Goal: Task Accomplishment & Management: Manage account settings

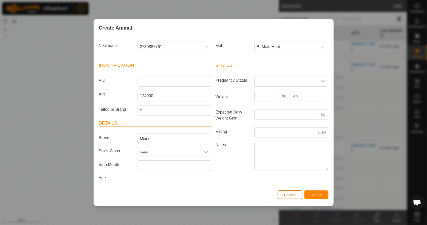
scroll to position [75, 0]
click at [292, 195] on span "Cancel" at bounding box center [290, 195] width 12 height 4
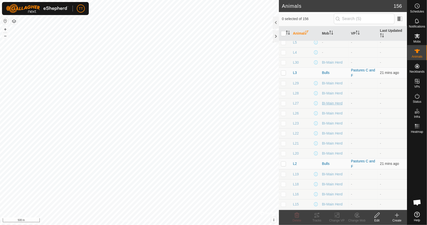
click at [326, 103] on div "BI-Main Herd" at bounding box center [334, 103] width 25 height 5
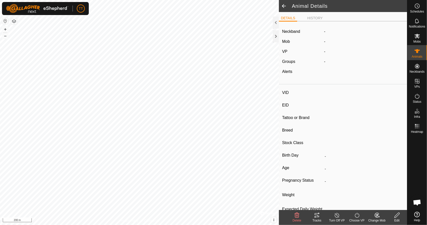
click at [316, 217] on icon at bounding box center [315, 217] width 2 height 2
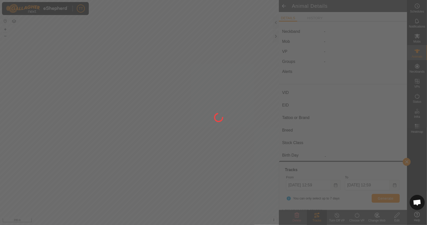
type input "435"
type input "124000179564927"
type input "-"
type input "Red Angus"
type input "Heifer"
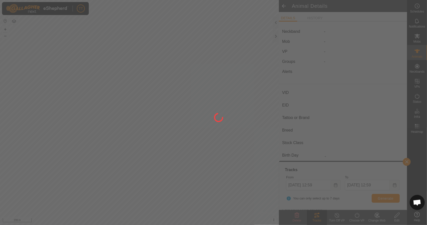
type input "01/2024"
type input "1 year 8 months"
type input "0 kg"
type input "-"
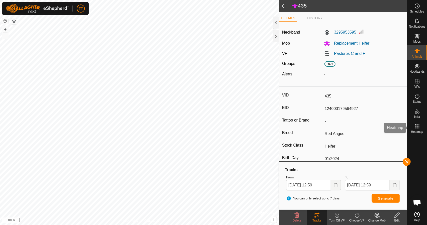
click at [418, 126] on rect at bounding box center [418, 125] width 1 height 1
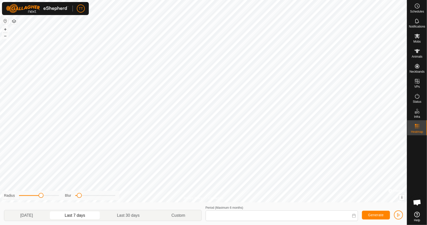
type input "[DATE] - [DATE]"
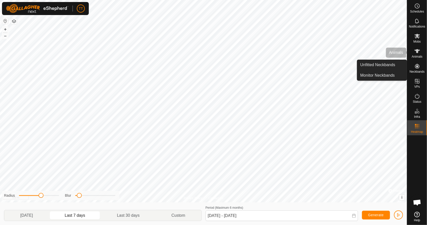
click at [418, 49] on icon at bounding box center [417, 51] width 6 height 4
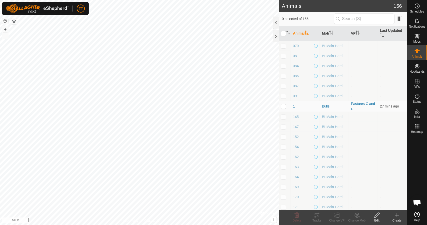
click at [399, 214] on icon at bounding box center [397, 215] width 6 height 6
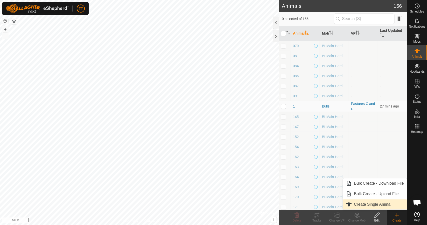
click at [369, 201] on link "Create Single Animal" at bounding box center [375, 204] width 64 height 10
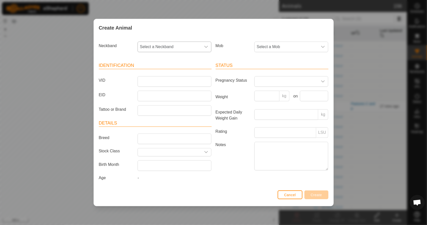
click at [163, 47] on span "Select a Neckband" at bounding box center [169, 47] width 63 height 10
type input "273"
click at [162, 71] on li "2730887761" at bounding box center [175, 72] width 74 height 10
click at [159, 82] on input "VID" at bounding box center [175, 81] width 74 height 11
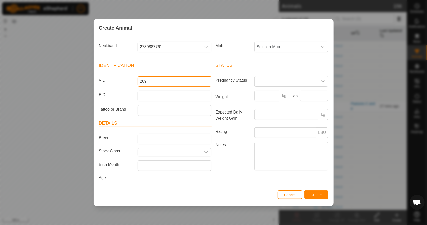
type input "209"
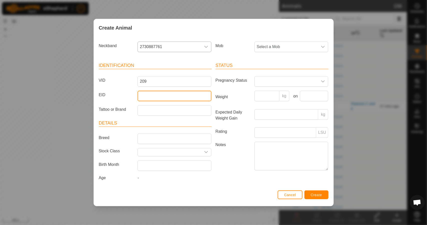
click at [155, 98] on input "EID" at bounding box center [175, 96] width 74 height 11
type input "124000182036071"
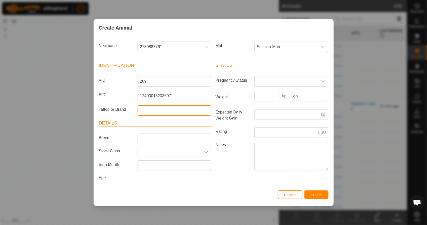
click at [177, 110] on input "Tattoo or Brand" at bounding box center [175, 110] width 74 height 11
type input "Y"
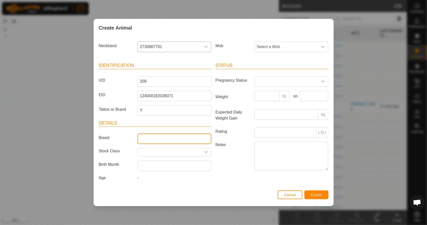
click at [147, 139] on input "Breed" at bounding box center [175, 138] width 74 height 11
type input "Mixed"
click at [165, 154] on input "text" at bounding box center [169, 152] width 63 height 8
click at [207, 152] on icon "dropdown trigger" at bounding box center [206, 152] width 4 height 4
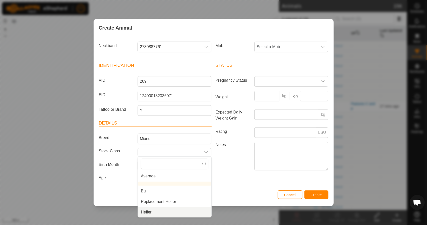
click at [168, 212] on li "Heifer" at bounding box center [175, 212] width 74 height 10
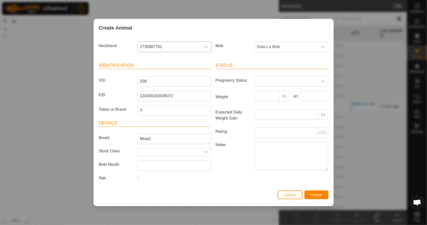
type input "Heifer"
click at [291, 45] on span "Select a Mob" at bounding box center [286, 47] width 63 height 10
click at [274, 93] on li "BI-Main Herd" at bounding box center [292, 91] width 74 height 10
click at [315, 193] on span "Create" at bounding box center [316, 195] width 11 height 4
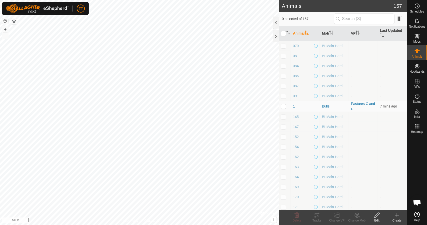
click at [398, 217] on icon at bounding box center [397, 215] width 6 height 6
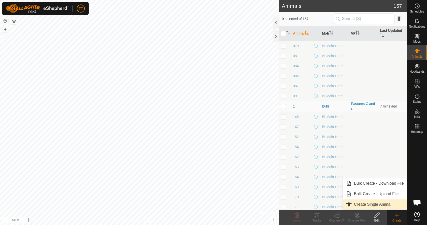
click at [380, 203] on link "Create Single Animal" at bounding box center [375, 204] width 64 height 10
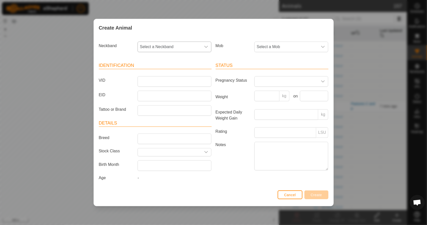
click at [166, 49] on span "Select a Neckband" at bounding box center [169, 47] width 63 height 10
type input "382"
click at [161, 72] on li "3828349884" at bounding box center [175, 72] width 74 height 10
click at [151, 84] on input "VID" at bounding box center [175, 81] width 74 height 11
click at [149, 97] on input "EID" at bounding box center [175, 96] width 74 height 11
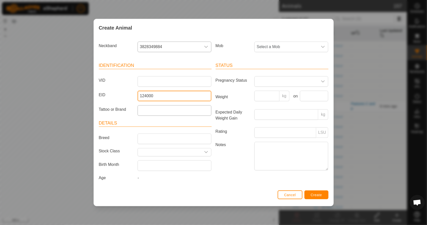
type input "124000"
click at [151, 109] on input "Tattoo or Brand" at bounding box center [175, 110] width 74 height 11
type input "Y"
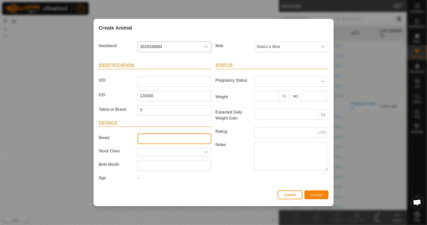
click at [156, 140] on input "Breed" at bounding box center [175, 138] width 74 height 11
type input "Mixed"
click at [208, 152] on icon "dropdown trigger" at bounding box center [206, 152] width 4 height 4
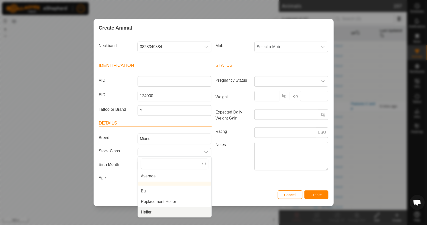
click at [169, 210] on li "Heifer" at bounding box center [175, 212] width 74 height 10
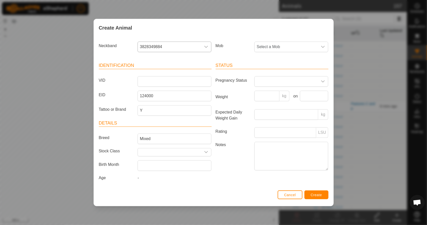
type input "Heifer"
click at [309, 46] on span "Select a Mob" at bounding box center [286, 47] width 63 height 10
click at [296, 84] on li "Main Herd" at bounding box center [292, 83] width 74 height 10
click at [297, 43] on span "Main Herd" at bounding box center [286, 47] width 63 height 10
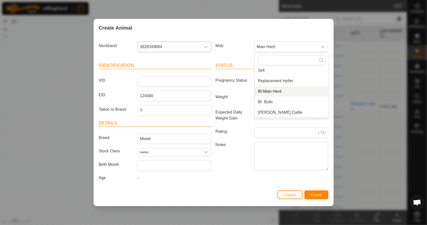
click at [290, 90] on li "BI-Main Herd" at bounding box center [292, 91] width 74 height 10
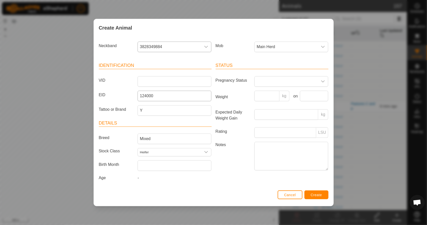
scroll to position [11, 0]
click at [122, 93] on label "EID" at bounding box center [116, 95] width 39 height 9
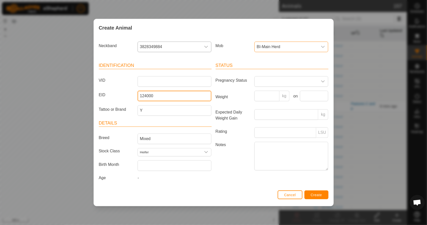
click at [138, 93] on input "124000" at bounding box center [175, 96] width 74 height 11
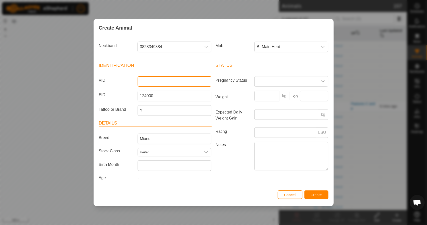
click at [147, 85] on input "VID" at bounding box center [175, 81] width 74 height 11
type input "L31"
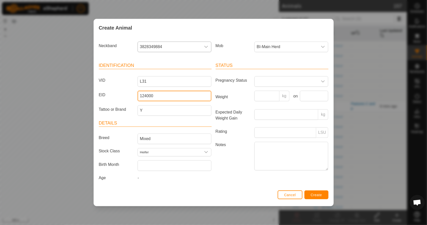
click at [164, 98] on input "124000" at bounding box center [175, 96] width 74 height 11
type input "124000190"
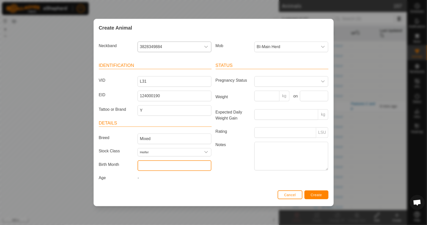
click at [167, 163] on input "text" at bounding box center [175, 165] width 74 height 11
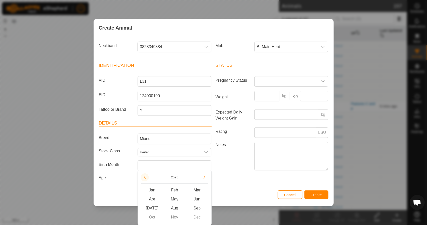
click at [146, 177] on button "Previous Year" at bounding box center [145, 177] width 8 height 8
click at [146, 177] on span "Previous Year" at bounding box center [146, 177] width 0 height 0
click at [155, 190] on span "Jan" at bounding box center [152, 189] width 23 height 9
type input "[DATE]"
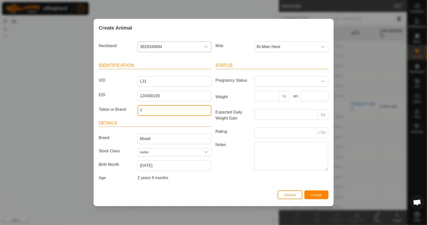
click at [148, 112] on input "Y" at bounding box center [175, 110] width 74 height 11
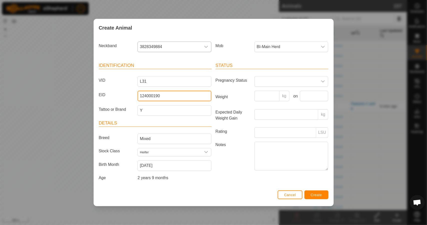
click at [162, 95] on input "124000190" at bounding box center [175, 96] width 74 height 11
type input "124000190890663"
drag, startPoint x: 230, startPoint y: 184, endPoint x: 238, endPoint y: 182, distance: 8.6
click at [230, 183] on div "Status Pregnancy Status Weight kg on Expected Daily Weight Gain kg Rating LSU N…" at bounding box center [272, 122] width 117 height 132
click at [316, 191] on button "Create" at bounding box center [316, 194] width 24 height 9
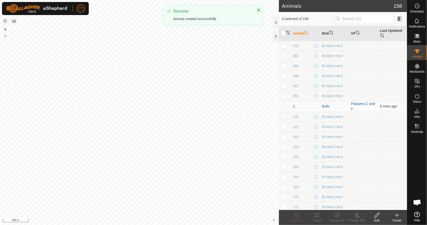
click at [397, 218] on div "Create" at bounding box center [397, 220] width 20 height 5
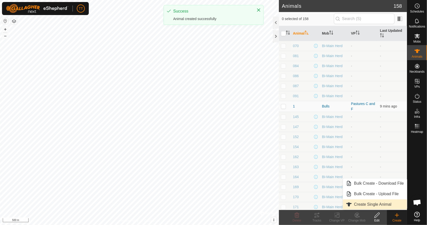
click at [379, 202] on link "Create Single Animal" at bounding box center [375, 204] width 64 height 10
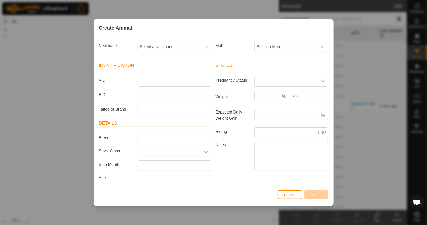
click at [174, 48] on span "Select a Neckband" at bounding box center [169, 47] width 63 height 10
type input "098"
click at [172, 73] on li "0980334927" at bounding box center [175, 72] width 74 height 10
click at [165, 83] on input "VID" at bounding box center [175, 81] width 74 height 11
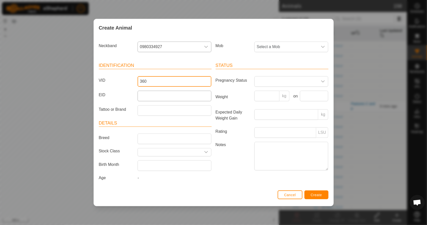
type input "360"
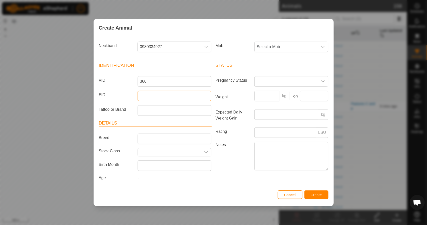
click at [173, 96] on input "EID" at bounding box center [175, 96] width 74 height 11
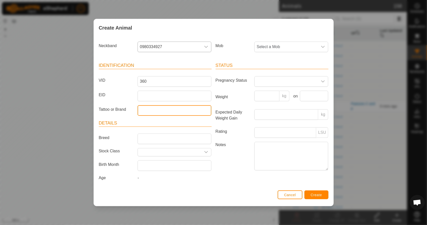
click at [171, 108] on input "Tattoo or Brand" at bounding box center [175, 110] width 74 height 11
type input "Y"
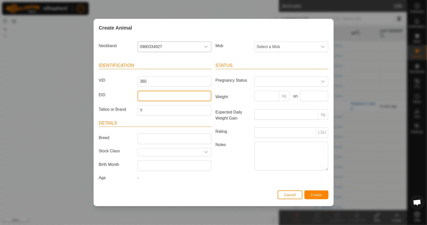
click at [149, 96] on input "EID" at bounding box center [175, 96] width 74 height 11
type input "124000"
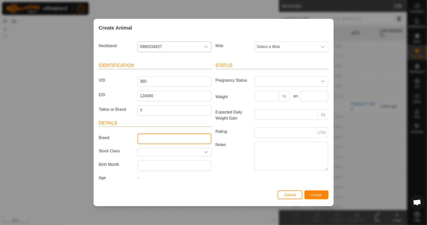
click at [150, 140] on input "Breed" at bounding box center [175, 138] width 74 height 11
type input "Mixed"
drag, startPoint x: 208, startPoint y: 150, endPoint x: 205, endPoint y: 152, distance: 3.8
click at [208, 150] on div "dropdown trigger" at bounding box center [206, 152] width 10 height 8
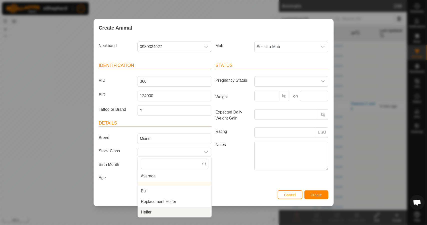
click at [172, 208] on li "Heifer" at bounding box center [175, 212] width 74 height 10
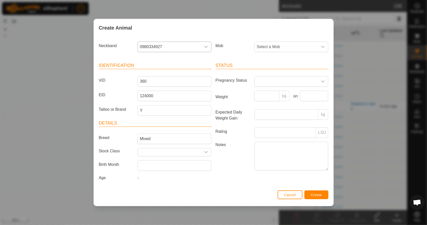
type input "Heifer"
click at [295, 46] on span "Select a Mob" at bounding box center [286, 47] width 63 height 10
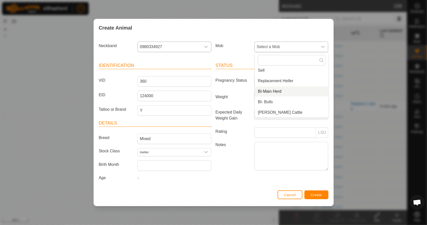
click at [286, 93] on li "BI-Main Herd" at bounding box center [292, 91] width 74 height 10
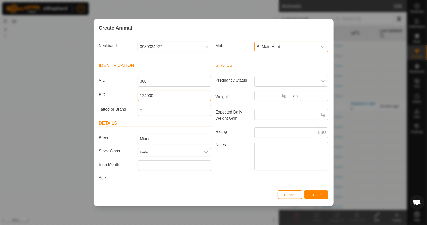
click at [174, 96] on input "124000" at bounding box center [175, 96] width 74 height 11
type input "124000182036137"
click at [123, 94] on label "EID" at bounding box center [116, 95] width 39 height 9
click at [138, 94] on input "124000182036137" at bounding box center [175, 96] width 74 height 11
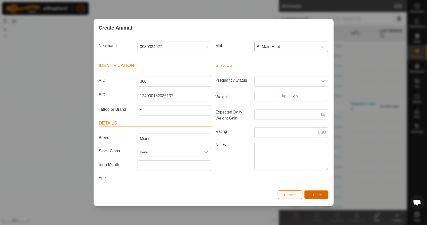
click at [316, 191] on button "Create" at bounding box center [316, 194] width 24 height 9
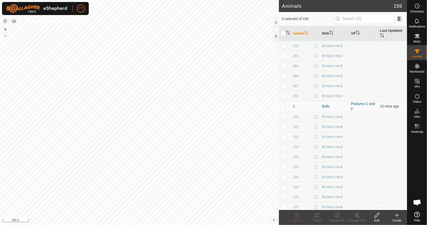
click at [397, 219] on div "Create" at bounding box center [397, 220] width 20 height 5
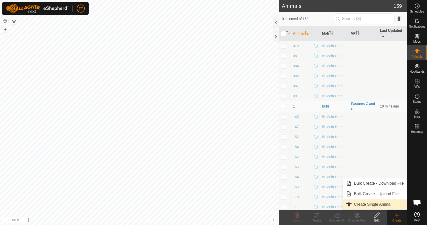
click at [393, 208] on link "Create Single Animal" at bounding box center [375, 204] width 64 height 10
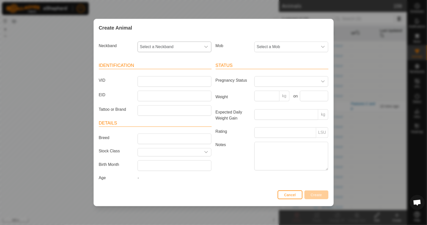
click at [159, 49] on span "Select a Neckband" at bounding box center [169, 47] width 63 height 10
type input "122"
click at [168, 73] on li "1220959919" at bounding box center [175, 72] width 74 height 10
click at [168, 83] on input "VID" at bounding box center [175, 81] width 74 height 11
click at [153, 97] on input "EID" at bounding box center [175, 96] width 74 height 11
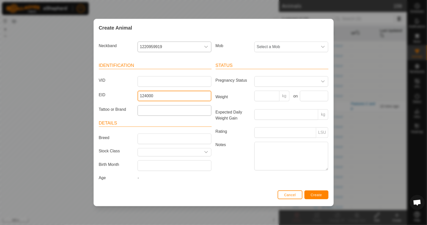
type input "124000"
click at [155, 113] on input "Tattoo or Brand" at bounding box center [175, 110] width 74 height 11
type input "Y"
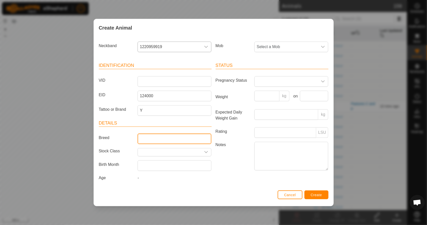
click at [151, 136] on input "Breed" at bounding box center [175, 138] width 74 height 11
type input "Mixed"
click at [206, 153] on icon "dropdown trigger" at bounding box center [206, 152] width 4 height 4
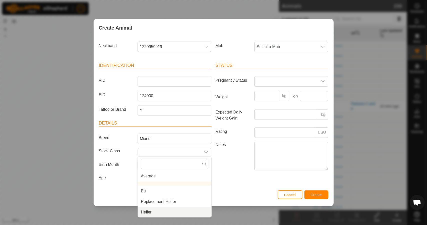
click at [177, 209] on li "Heifer" at bounding box center [175, 212] width 74 height 10
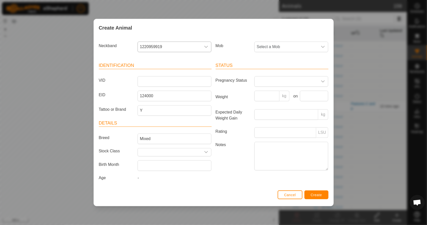
type input "Heifer"
click at [296, 49] on span "Select a Mob" at bounding box center [286, 47] width 63 height 10
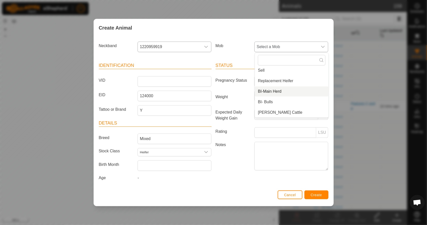
click at [285, 95] on li "BI-Main Herd" at bounding box center [292, 91] width 74 height 10
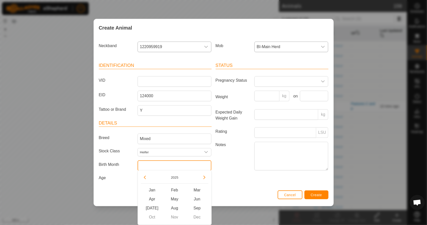
click at [149, 166] on input "text" at bounding box center [175, 165] width 74 height 11
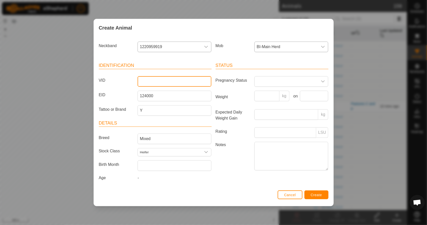
click at [154, 83] on input "VID" at bounding box center [175, 81] width 74 height 11
type input "376"
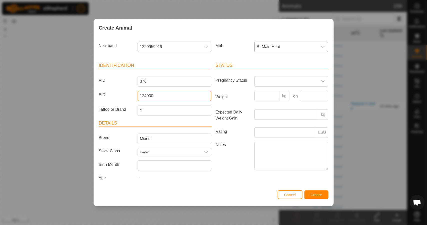
click at [162, 95] on input "124000" at bounding box center [175, 96] width 74 height 11
type input "124000208387576"
click at [317, 196] on span "Create" at bounding box center [316, 195] width 11 height 4
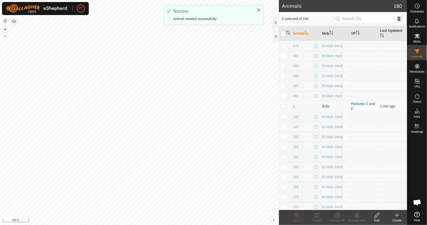
click at [399, 213] on icon at bounding box center [397, 215] width 6 height 6
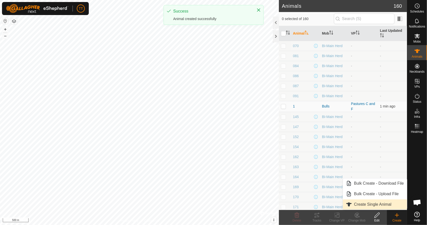
click at [383, 205] on link "Create Single Animal" at bounding box center [375, 204] width 64 height 10
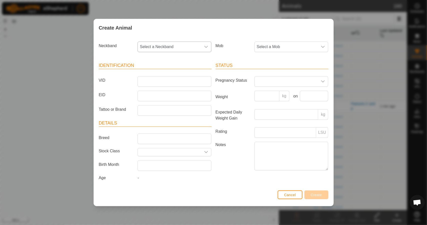
click at [186, 50] on span "Select a Neckband" at bounding box center [169, 47] width 63 height 10
type input "250"
click at [179, 71] on li "2506240963" at bounding box center [175, 72] width 74 height 10
click at [173, 83] on input "VID" at bounding box center [175, 81] width 74 height 11
click at [182, 97] on input "EID" at bounding box center [175, 96] width 74 height 11
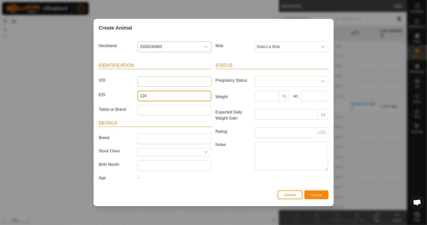
type input "124"
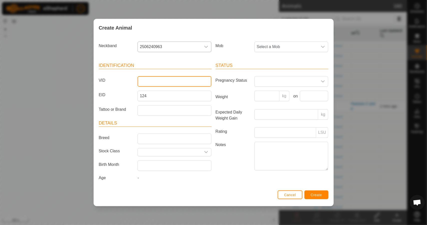
click at [171, 80] on input "VID" at bounding box center [175, 81] width 74 height 11
type input "L25"
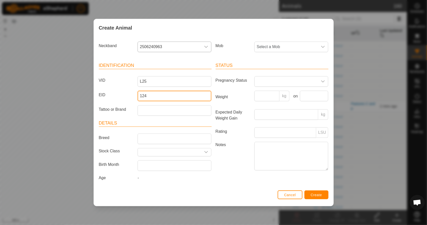
click at [159, 98] on input "124" at bounding box center [175, 96] width 74 height 11
type input "124000"
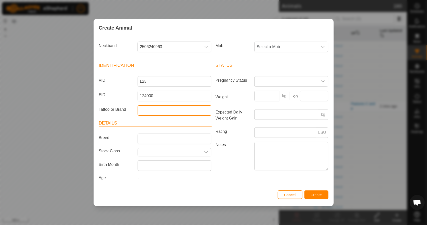
click at [181, 111] on input "Tattoo or Brand" at bounding box center [175, 110] width 74 height 11
type input "Y"
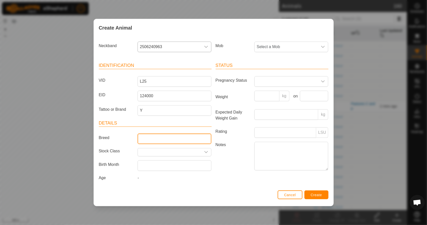
click at [158, 137] on input "Breed" at bounding box center [175, 138] width 74 height 11
type input "Mixed"
click at [189, 150] on input "text" at bounding box center [169, 152] width 63 height 8
click at [204, 150] on div "dropdown trigger" at bounding box center [206, 152] width 10 height 8
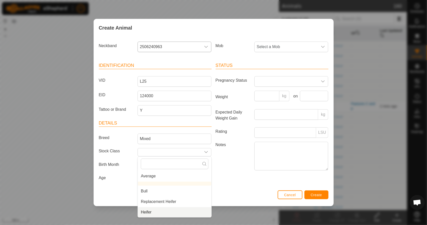
click at [164, 211] on li "Heifer" at bounding box center [175, 212] width 74 height 10
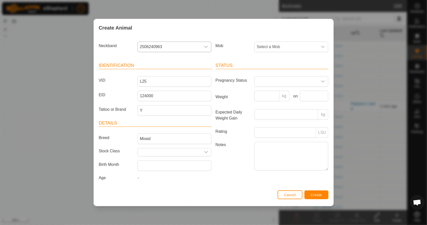
type input "Heifer"
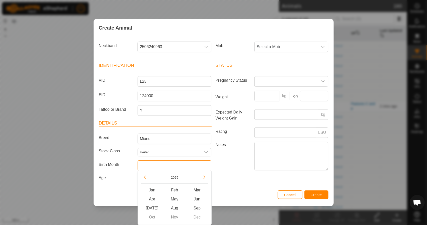
click at [188, 167] on input "text" at bounding box center [175, 165] width 74 height 11
click at [143, 175] on button "Previous Year" at bounding box center [145, 177] width 8 height 8
click at [143, 175] on span "Previous Year" at bounding box center [143, 175] width 0 height 0
click at [152, 187] on span "Jan" at bounding box center [152, 189] width 23 height 9
type input "[DATE]"
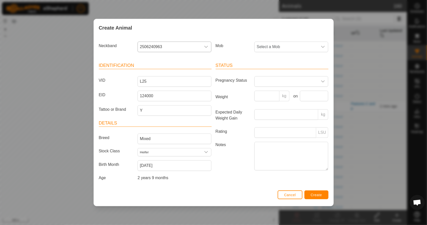
click at [280, 53] on div "Mob Select a Mob" at bounding box center [272, 49] width 117 height 19
click at [282, 48] on span "Select a Mob" at bounding box center [286, 47] width 63 height 10
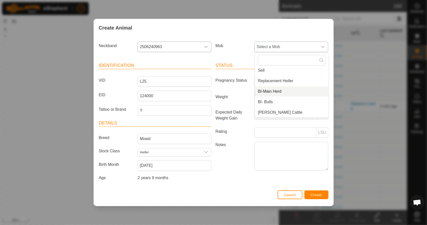
drag, startPoint x: 279, startPoint y: 93, endPoint x: 277, endPoint y: 96, distance: 4.5
click at [279, 92] on li "BI-Main Herd" at bounding box center [292, 91] width 74 height 10
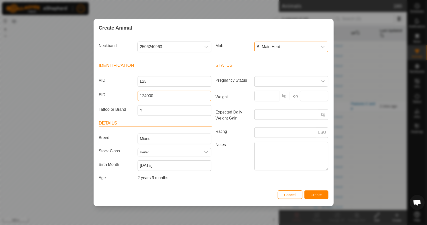
click at [159, 96] on input "124000" at bounding box center [175, 96] width 74 height 11
click at [173, 97] on input "124000190" at bounding box center [175, 96] width 74 height 11
paste input "890543"
type input "124000190890543"
click at [223, 180] on div "Status Pregnancy Status Weight kg on Expected Daily Weight Gain kg Rating LSU N…" at bounding box center [272, 122] width 117 height 132
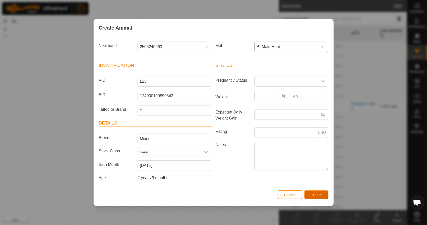
click at [309, 192] on button "Create" at bounding box center [316, 194] width 24 height 9
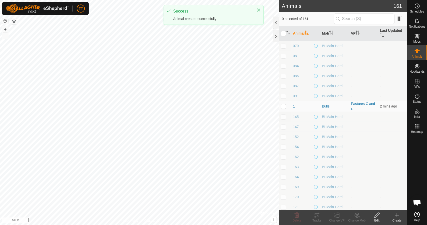
click at [397, 217] on icon at bounding box center [397, 215] width 0 height 4
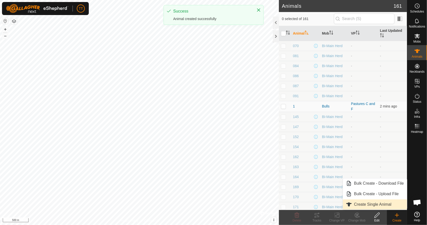
click at [379, 204] on link "Create Single Animal" at bounding box center [375, 204] width 64 height 10
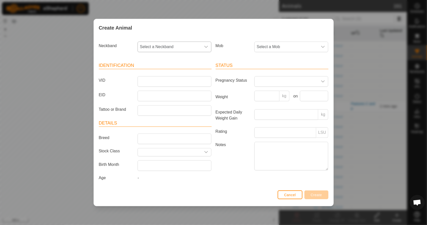
click at [189, 50] on span "Select a Neckband" at bounding box center [169, 47] width 63 height 10
type input "371"
click at [184, 70] on li "3718026935" at bounding box center [175, 72] width 74 height 10
click at [180, 81] on input "VID" at bounding box center [175, 81] width 74 height 11
click at [171, 96] on input "EID" at bounding box center [175, 96] width 74 height 11
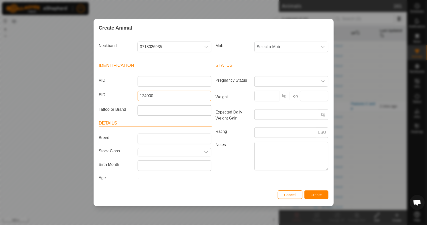
type input "124000"
click at [167, 113] on input "Tattoo or Brand" at bounding box center [175, 110] width 74 height 11
type input "Y"
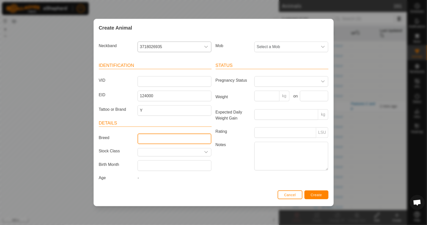
click at [162, 137] on input "Breed" at bounding box center [175, 138] width 74 height 11
type input "Mixed"
click at [205, 151] on icon "dropdown trigger" at bounding box center [207, 152] width 4 height 2
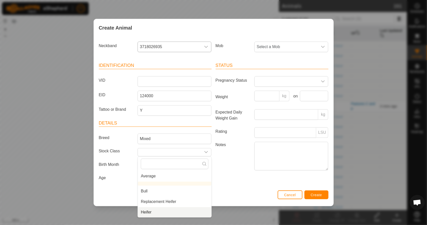
click at [175, 212] on li "Heifer" at bounding box center [175, 212] width 74 height 10
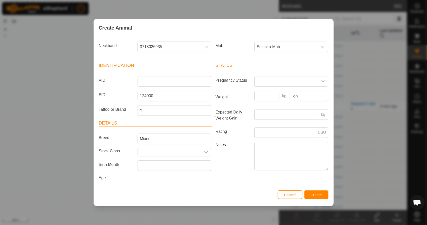
type input "Heifer"
click at [270, 48] on span "Select a Mob" at bounding box center [286, 47] width 63 height 10
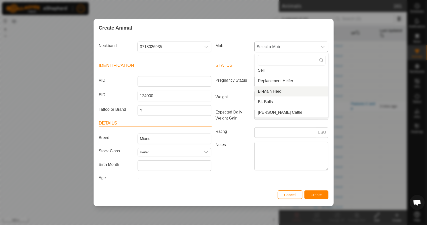
click at [278, 93] on li "BI-Main Herd" at bounding box center [292, 91] width 74 height 10
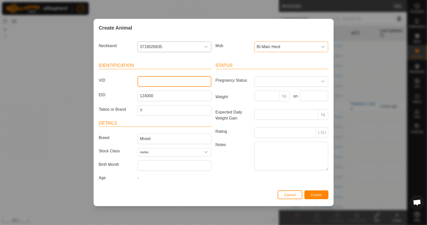
click at [148, 83] on input "VID" at bounding box center [175, 81] width 74 height 11
type input "073"
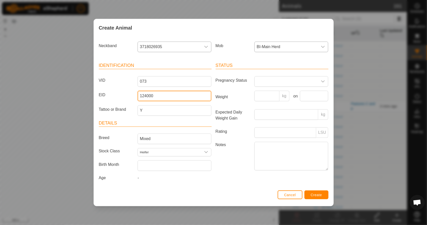
click at [158, 96] on input "124000" at bounding box center [175, 96] width 74 height 11
type input "124000194888032"
click at [315, 195] on span "Create" at bounding box center [316, 195] width 11 height 4
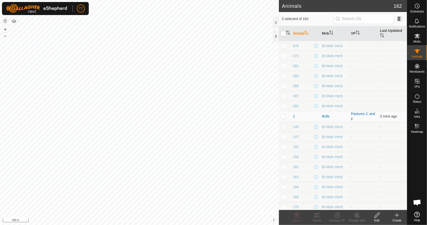
scroll to position [0, 0]
click at [398, 216] on icon at bounding box center [397, 215] width 6 height 6
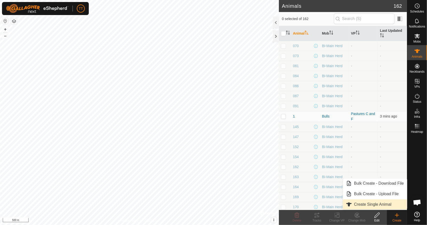
click at [376, 205] on link "Create Single Animal" at bounding box center [375, 204] width 64 height 10
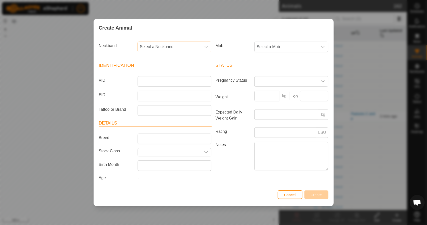
click at [162, 50] on span "Select a Neckband" at bounding box center [169, 47] width 63 height 10
type input "0741"
click at [169, 73] on li "0741951442" at bounding box center [175, 72] width 74 height 10
click at [167, 81] on input "VID" at bounding box center [175, 81] width 74 height 11
click at [160, 96] on input "EID" at bounding box center [175, 96] width 74 height 11
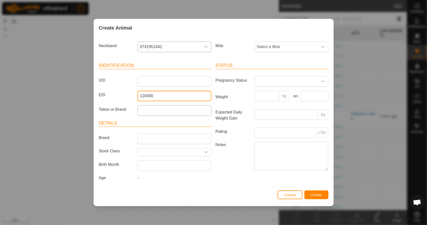
type input "124000"
click at [162, 112] on input "Tattoo or Brand" at bounding box center [175, 110] width 74 height 11
type input "Y"
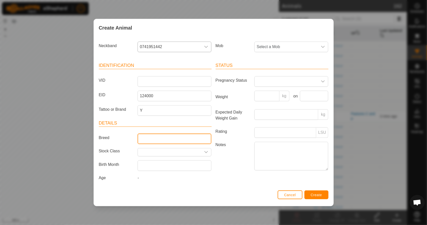
click at [154, 142] on input "Breed" at bounding box center [175, 138] width 74 height 11
type input "Mixed"
drag, startPoint x: 214, startPoint y: 150, endPoint x: 210, endPoint y: 151, distance: 4.1
click at [214, 151] on label "Notes" at bounding box center [233, 156] width 39 height 28
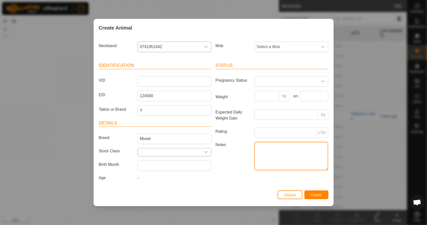
click at [254, 151] on textarea "Notes" at bounding box center [291, 156] width 74 height 29
click at [209, 151] on div "dropdown trigger" at bounding box center [206, 152] width 10 height 8
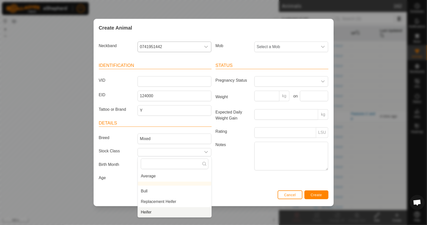
click at [173, 210] on li "Heifer" at bounding box center [175, 212] width 74 height 10
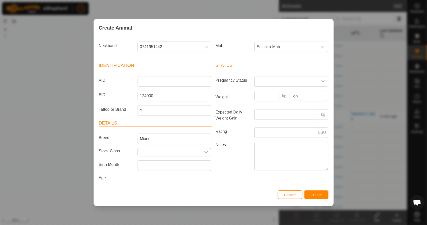
type input "Heifer"
click at [288, 47] on span "Select a Mob" at bounding box center [286, 47] width 63 height 10
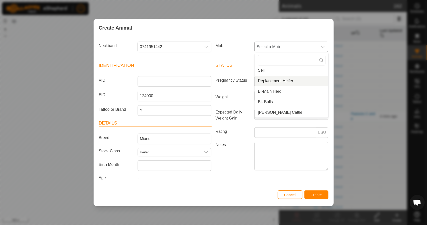
click at [281, 81] on li "Replacement Heifer" at bounding box center [292, 81] width 74 height 10
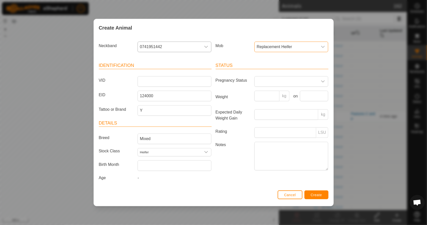
click at [288, 50] on span "Replacement Heifer" at bounding box center [286, 47] width 63 height 10
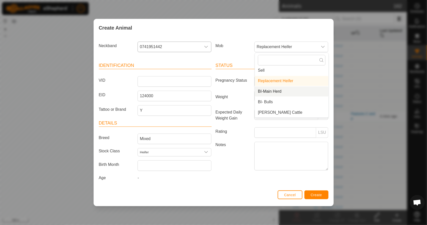
click at [285, 89] on li "BI-Main Herd" at bounding box center [292, 91] width 74 height 10
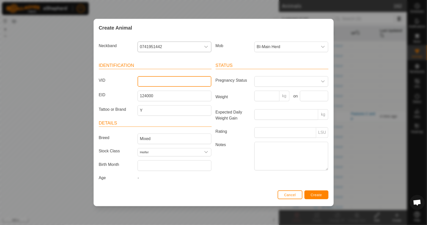
click at [155, 82] on input "VID" at bounding box center [175, 81] width 74 height 11
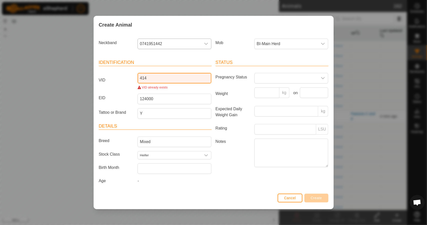
click at [141, 80] on input "414" at bounding box center [175, 78] width 74 height 11
click at [139, 79] on input "414" at bounding box center [175, 78] width 74 height 11
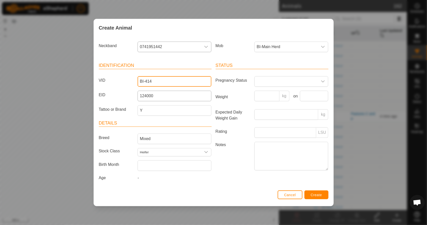
type input "BI-414"
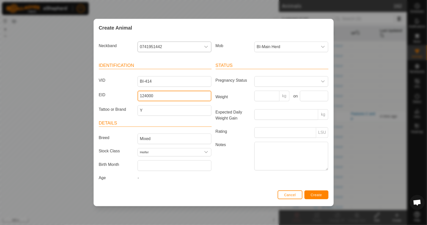
click at [166, 94] on input "124000" at bounding box center [175, 96] width 74 height 11
click at [114, 96] on label "EID" at bounding box center [116, 95] width 39 height 9
click at [138, 96] on input "124000182036" at bounding box center [175, 96] width 74 height 11
click at [177, 97] on input "124000182036" at bounding box center [175, 96] width 74 height 11
type input "[CREDIT_CARD_NUMBER]"
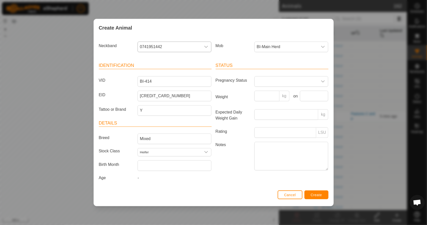
click at [249, 189] on div "Cancel Create" at bounding box center [214, 197] width 240 height 17
click at [320, 195] on span "Create" at bounding box center [316, 195] width 11 height 4
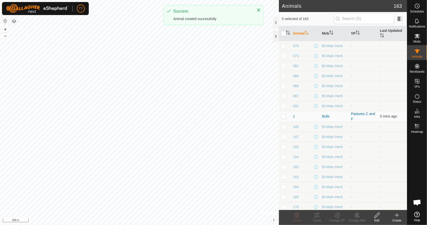
click at [395, 215] on icon at bounding box center [397, 215] width 6 height 6
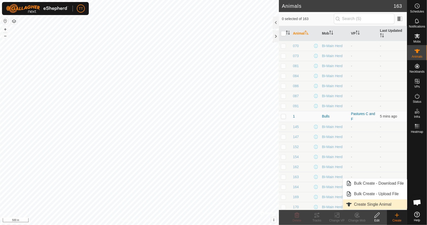
click at [385, 204] on link "Create Single Animal" at bounding box center [375, 204] width 64 height 10
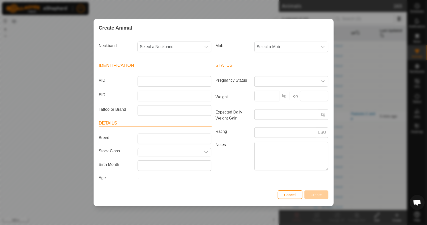
click at [166, 48] on span "Select a Neckband" at bounding box center [169, 47] width 63 height 10
type input "385"
click at [174, 93] on li "3850132116" at bounding box center [175, 93] width 74 height 10
click at [164, 82] on input "VID" at bounding box center [175, 81] width 74 height 11
click at [161, 96] on input "EID" at bounding box center [175, 96] width 74 height 11
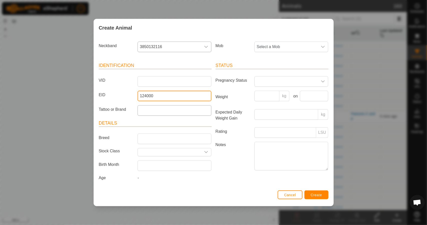
type input "124000"
click at [158, 112] on input "Tattoo or Brand" at bounding box center [175, 110] width 74 height 11
type input "Y"
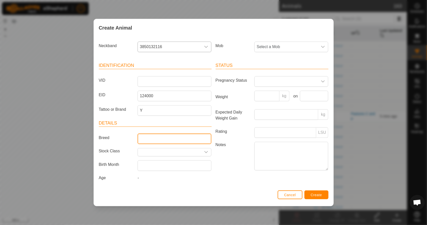
click at [151, 138] on input "Breed" at bounding box center [175, 138] width 74 height 11
type input "Mixed"
click at [197, 152] on input "text" at bounding box center [169, 152] width 63 height 8
click at [208, 149] on div "dropdown trigger" at bounding box center [206, 152] width 10 height 8
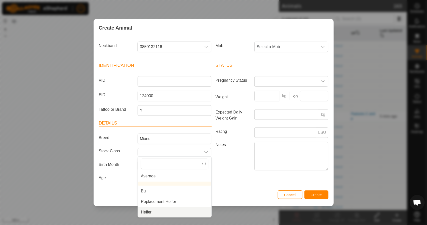
click at [169, 212] on li "Heifer" at bounding box center [175, 212] width 74 height 10
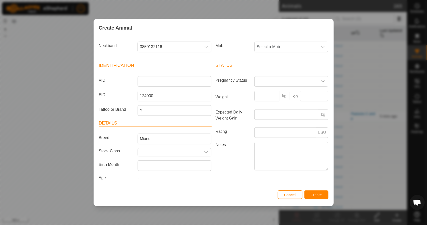
type input "Heifer"
click at [301, 45] on span "Select a Mob" at bounding box center [286, 47] width 63 height 10
click at [287, 91] on li "BI-Main Herd" at bounding box center [292, 91] width 74 height 10
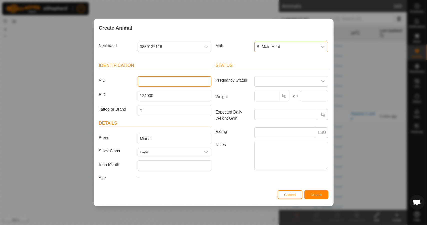
click at [160, 79] on input "VID" at bounding box center [175, 81] width 74 height 11
type input "826"
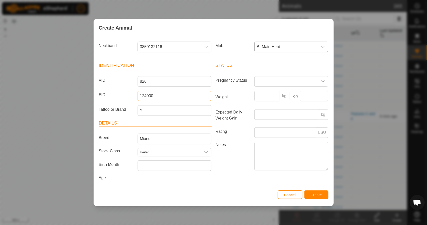
click at [159, 97] on input "124000" at bounding box center [175, 96] width 74 height 11
type input "124000204202902"
click at [232, 174] on div "Status Pregnancy Status Weight kg on Expected Daily Weight Gain kg Rating LSU N…" at bounding box center [272, 122] width 117 height 132
click at [319, 193] on span "Create" at bounding box center [316, 195] width 11 height 4
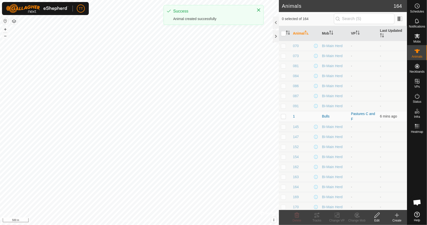
click at [395, 215] on icon at bounding box center [397, 215] width 4 height 0
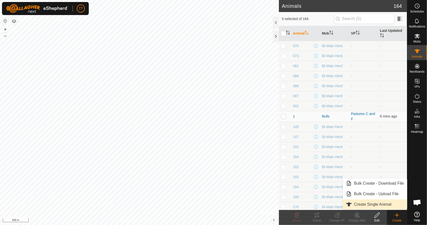
click at [382, 207] on link "Create Single Animal" at bounding box center [375, 204] width 64 height 10
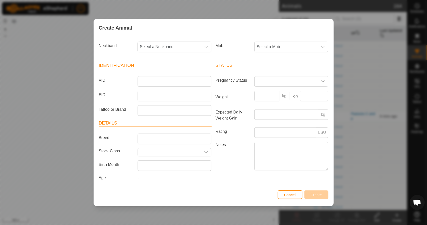
click at [156, 48] on span "Select a Neckband" at bounding box center [169, 47] width 63 height 10
type input "140"
click at [160, 73] on li "1406980226" at bounding box center [175, 72] width 74 height 10
click at [162, 85] on input "VID" at bounding box center [175, 81] width 74 height 11
click at [161, 97] on input "EID" at bounding box center [175, 96] width 74 height 11
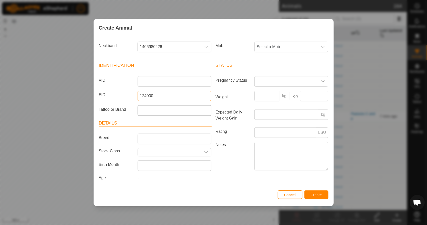
type input "124000"
click at [164, 110] on input "Tattoo or Brand" at bounding box center [175, 110] width 74 height 11
type input "Y"
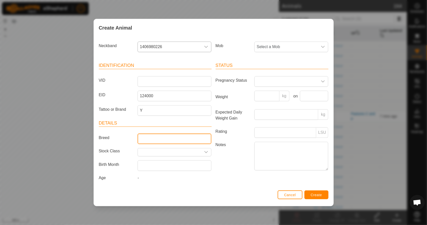
click at [159, 139] on input "Breed" at bounding box center [175, 138] width 74 height 11
type input "Mixed"
click at [204, 152] on div "dropdown trigger" at bounding box center [206, 152] width 10 height 8
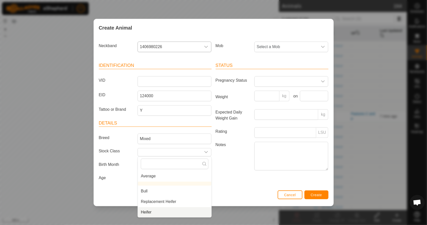
click at [181, 213] on li "Heifer" at bounding box center [175, 212] width 74 height 10
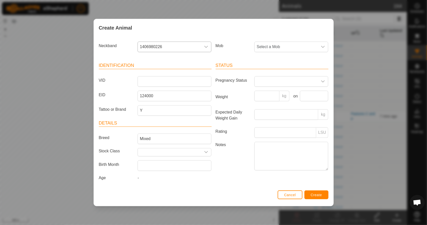
type input "Heifer"
click at [168, 82] on input "VID" at bounding box center [175, 81] width 74 height 11
drag, startPoint x: 265, startPoint y: 50, endPoint x: 263, endPoint y: 53, distance: 3.4
click at [265, 50] on span "Select a Mob" at bounding box center [286, 47] width 63 height 10
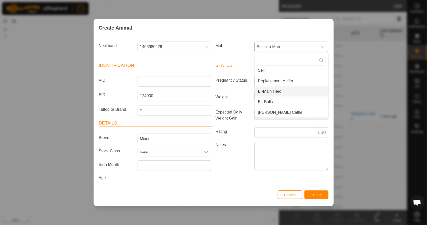
click at [277, 91] on li "BI-Main Herd" at bounding box center [292, 91] width 74 height 10
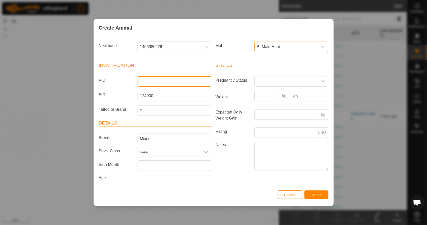
click at [145, 84] on input "VID" at bounding box center [175, 81] width 74 height 11
type input "150"
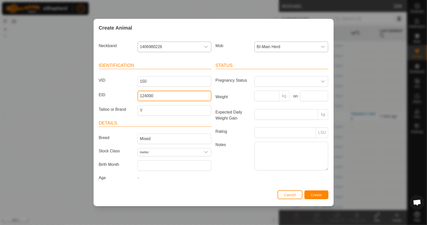
click at [174, 95] on input "124000" at bounding box center [175, 96] width 74 height 11
click at [171, 95] on input "124000" at bounding box center [175, 96] width 74 height 11
type input "124000182036139"
click at [230, 174] on div "Status Pregnancy Status Weight kg on Expected Daily Weight Gain kg Rating LSU N…" at bounding box center [272, 122] width 117 height 132
click at [315, 193] on span "Create" at bounding box center [316, 195] width 11 height 4
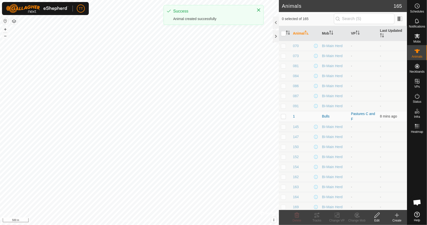
click at [396, 215] on icon at bounding box center [397, 215] width 4 height 0
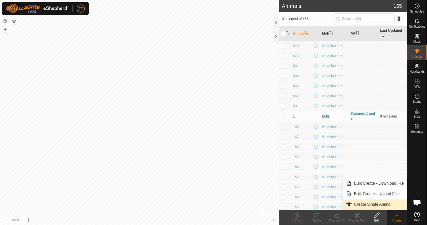
click at [375, 203] on link "Create Single Animal" at bounding box center [375, 204] width 64 height 10
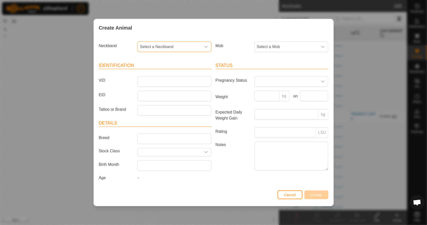
click at [169, 52] on span "Select a Neckband" at bounding box center [169, 47] width 63 height 10
type input "1"
drag, startPoint x: 159, startPoint y: 60, endPoint x: 146, endPoint y: 62, distance: 13.4
click at [146, 62] on input "085" at bounding box center [175, 60] width 68 height 11
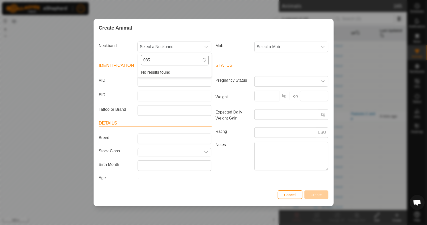
type input "0"
type input "1"
type input "2"
type input "423"
click at [173, 73] on li "4234233931" at bounding box center [175, 72] width 74 height 10
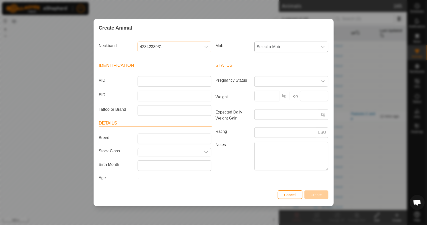
click at [326, 47] on div "dropdown trigger" at bounding box center [323, 47] width 10 height 10
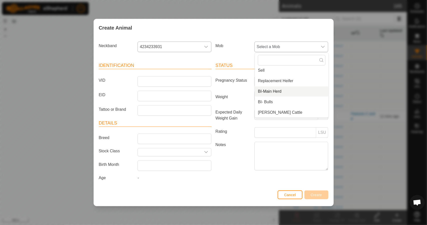
click at [283, 93] on li "BI-Main Herd" at bounding box center [292, 91] width 74 height 10
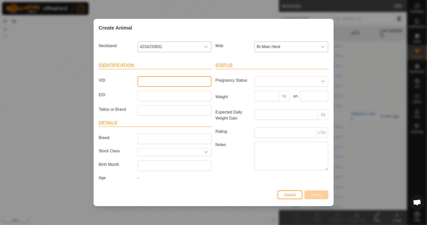
click at [156, 82] on input "VID" at bounding box center [175, 81] width 74 height 11
type input "144"
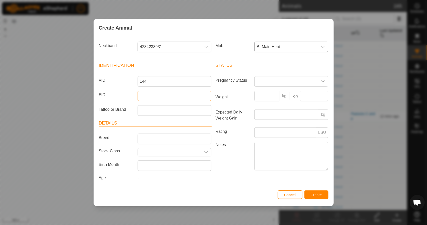
click at [155, 98] on input "EID" at bounding box center [175, 96] width 74 height 11
type input "124000"
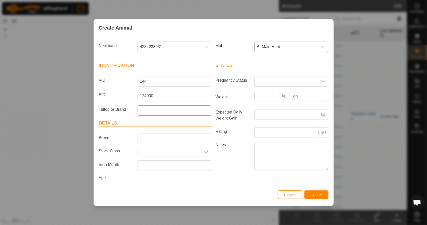
click at [159, 108] on input "Tattoo or Brand" at bounding box center [175, 110] width 74 height 11
type input "Y"
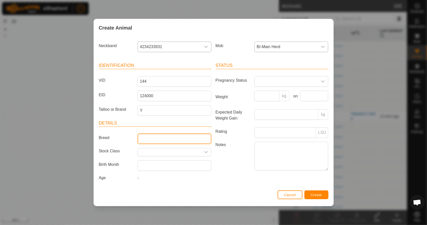
click at [155, 137] on input "Breed" at bounding box center [175, 138] width 74 height 11
type input "Mixed"
click at [207, 150] on icon "dropdown trigger" at bounding box center [206, 152] width 4 height 4
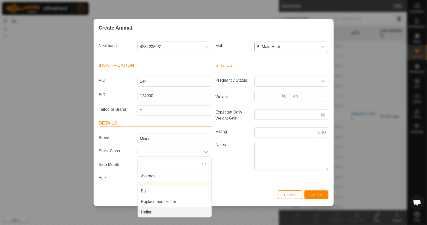
click at [176, 212] on li "Heifer" at bounding box center [175, 212] width 74 height 10
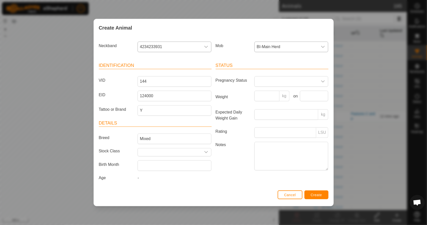
type input "Heifer"
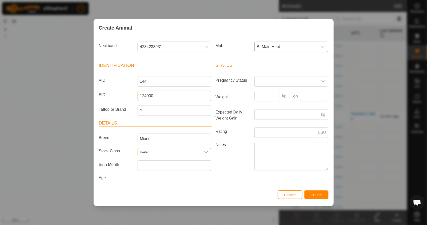
click at [161, 96] on input "124000" at bounding box center [175, 96] width 74 height 11
type input "124000194888166"
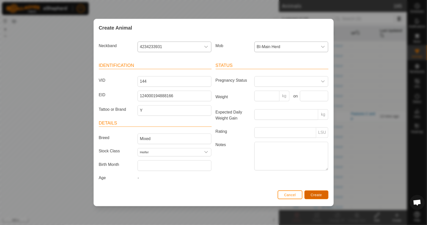
click at [308, 191] on button "Create" at bounding box center [316, 194] width 24 height 9
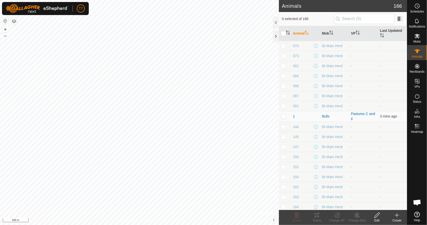
click at [398, 216] on icon at bounding box center [397, 215] width 6 height 6
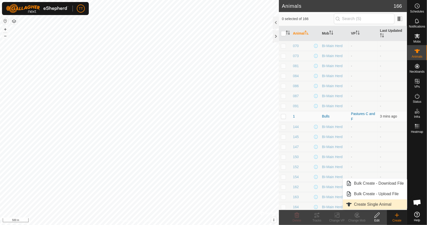
click at [381, 205] on link "Create Single Animal" at bounding box center [375, 204] width 64 height 10
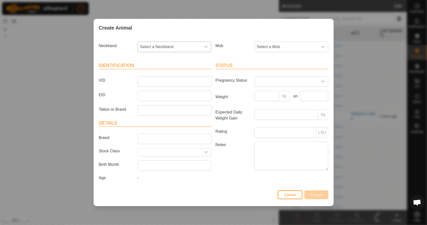
click at [178, 50] on span "Select a Neckband" at bounding box center [169, 47] width 63 height 10
type input "392"
click at [177, 72] on li "3926629222" at bounding box center [175, 72] width 74 height 10
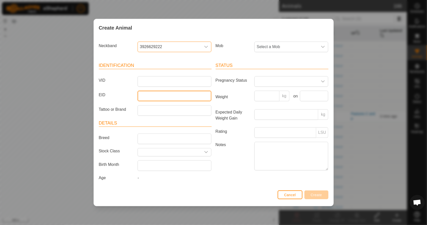
click at [165, 94] on input "EID" at bounding box center [175, 96] width 74 height 11
type input "124000"
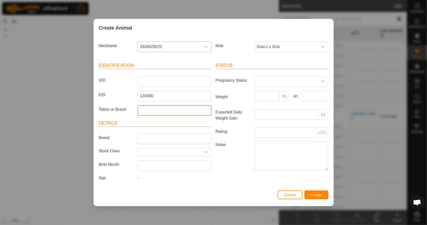
click at [151, 111] on input "Tattoo or Brand" at bounding box center [175, 110] width 74 height 11
type input "Y"
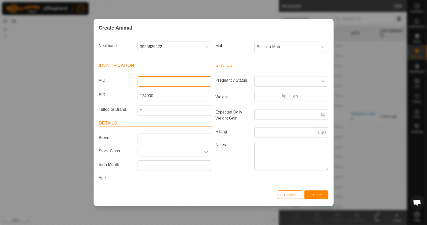
click at [149, 82] on input "VID" at bounding box center [175, 81] width 74 height 11
type input "141"
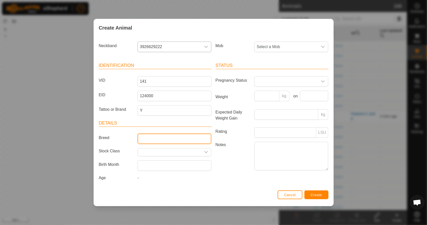
click at [157, 134] on input "Breed" at bounding box center [175, 138] width 74 height 11
type input "Mixed"
click at [207, 151] on icon "dropdown trigger" at bounding box center [206, 152] width 4 height 4
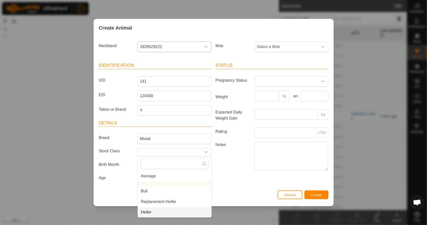
click at [173, 209] on li "Heifer" at bounding box center [175, 212] width 74 height 10
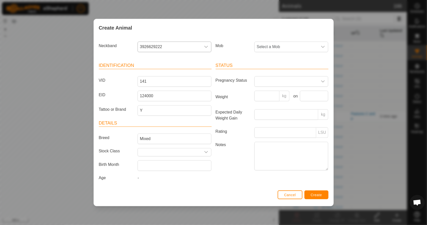
type input "Heifer"
click at [283, 43] on span "Select a Mob" at bounding box center [286, 47] width 63 height 10
click at [283, 93] on li "BI-Main Herd" at bounding box center [292, 91] width 74 height 10
click at [168, 47] on span "3926629222" at bounding box center [169, 47] width 63 height 10
click at [159, 61] on input "392" at bounding box center [175, 60] width 68 height 11
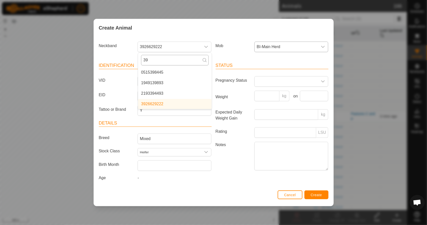
type input "3"
type input "2"
type input "1"
click at [203, 32] on div "Create Animal" at bounding box center [214, 28] width 240 height 18
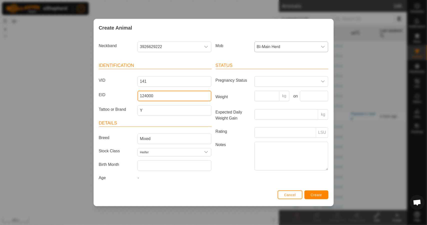
click at [170, 98] on input "124000" at bounding box center [175, 96] width 74 height 11
click at [165, 95] on input "124000" at bounding box center [175, 96] width 74 height 11
type input "124000194888164"
click at [216, 100] on label "Weight" at bounding box center [233, 97] width 39 height 13
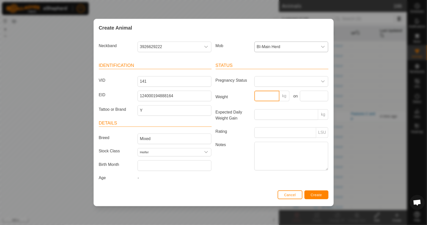
click at [254, 100] on input "Weight" at bounding box center [266, 96] width 25 height 11
click at [320, 195] on span "Create" at bounding box center [316, 195] width 11 height 4
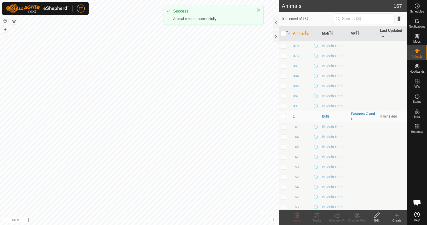
click at [394, 215] on create-svg-icon at bounding box center [397, 215] width 20 height 6
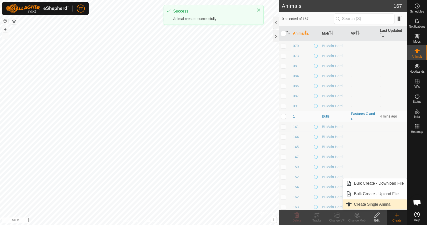
click at [381, 206] on link "Create Single Animal" at bounding box center [375, 204] width 64 height 10
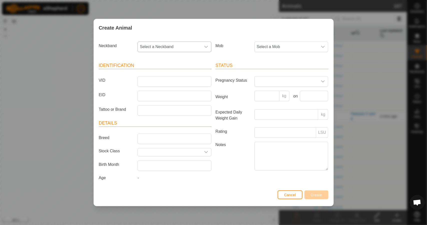
click at [189, 46] on span "Select a Neckband" at bounding box center [169, 47] width 63 height 10
type input "219"
click at [163, 71] on li "2193394493" at bounding box center [175, 72] width 74 height 10
click at [163, 84] on input "VID" at bounding box center [175, 81] width 74 height 11
click at [165, 99] on input "EID" at bounding box center [175, 96] width 74 height 11
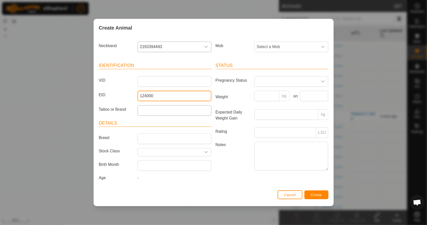
type input "124000"
click at [165, 112] on input "Tattoo or Brand" at bounding box center [175, 110] width 74 height 11
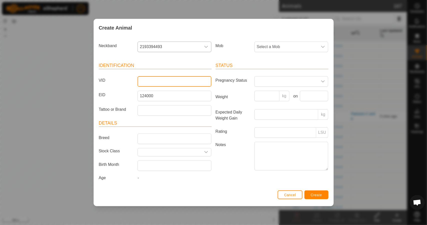
click at [161, 83] on input "VID" at bounding box center [175, 81] width 74 height 11
type input "159"
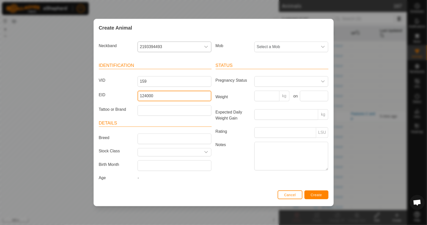
click at [168, 95] on input "124000" at bounding box center [175, 96] width 74 height 11
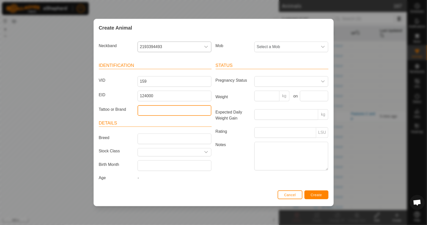
click at [166, 109] on input "Tattoo or Brand" at bounding box center [175, 110] width 74 height 11
type input "Y"
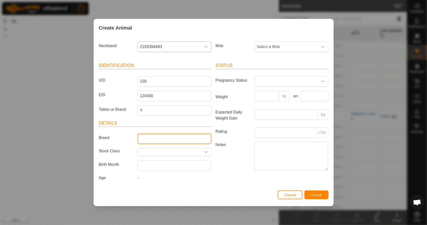
click at [155, 141] on input "Breed" at bounding box center [175, 138] width 74 height 11
type input "Mixed"
click at [202, 150] on div "dropdown trigger" at bounding box center [206, 152] width 10 height 8
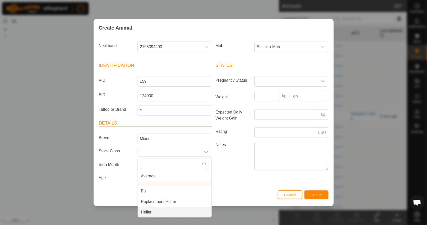
click at [181, 213] on li "Heifer" at bounding box center [175, 212] width 74 height 10
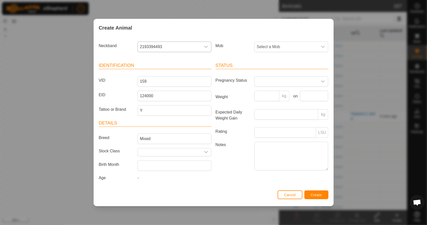
type input "Heifer"
click at [279, 47] on span "Select a Mob" at bounding box center [286, 47] width 63 height 10
click at [287, 90] on li "BI-Main Herd" at bounding box center [292, 91] width 74 height 10
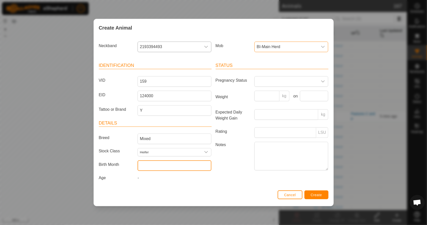
click at [156, 162] on input "text" at bounding box center [175, 165] width 74 height 11
click at [240, 180] on div "Status Pregnancy Status Weight kg on Expected Daily Weight Gain kg Rating LSU N…" at bounding box center [272, 122] width 117 height 132
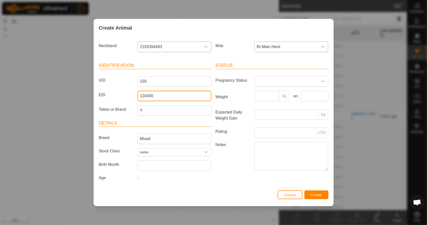
click at [157, 96] on input "124000" at bounding box center [175, 96] width 74 height 11
type input "124000190890213"
click at [241, 168] on label "Notes" at bounding box center [233, 156] width 39 height 28
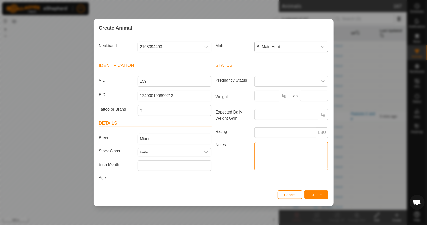
click at [254, 168] on textarea "Notes" at bounding box center [291, 156] width 74 height 29
click at [314, 193] on span "Create" at bounding box center [316, 195] width 11 height 4
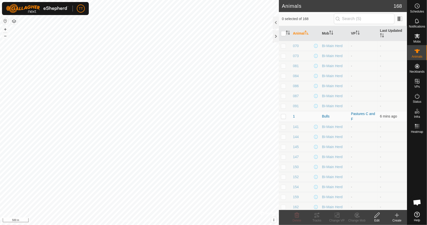
click at [399, 218] on div "Create" at bounding box center [397, 220] width 20 height 5
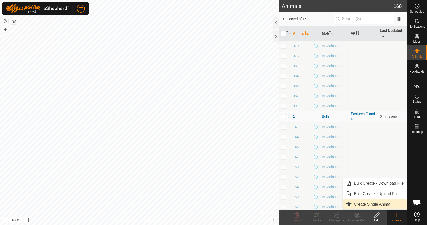
click at [375, 204] on link "Create Single Animal" at bounding box center [375, 204] width 64 height 10
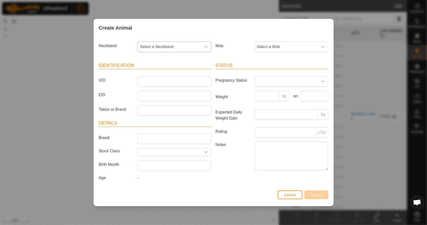
click at [154, 46] on span "Select a Neckband" at bounding box center [169, 47] width 63 height 10
type input "172"
click at [161, 72] on li "1720707018" at bounding box center [175, 72] width 74 height 10
click at [160, 84] on input "VID" at bounding box center [175, 81] width 74 height 11
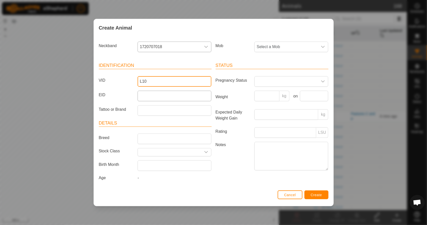
type input "L10"
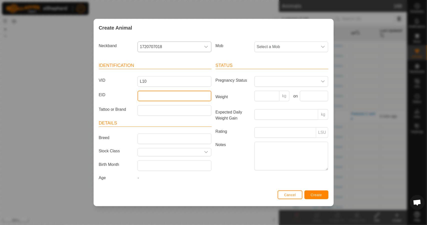
click at [150, 96] on input "EID" at bounding box center [175, 96] width 74 height 11
type input "124000190"
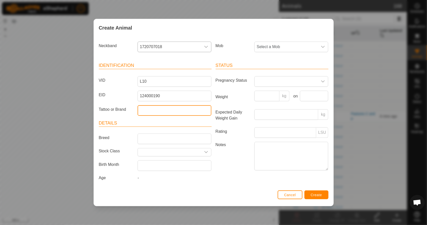
click at [153, 108] on input "Tattoo or Brand" at bounding box center [175, 110] width 74 height 11
type input "Y"
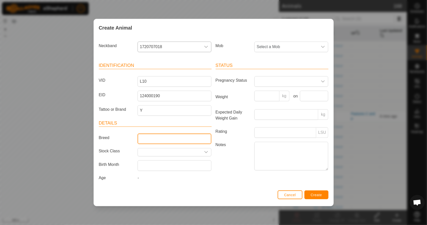
click at [147, 137] on input "Breed" at bounding box center [175, 138] width 74 height 11
type input "Mixed"
drag, startPoint x: 204, startPoint y: 150, endPoint x: 202, endPoint y: 155, distance: 5.5
click at [204, 150] on div "dropdown trigger" at bounding box center [206, 152] width 10 height 8
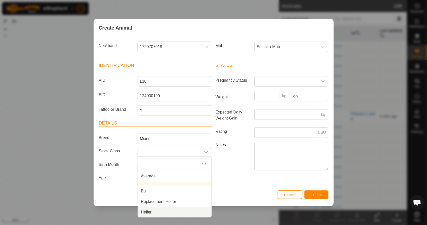
click at [177, 214] on li "Heifer" at bounding box center [175, 212] width 74 height 10
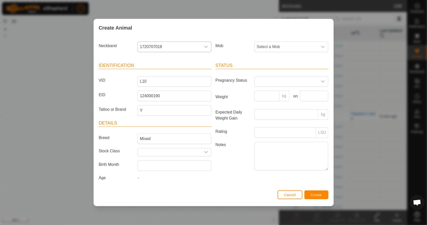
type input "Heifer"
click at [280, 48] on span "Select a Mob" at bounding box center [286, 47] width 63 height 10
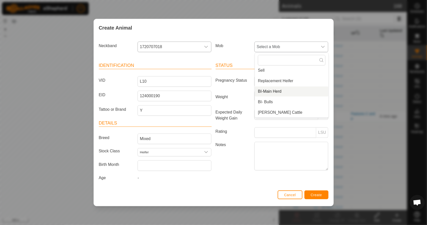
click at [280, 91] on li "BI-Main Herd" at bounding box center [292, 91] width 74 height 10
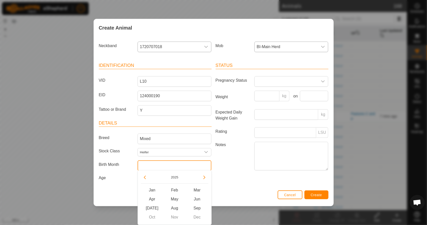
click at [166, 165] on input "text" at bounding box center [175, 165] width 74 height 11
click at [146, 176] on button "Previous Year" at bounding box center [145, 177] width 8 height 8
click at [146, 176] on span "Previous Year" at bounding box center [146, 176] width 0 height 0
click at [151, 188] on span "Jan" at bounding box center [152, 189] width 23 height 9
type input "[DATE]"
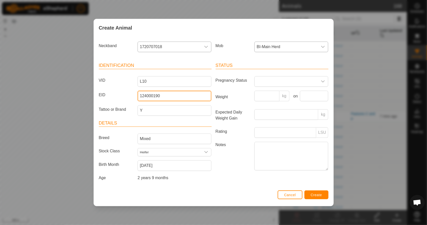
click at [167, 97] on input "124000190" at bounding box center [175, 96] width 74 height 11
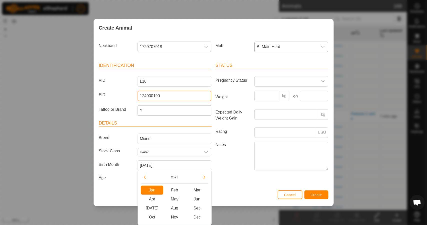
paste input "890562"
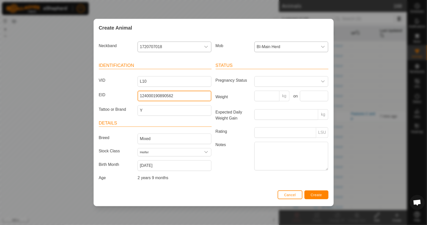
type input "124000190890562"
click at [311, 195] on span "Create" at bounding box center [316, 195] width 11 height 4
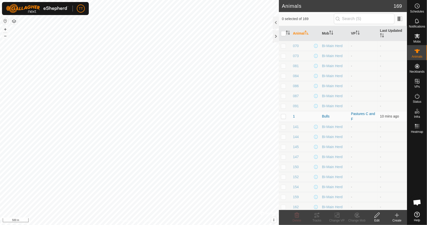
click at [396, 216] on icon at bounding box center [397, 215] width 6 height 6
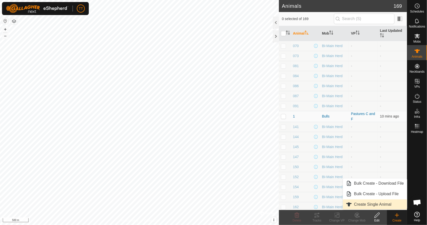
click at [375, 203] on link "Create Single Animal" at bounding box center [375, 204] width 64 height 10
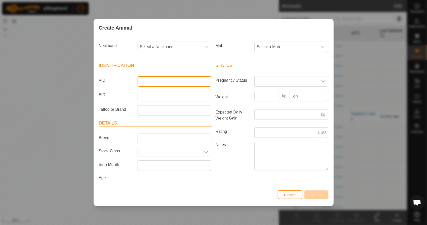
click at [158, 79] on input "VID" at bounding box center [175, 81] width 74 height 11
drag, startPoint x: 150, startPoint y: 81, endPoint x: 129, endPoint y: 85, distance: 21.4
click at [129, 85] on div "VID 218" at bounding box center [155, 81] width 117 height 11
type input "924"
click at [161, 116] on div "Identification VID 924 EID Tattoo or Brand Details Breed Stock Class Birth Mont…" at bounding box center [155, 122] width 117 height 132
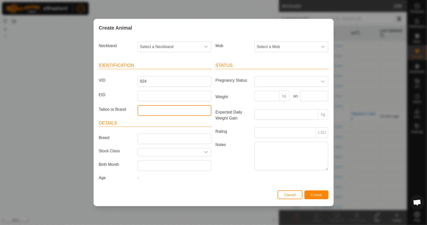
click at [161, 115] on input "Tattoo or Brand" at bounding box center [175, 110] width 74 height 11
type input "Y"
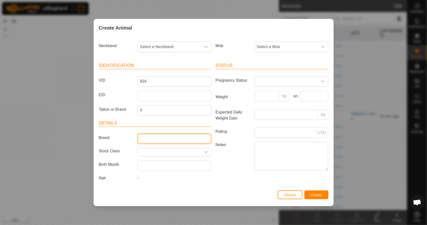
click at [158, 136] on input "Breed" at bounding box center [175, 138] width 74 height 11
type input "Mixed"
click at [202, 150] on div "dropdown trigger" at bounding box center [206, 152] width 10 height 8
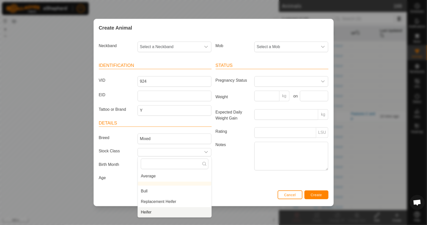
click at [173, 211] on li "Heifer" at bounding box center [175, 212] width 74 height 10
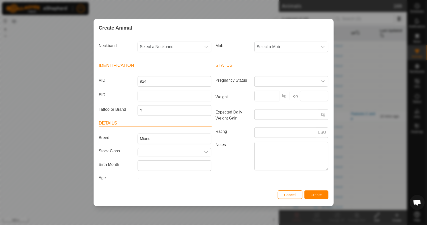
type input "Heifer"
click at [265, 43] on span "Select a Mob" at bounding box center [286, 47] width 63 height 10
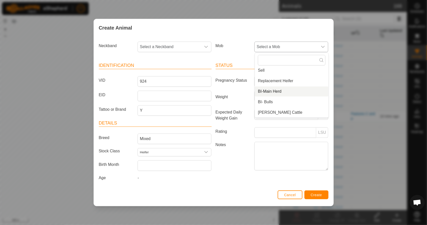
click at [277, 93] on li "BI-Main Herd" at bounding box center [292, 91] width 74 height 10
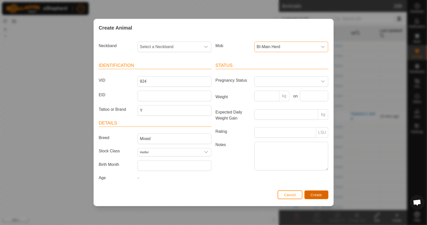
click at [316, 193] on span "Create" at bounding box center [316, 195] width 11 height 4
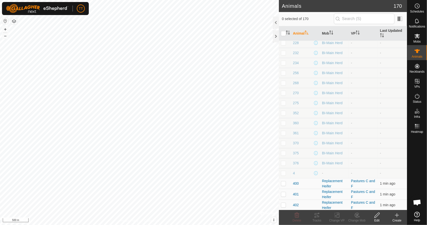
scroll to position [375, 0]
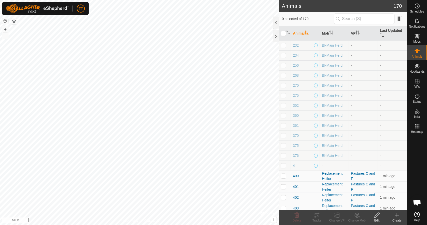
click at [302, 35] on th "Animal" at bounding box center [305, 33] width 29 height 15
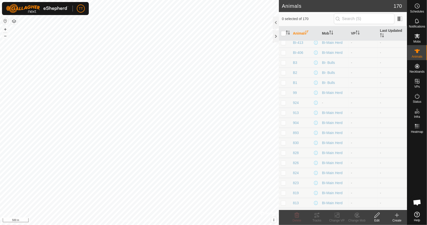
scroll to position [425, 0]
click at [297, 114] on span "924" at bounding box center [296, 114] width 6 height 5
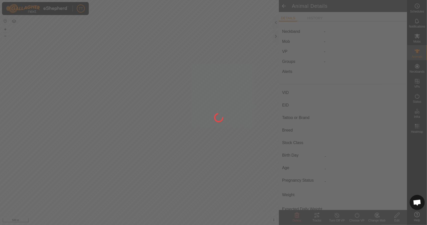
type input "924"
type input "-"
type input "Y"
type input "Mixed"
type input "Heifer"
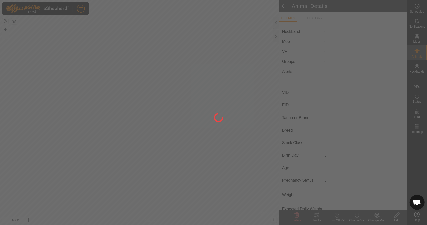
type input "0 kg"
type input "-"
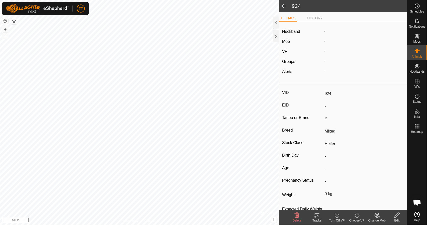
click at [395, 215] on icon at bounding box center [396, 214] width 5 height 5
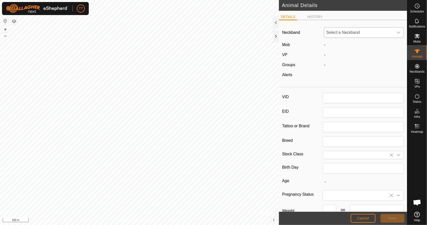
type input "924"
type input "Y"
type input "Mixed"
type input "Heifer"
type input "0"
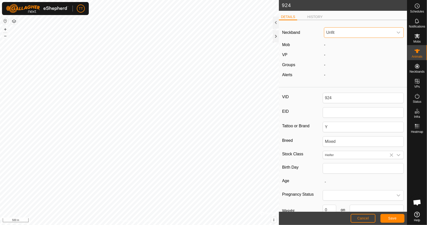
click at [343, 32] on span "Unfit" at bounding box center [358, 33] width 69 height 10
click at [343, 55] on div "-" at bounding box center [364, 55] width 84 height 6
click at [330, 111] on input "EID" at bounding box center [363, 112] width 81 height 11
paste input "124000182036140"
click at [397, 216] on span "Save" at bounding box center [392, 218] width 9 height 4
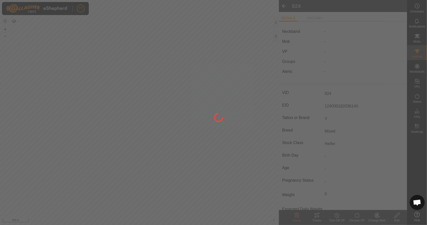
type input "124000182036140"
type input "0 kg"
type input "-"
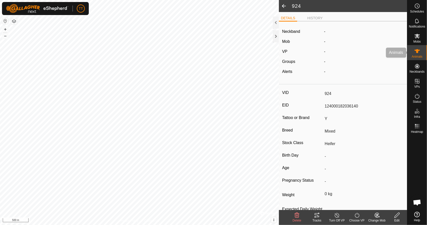
drag, startPoint x: 418, startPoint y: 50, endPoint x: 426, endPoint y: 55, distance: 10.1
click at [418, 50] on icon at bounding box center [417, 51] width 6 height 4
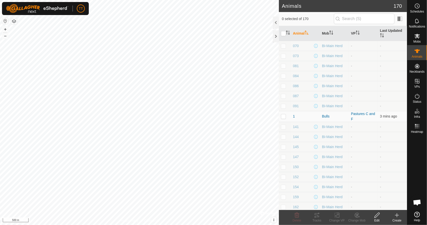
click at [394, 216] on create-svg-icon at bounding box center [397, 215] width 20 height 6
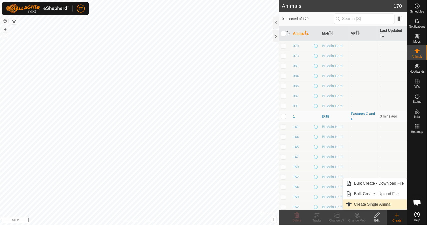
click at [390, 205] on link "Create Single Animal" at bounding box center [375, 204] width 64 height 10
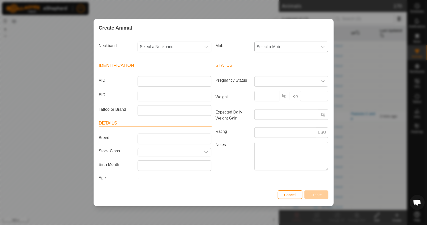
click at [305, 48] on span "Select a Mob" at bounding box center [286, 47] width 63 height 10
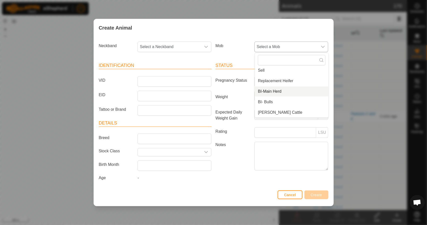
click at [284, 93] on li "BI-Main Herd" at bounding box center [292, 91] width 74 height 10
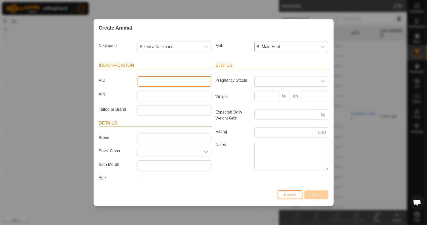
click at [161, 82] on input "VID" at bounding box center [175, 81] width 74 height 11
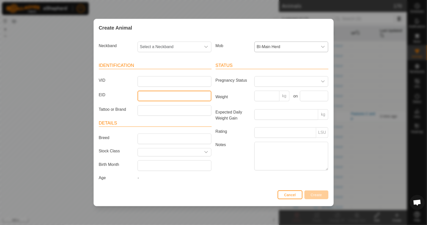
click at [154, 97] on input "EID" at bounding box center [175, 96] width 74 height 11
type input "124000"
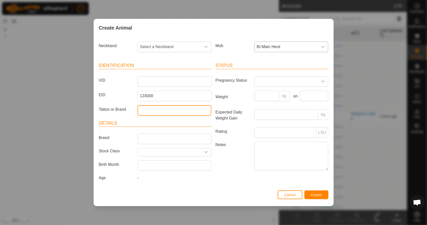
click at [155, 107] on input "Tattoo or Brand" at bounding box center [175, 110] width 74 height 11
type input "Y"
click at [172, 144] on article "Details Breed Stock Class Birth Month Age -" at bounding box center [155, 151] width 113 height 63
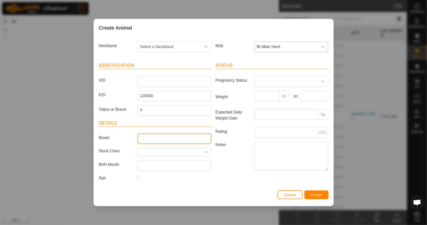
click at [173, 138] on input "Breed" at bounding box center [175, 138] width 74 height 11
type input "Mixed"
click at [208, 152] on icon "dropdown trigger" at bounding box center [206, 152] width 4 height 4
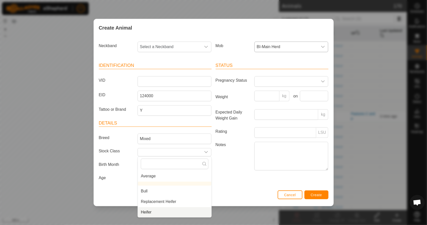
click at [163, 212] on li "Heifer" at bounding box center [175, 212] width 74 height 10
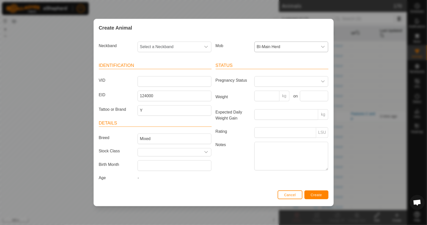
type input "Heifer"
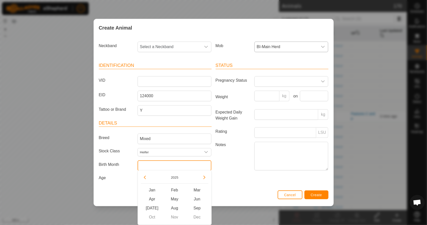
click at [155, 168] on input "text" at bounding box center [175, 165] width 74 height 11
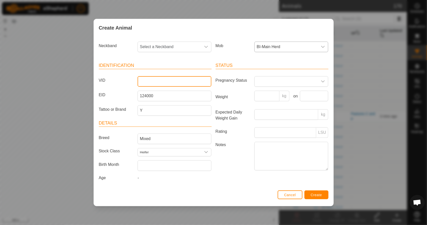
click at [150, 83] on input "VID" at bounding box center [175, 81] width 74 height 11
type input "922"
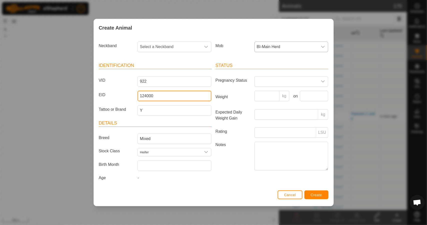
drag, startPoint x: 142, startPoint y: 97, endPoint x: 132, endPoint y: 98, distance: 9.3
click at [133, 98] on div "EID 124000" at bounding box center [155, 96] width 117 height 11
paste input "182036141"
type input "124000182036141"
drag, startPoint x: 223, startPoint y: 176, endPoint x: 226, endPoint y: 176, distance: 3.0
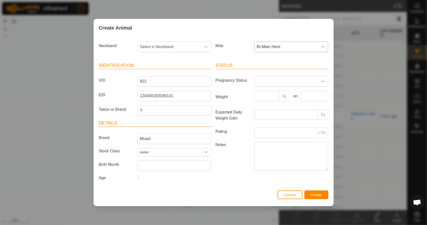
click at [224, 176] on div "Status Pregnancy Status Weight kg on Expected Daily Weight Gain kg Rating LSU N…" at bounding box center [272, 122] width 117 height 132
click at [312, 194] on span "Create" at bounding box center [316, 195] width 11 height 4
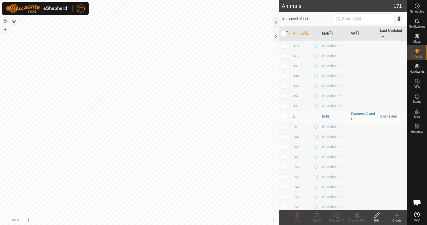
click at [396, 216] on icon at bounding box center [397, 215] width 6 height 6
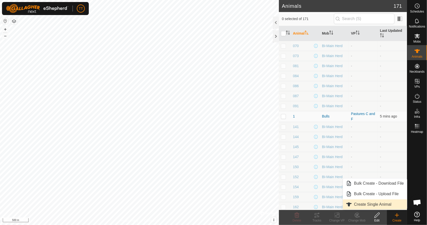
click at [378, 206] on link "Create Single Animal" at bounding box center [375, 204] width 64 height 10
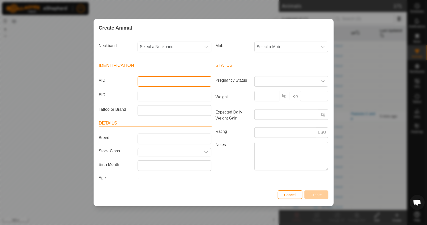
click at [168, 81] on input "VID" at bounding box center [175, 81] width 74 height 11
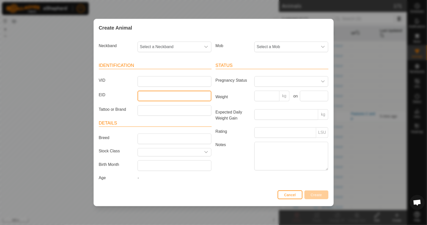
click at [164, 97] on input "EID" at bounding box center [175, 96] width 74 height 11
type input "124000"
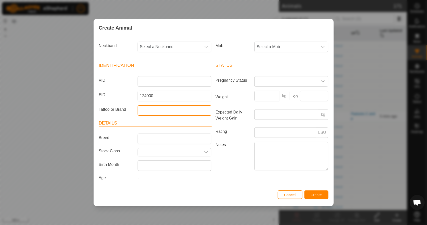
drag, startPoint x: 157, startPoint y: 107, endPoint x: 156, endPoint y: 110, distance: 3.8
click at [157, 107] on input "Tattoo or Brand" at bounding box center [175, 110] width 74 height 11
type input "Y"
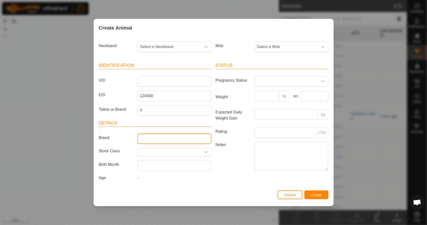
click at [150, 141] on input "Breed" at bounding box center [175, 138] width 74 height 11
type input "Mixed"
click at [210, 151] on div "dropdown trigger" at bounding box center [206, 152] width 10 height 8
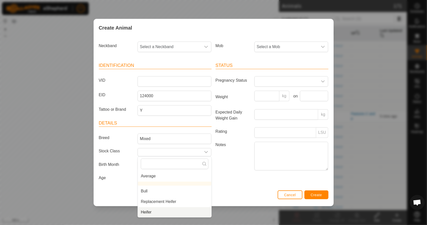
click at [164, 211] on li "Heifer" at bounding box center [175, 212] width 74 height 10
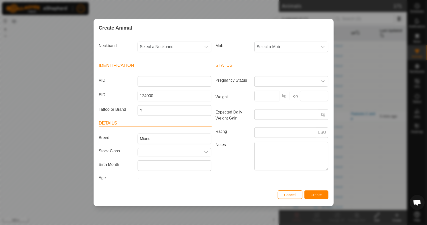
type input "Heifer"
click at [272, 45] on span "Select a Mob" at bounding box center [286, 47] width 63 height 10
click at [277, 91] on li "BI-Main Herd" at bounding box center [292, 91] width 74 height 10
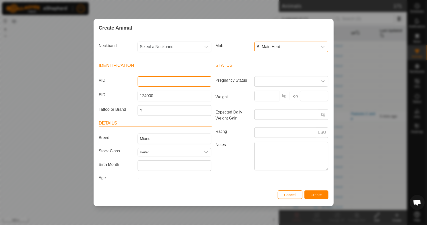
click at [168, 81] on input "VID" at bounding box center [175, 81] width 74 height 11
type input "825"
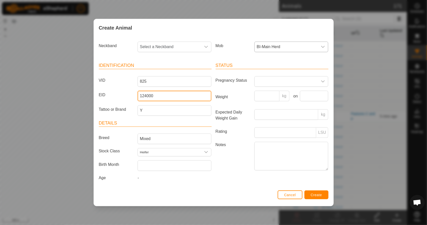
click at [167, 95] on input "124000" at bounding box center [175, 96] width 74 height 11
drag, startPoint x: 176, startPoint y: 95, endPoint x: 133, endPoint y: 97, distance: 42.6
click at [133, 97] on div "EID 124000210834436" at bounding box center [155, 96] width 117 height 11
type input "124000210834436"
click at [237, 172] on div "Status Pregnancy Status Weight kg on Expected Daily Weight Gain kg Rating LSU N…" at bounding box center [272, 122] width 117 height 132
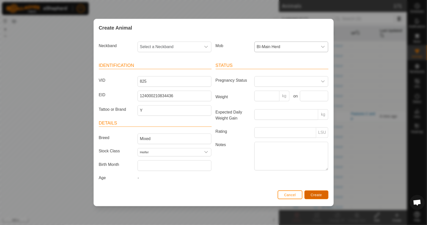
click at [318, 196] on button "Create" at bounding box center [316, 194] width 24 height 9
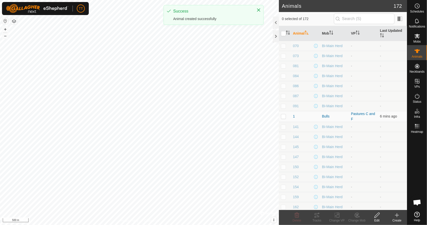
click at [398, 218] on div "Create" at bounding box center [397, 220] width 20 height 5
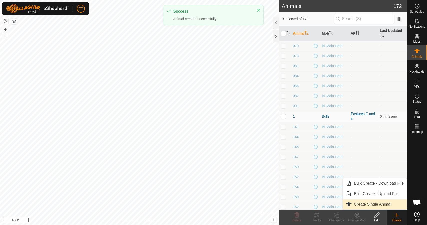
click at [387, 207] on link "Create Single Animal" at bounding box center [375, 204] width 64 height 10
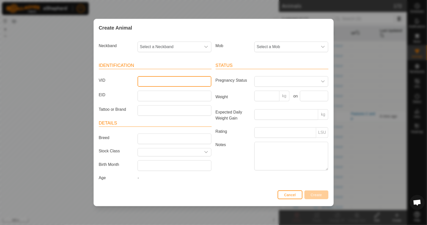
click at [173, 82] on input "VID" at bounding box center [175, 81] width 74 height 11
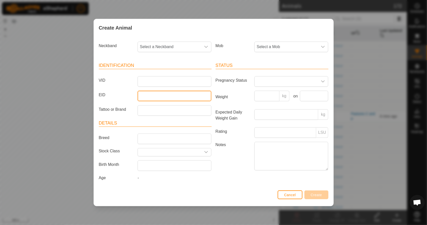
click at [169, 100] on input "EID" at bounding box center [175, 96] width 74 height 11
type input "124000"
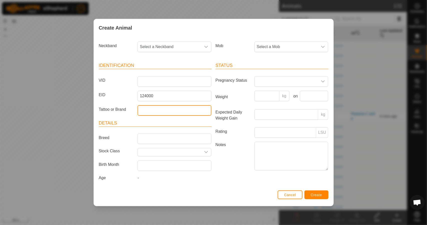
click at [162, 112] on input "Tattoo or Brand" at bounding box center [175, 110] width 74 height 11
type input "Y"
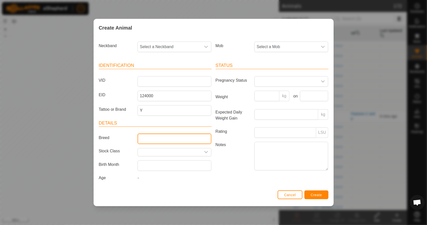
click at [157, 134] on input "Breed" at bounding box center [175, 138] width 74 height 11
type input "Mixed"
click at [207, 153] on icon "dropdown trigger" at bounding box center [206, 152] width 4 height 4
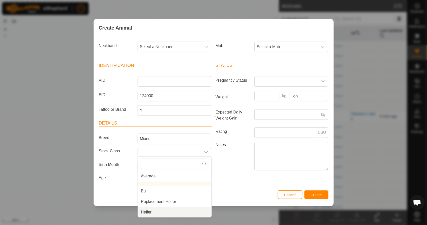
click at [185, 211] on li "Heifer" at bounding box center [175, 212] width 74 height 10
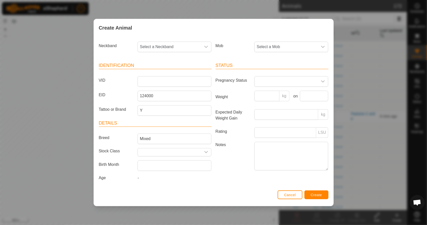
type input "Heifer"
click at [288, 41] on div "Mob Select a Mob" at bounding box center [272, 49] width 117 height 19
click at [288, 47] on span "Select a Mob" at bounding box center [286, 47] width 63 height 10
click at [279, 89] on li "BI-Main Herd" at bounding box center [292, 91] width 74 height 10
click at [155, 80] on input "VID" at bounding box center [175, 81] width 74 height 11
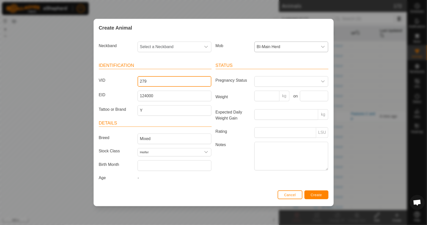
type input "279"
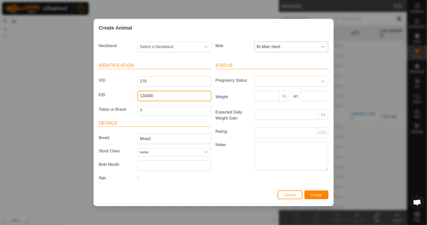
click at [169, 95] on input "124000" at bounding box center [175, 96] width 74 height 11
click at [160, 97] on input "124000" at bounding box center [175, 96] width 74 height 11
drag, startPoint x: 154, startPoint y: 94, endPoint x: 136, endPoint y: 96, distance: 18.2
click at [136, 96] on div "124000182036072" at bounding box center [175, 96] width 78 height 11
type input "124000182036072"
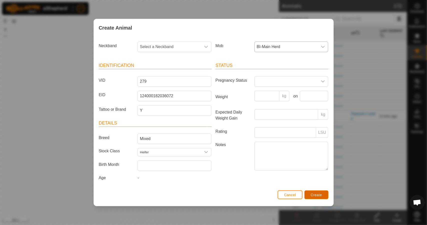
click at [313, 195] on span "Create" at bounding box center [316, 195] width 11 height 4
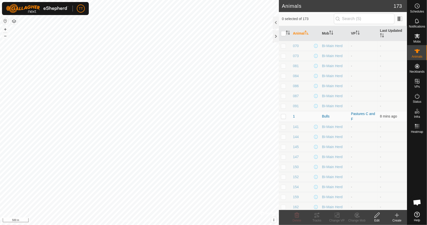
click at [397, 217] on icon at bounding box center [397, 215] width 6 height 6
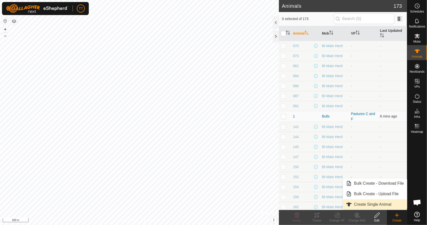
click at [392, 209] on link "Create Single Animal" at bounding box center [375, 204] width 64 height 10
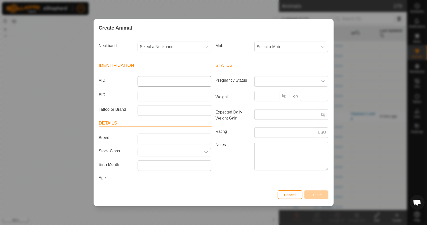
click at [163, 86] on article "Identification VID EID Tattoo or Brand" at bounding box center [155, 88] width 113 height 53
click at [163, 85] on input "VID" at bounding box center [175, 81] width 74 height 11
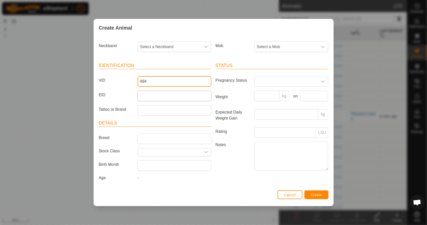
type input "494"
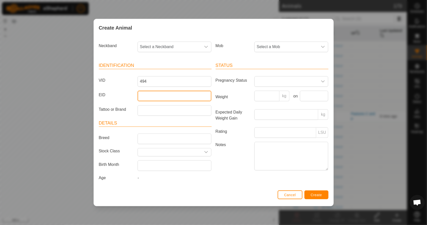
click at [164, 94] on input "EID" at bounding box center [175, 96] width 74 height 11
type input "124000"
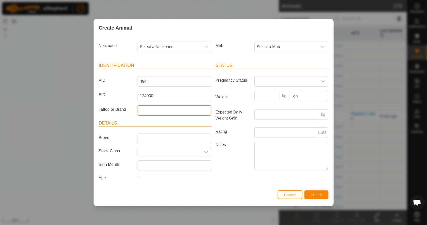
click at [159, 112] on input "Tattoo or Brand" at bounding box center [175, 110] width 74 height 11
type input "Y"
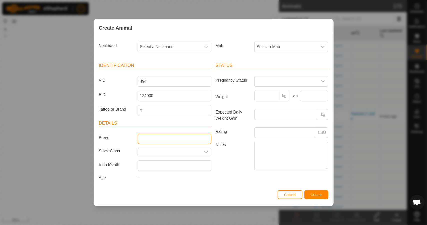
click at [156, 136] on input "Breed" at bounding box center [175, 138] width 74 height 11
type input "Mixed"
click at [204, 152] on div "dropdown trigger" at bounding box center [206, 152] width 10 height 8
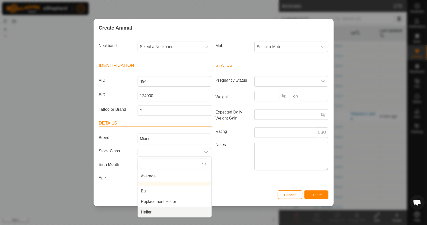
click at [155, 212] on li "Heifer" at bounding box center [175, 212] width 74 height 10
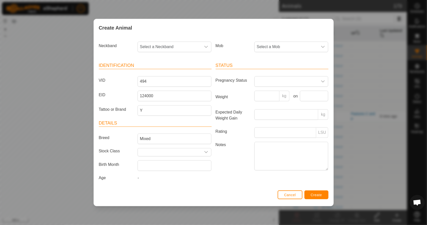
type input "Heifer"
click at [301, 42] on div "Mob Select a Mob" at bounding box center [272, 49] width 117 height 19
click at [296, 50] on span "Select a Mob" at bounding box center [286, 47] width 63 height 10
click at [280, 99] on li "BI-Main Herd" at bounding box center [292, 98] width 74 height 10
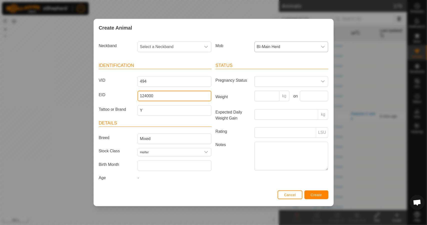
click at [179, 99] on input "124000" at bounding box center [175, 96] width 74 height 11
click at [161, 96] on input "124000" at bounding box center [175, 96] width 74 height 11
type input "124000182036142"
click at [214, 181] on div "Status Pregnancy Status Weight kg on Expected Daily Weight Gain kg Rating LSU N…" at bounding box center [272, 122] width 117 height 132
drag, startPoint x: 179, startPoint y: 96, endPoint x: 119, endPoint y: 97, distance: 60.0
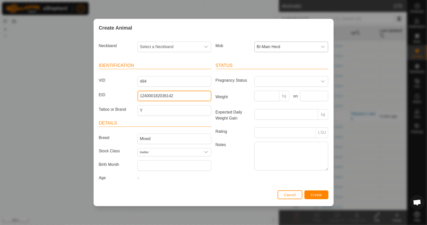
click at [119, 97] on div "EID 124000182036142" at bounding box center [155, 96] width 117 height 11
click at [317, 194] on span "Create" at bounding box center [316, 195] width 11 height 4
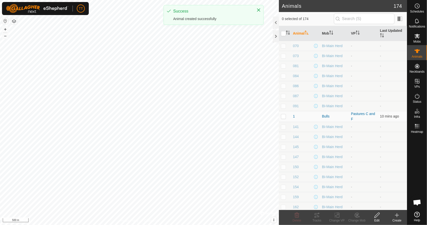
click at [397, 217] on icon at bounding box center [397, 215] width 6 height 6
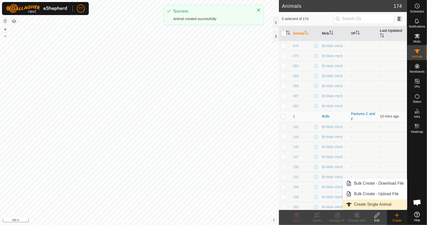
click at [368, 206] on link "Create Single Animal" at bounding box center [375, 204] width 64 height 10
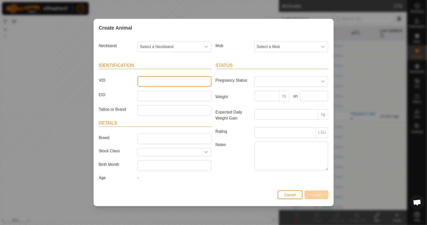
click at [175, 83] on input "VID" at bounding box center [175, 81] width 74 height 11
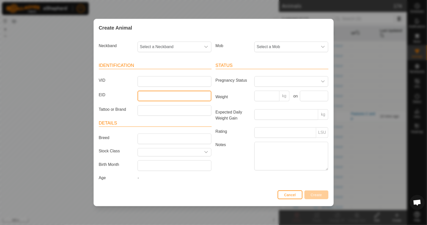
click at [163, 97] on input "EID" at bounding box center [175, 96] width 74 height 11
type input "124000"
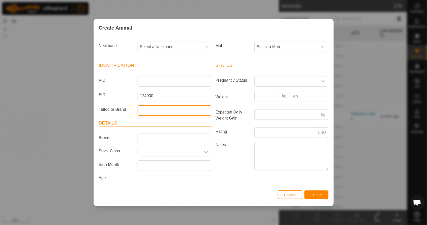
click at [162, 112] on input "Tattoo or Brand" at bounding box center [175, 110] width 74 height 11
type input "Y"
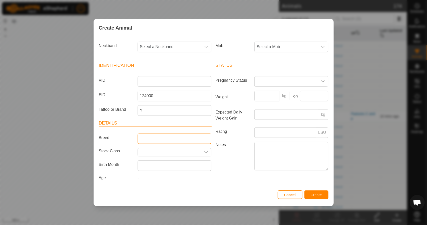
click at [156, 138] on input "Breed" at bounding box center [175, 138] width 74 height 11
type input "Mixed"
click at [202, 153] on div "dropdown trigger" at bounding box center [206, 152] width 10 height 8
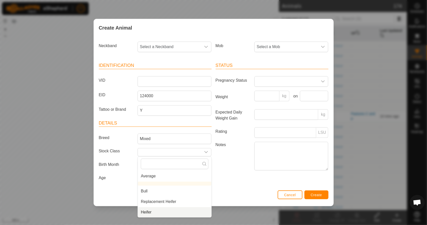
click at [162, 212] on li "Heifer" at bounding box center [175, 212] width 74 height 10
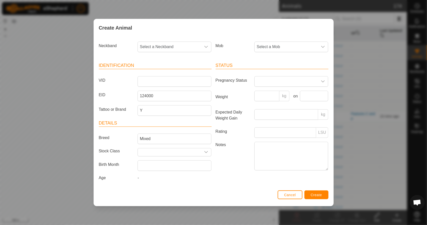
type input "Heifer"
click at [300, 44] on span "Select a Mob" at bounding box center [286, 47] width 63 height 10
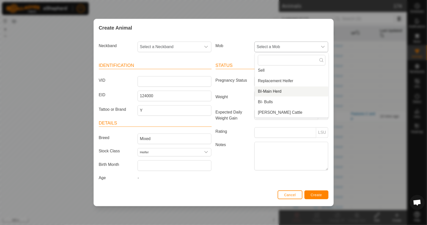
click at [277, 92] on li "BI-Main Herd" at bounding box center [292, 91] width 74 height 10
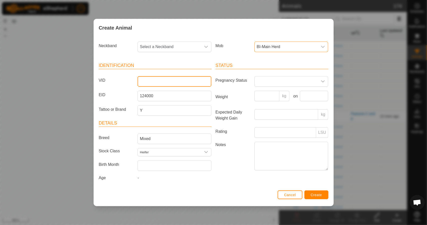
click at [166, 86] on input "VID" at bounding box center [175, 81] width 74 height 11
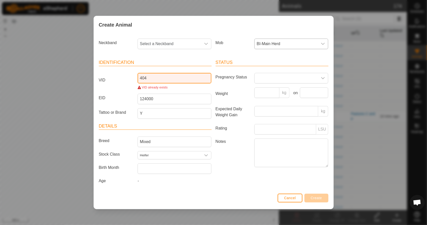
click at [140, 79] on input "404" at bounding box center [175, 78] width 74 height 11
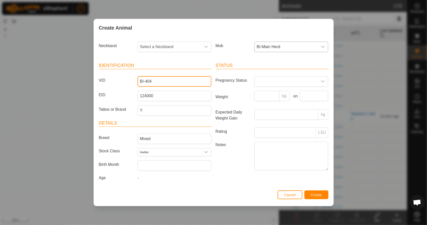
type input "BI-404"
click at [168, 121] on header "Details" at bounding box center [155, 123] width 113 height 7
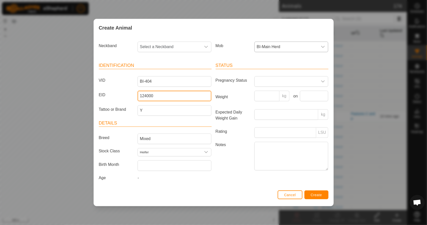
click at [168, 94] on input "124000" at bounding box center [175, 96] width 74 height 11
drag, startPoint x: 181, startPoint y: 98, endPoint x: 137, endPoint y: 96, distance: 44.6
click at [137, 96] on div "124000182036143" at bounding box center [175, 96] width 78 height 11
type input "124000182036143"
click at [320, 193] on span "Create" at bounding box center [316, 195] width 11 height 4
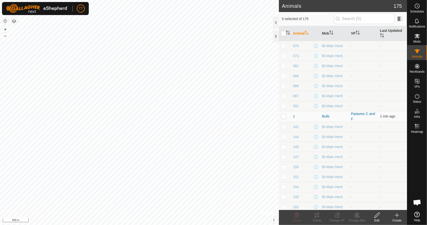
click at [394, 216] on create-svg-icon at bounding box center [397, 215] width 20 height 6
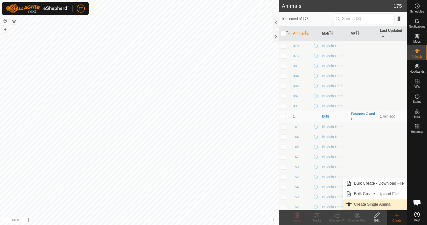
click at [382, 205] on link "Create Single Animal" at bounding box center [375, 204] width 64 height 10
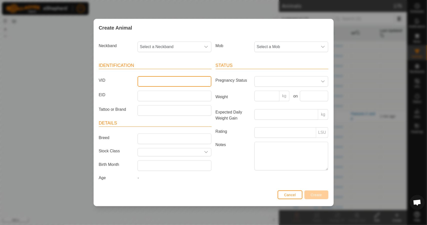
click at [158, 82] on input "VID" at bounding box center [175, 81] width 74 height 11
click at [159, 102] on article "Identification VID EID Tattoo or Brand" at bounding box center [155, 88] width 113 height 53
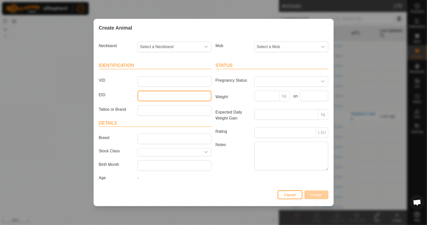
click at [160, 98] on input "EID" at bounding box center [175, 96] width 74 height 11
type input "124000"
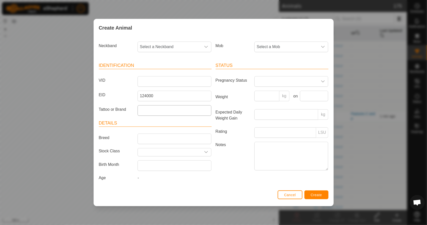
drag, startPoint x: 163, startPoint y: 116, endPoint x: 162, endPoint y: 113, distance: 3.1
click at [163, 116] on div "Identification VID EID 124000 Tattoo or Brand Details Breed Stock Class Birth M…" at bounding box center [155, 122] width 117 height 132
click at [161, 112] on input "Tattoo or Brand" at bounding box center [175, 110] width 74 height 11
type input "Y"
click at [143, 137] on input "Breed" at bounding box center [175, 138] width 74 height 11
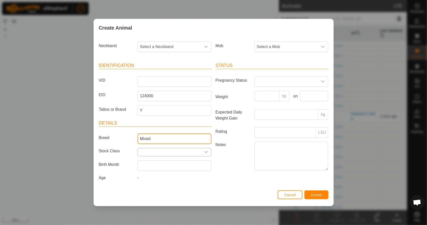
type input "Mixed"
click at [206, 151] on icon "dropdown trigger" at bounding box center [206, 152] width 4 height 4
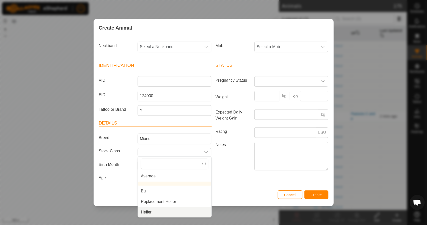
click at [177, 211] on li "Heifer" at bounding box center [175, 212] width 74 height 10
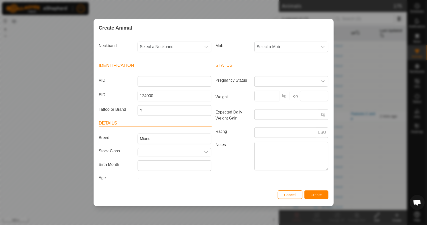
type input "Heifer"
click at [149, 85] on input "VID" at bounding box center [175, 81] width 74 height 11
type input "231"
click at [266, 44] on span "Select a Mob" at bounding box center [286, 47] width 63 height 10
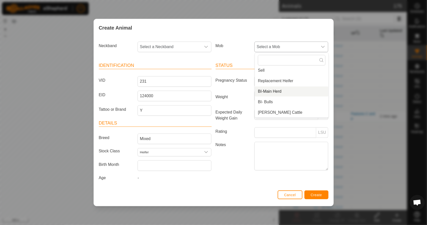
click at [280, 89] on li "BI-Main Herd" at bounding box center [292, 91] width 74 height 10
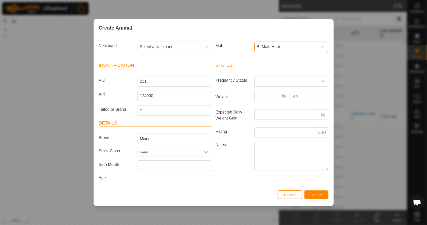
click at [163, 96] on input "124000" at bounding box center [175, 96] width 74 height 11
type input "124000182036093"
click at [229, 165] on label "Notes" at bounding box center [233, 156] width 39 height 28
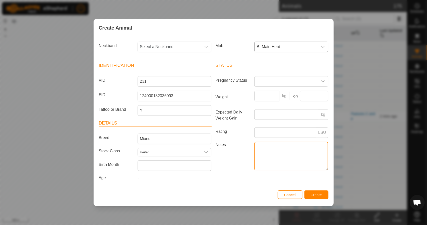
click at [254, 165] on textarea "Notes" at bounding box center [291, 156] width 74 height 29
click at [214, 183] on div "Status Pregnancy Status Weight kg on Expected Daily Weight Gain kg Rating LSU N…" at bounding box center [272, 122] width 117 height 132
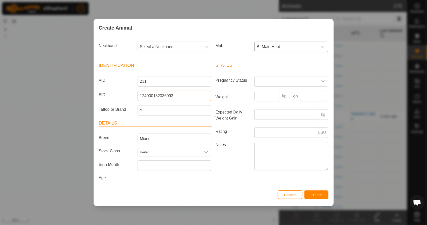
drag, startPoint x: 179, startPoint y: 97, endPoint x: 119, endPoint y: 91, distance: 60.1
click at [119, 91] on div "EID 124000182036093" at bounding box center [155, 96] width 117 height 11
click at [313, 193] on span "Create" at bounding box center [316, 195] width 11 height 4
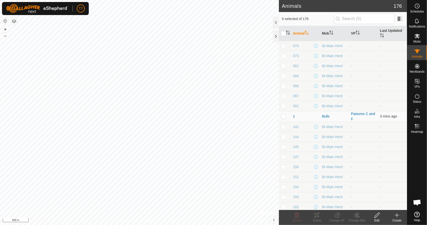
click at [399, 218] on div "Create" at bounding box center [397, 220] width 20 height 5
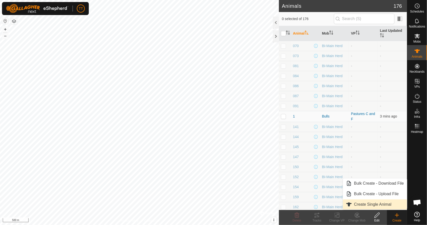
click at [361, 204] on link "Create Single Animal" at bounding box center [375, 204] width 64 height 10
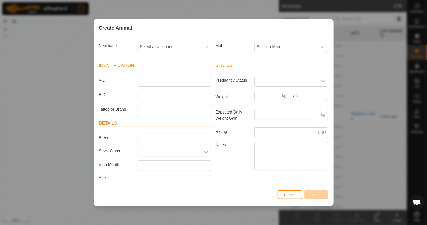
click at [153, 49] on span "Select a Neckband" at bounding box center [169, 47] width 63 height 10
click at [153, 47] on span "Select a Neckband" at bounding box center [169, 47] width 63 height 10
click at [153, 81] on input "VID" at bounding box center [175, 81] width 74 height 11
click at [160, 49] on span "Select a Neckband" at bounding box center [169, 47] width 63 height 10
click at [157, 72] on li "-" at bounding box center [175, 72] width 74 height 10
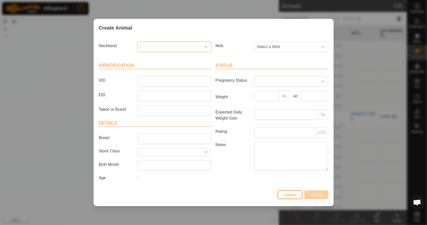
click at [162, 48] on span "-" at bounding box center [169, 47] width 63 height 10
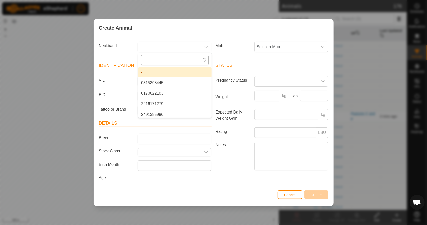
drag, startPoint x: 165, startPoint y: 60, endPoint x: 163, endPoint y: 64, distance: 4.5
click at [165, 60] on input "text" at bounding box center [175, 60] width 68 height 11
click at [158, 69] on li "-" at bounding box center [175, 72] width 74 height 10
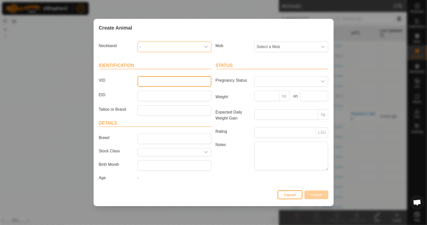
click at [147, 77] on input "VID" at bounding box center [175, 81] width 74 height 11
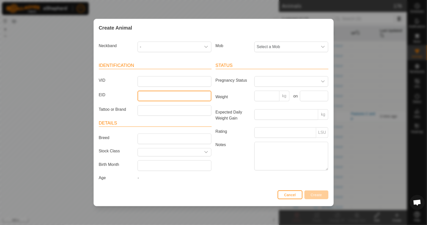
click at [151, 95] on input "EID" at bounding box center [175, 96] width 74 height 11
type input "124000"
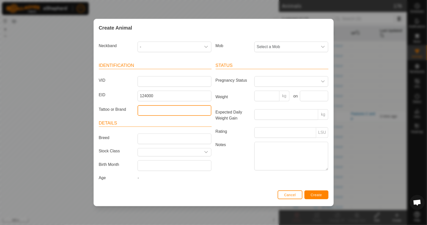
click at [163, 114] on input "Tattoo or Brand" at bounding box center [175, 110] width 74 height 11
type input "Y"
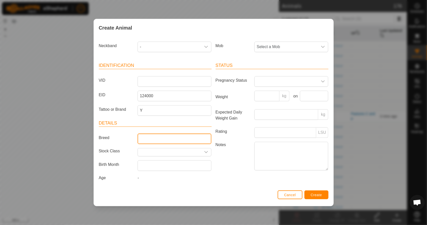
drag, startPoint x: 162, startPoint y: 135, endPoint x: 158, endPoint y: 137, distance: 4.8
click at [161, 135] on input "Breed" at bounding box center [175, 138] width 74 height 11
type input "Mixed"
click at [201, 153] on input "text" at bounding box center [169, 152] width 63 height 8
click at [203, 150] on div "dropdown trigger" at bounding box center [206, 152] width 10 height 8
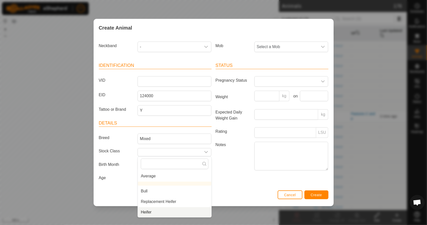
click at [175, 212] on li "Heifer" at bounding box center [175, 212] width 74 height 10
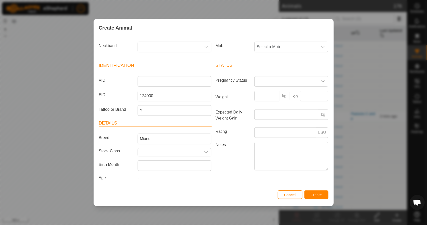
type input "Heifer"
click at [282, 46] on span "Select a Mob" at bounding box center [286, 47] width 63 height 10
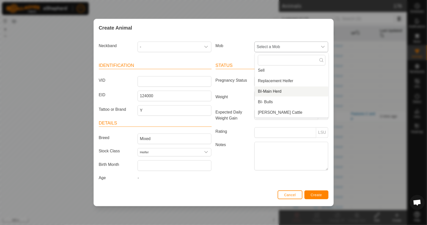
click at [279, 92] on li "BI-Main Herd" at bounding box center [292, 91] width 74 height 10
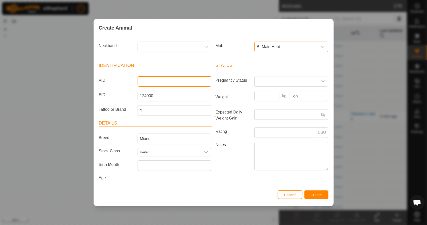
click at [167, 84] on input "VID" at bounding box center [175, 81] width 74 height 11
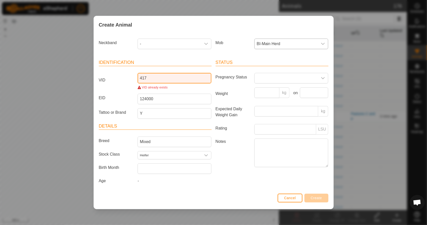
click at [140, 77] on input "417" at bounding box center [175, 78] width 74 height 11
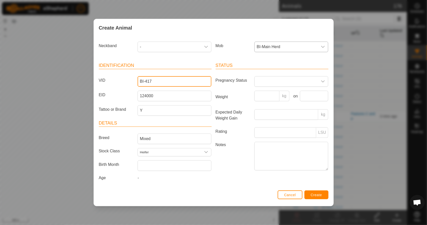
type input "BI-417"
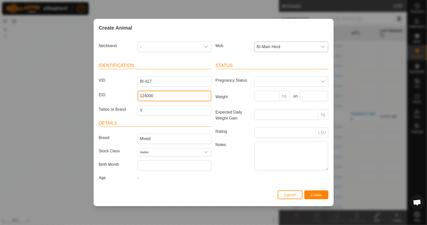
click at [158, 96] on input "124000" at bounding box center [175, 96] width 74 height 11
drag, startPoint x: 175, startPoint y: 96, endPoint x: 116, endPoint y: 98, distance: 58.8
click at [116, 97] on div "EID 124000182036144" at bounding box center [155, 96] width 117 height 11
type input "124000182036144"
click at [318, 195] on span "Create" at bounding box center [316, 195] width 11 height 4
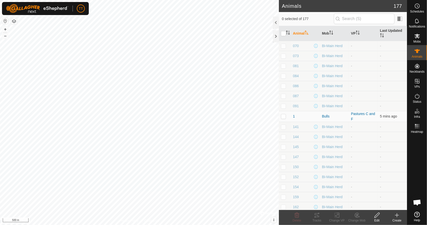
click at [401, 216] on create-svg-icon at bounding box center [397, 215] width 20 height 6
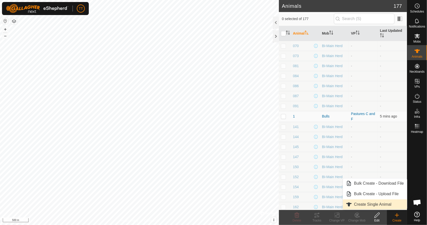
click at [383, 205] on link "Create Single Animal" at bounding box center [375, 204] width 64 height 10
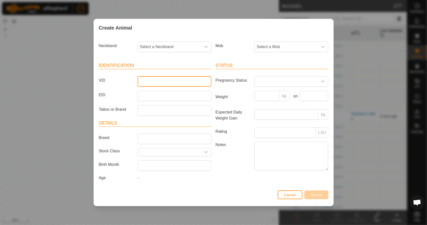
click at [161, 83] on input "VID" at bounding box center [175, 81] width 74 height 11
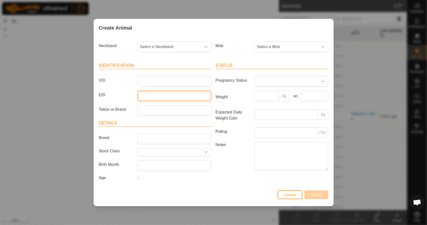
click at [157, 97] on input "EID" at bounding box center [175, 96] width 74 height 11
type input "124000"
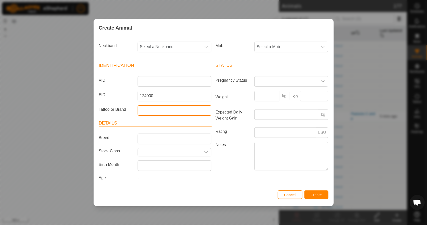
click at [155, 110] on input "Tattoo or Brand" at bounding box center [175, 110] width 74 height 11
type input "Y"
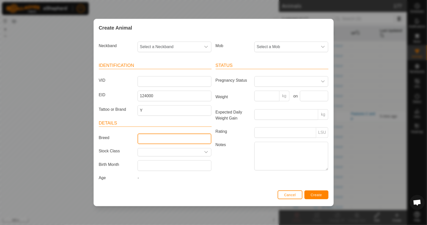
click at [150, 136] on input "Breed" at bounding box center [175, 138] width 74 height 11
type input "Mixed"
click at [205, 154] on div "dropdown trigger" at bounding box center [206, 152] width 10 height 8
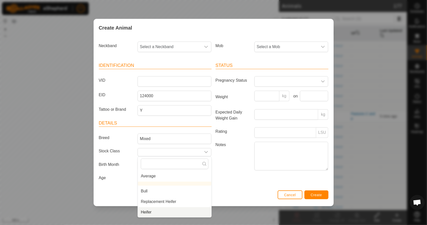
click at [180, 211] on li "Heifer" at bounding box center [175, 212] width 74 height 10
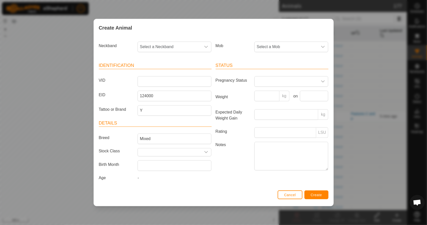
type input "Heifer"
click at [273, 45] on span "Select a Mob" at bounding box center [286, 47] width 63 height 10
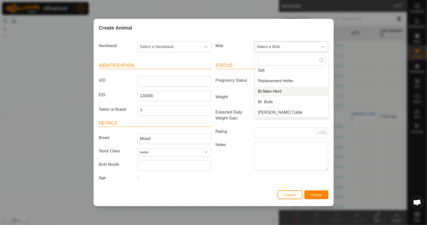
click at [281, 93] on li "BI-Main Herd" at bounding box center [292, 91] width 74 height 10
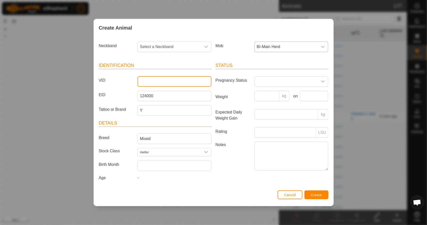
click at [149, 81] on input "VID" at bounding box center [175, 81] width 74 height 11
type input "834"
click at [112, 93] on label "EID" at bounding box center [116, 95] width 39 height 9
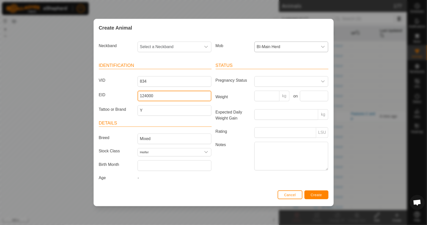
click at [138, 93] on input "124000" at bounding box center [175, 96] width 74 height 11
click at [265, 75] on article "Status Pregnancy Status Weight kg on Expected Daily Weight Gain kg Rating LSU N…" at bounding box center [272, 117] width 113 height 110
click at [177, 95] on input "124000" at bounding box center [175, 96] width 74 height 11
drag, startPoint x: 177, startPoint y: 97, endPoint x: 111, endPoint y: 97, distance: 66.3
click at [111, 97] on div "EID 124000204202887" at bounding box center [155, 96] width 117 height 11
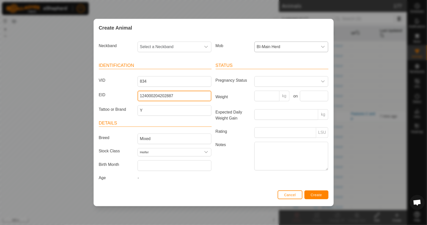
type input "124000204202887"
click at [324, 195] on button "Create" at bounding box center [316, 194] width 24 height 9
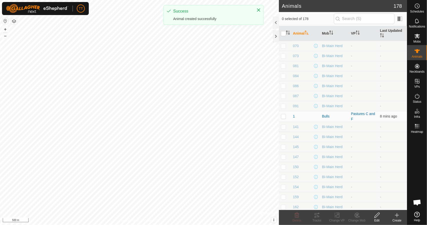
click at [398, 215] on icon at bounding box center [397, 215] width 4 height 0
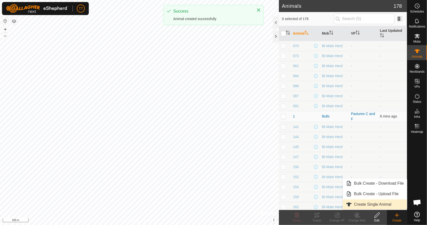
click at [384, 208] on link "Create Single Animal" at bounding box center [375, 204] width 64 height 10
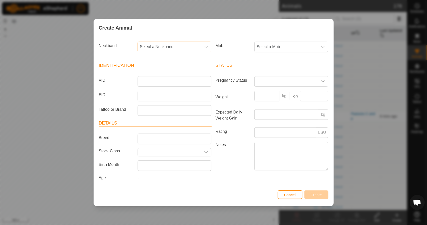
click at [170, 48] on span "Select a Neckband" at bounding box center [169, 47] width 63 height 10
click at [182, 48] on span "Select a Neckband" at bounding box center [169, 47] width 63 height 10
click at [185, 48] on span "Select a Neckband" at bounding box center [169, 47] width 63 height 10
type input "0"
drag, startPoint x: 119, startPoint y: 85, endPoint x: 140, endPoint y: 83, distance: 20.9
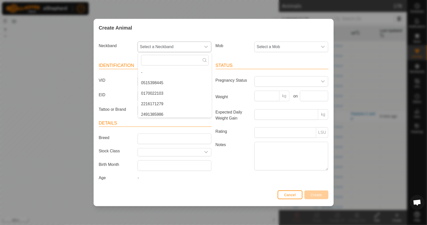
click at [121, 85] on div "VID" at bounding box center [155, 81] width 117 height 11
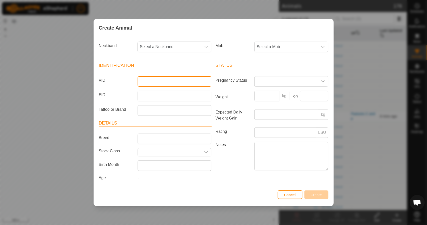
click at [148, 82] on input "VID" at bounding box center [175, 81] width 74 height 11
type input "471"
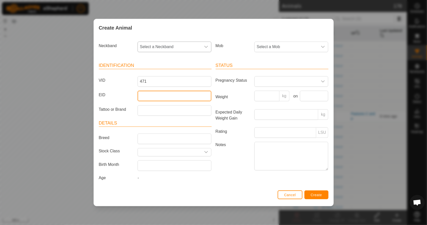
click at [154, 96] on input "EID" at bounding box center [175, 96] width 74 height 11
type input "124000"
click at [157, 116] on div "Identification VID 471 EID 124000 Tattoo or Brand Details Breed Stock Class Bir…" at bounding box center [155, 122] width 117 height 132
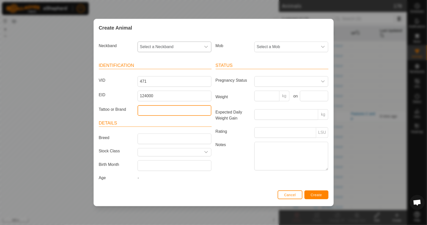
click at [157, 113] on input "Tattoo or Brand" at bounding box center [175, 110] width 74 height 11
type input "Y"
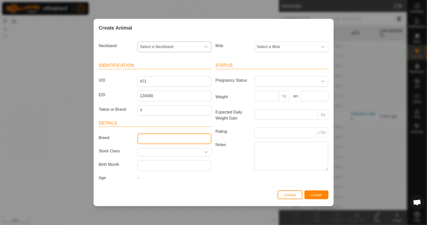
click at [154, 137] on input "Breed" at bounding box center [175, 138] width 74 height 11
type input "Mixed"
drag, startPoint x: 205, startPoint y: 152, endPoint x: 201, endPoint y: 153, distance: 3.6
click at [205, 152] on icon "dropdown trigger" at bounding box center [206, 152] width 4 height 4
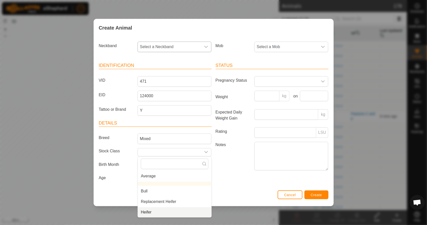
click at [174, 211] on li "Heifer" at bounding box center [175, 212] width 74 height 10
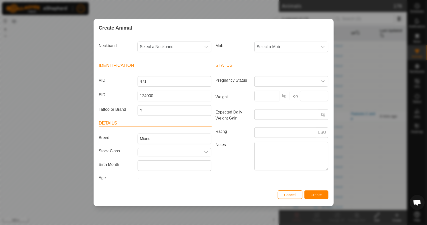
type input "Heifer"
click at [288, 47] on span "Select a Mob" at bounding box center [286, 47] width 63 height 10
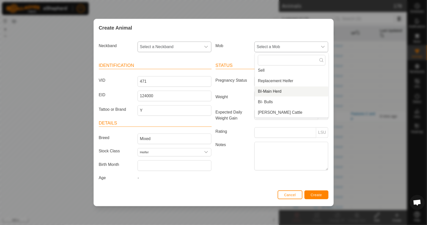
click at [283, 91] on li "BI-Main Herd" at bounding box center [292, 91] width 74 height 10
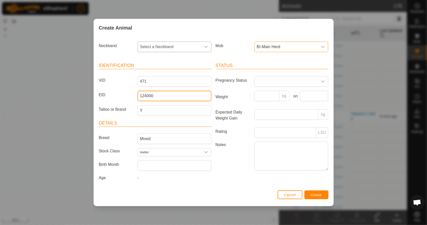
click at [168, 98] on input "124000" at bounding box center [175, 96] width 74 height 11
click at [167, 92] on input "124000" at bounding box center [175, 96] width 74 height 11
type input "124000182036241"
click at [235, 175] on div "Status Pregnancy Status Weight kg on Expected Daily Weight Gain kg Rating LSU N…" at bounding box center [272, 122] width 117 height 132
drag, startPoint x: 181, startPoint y: 96, endPoint x: 129, endPoint y: 95, distance: 51.8
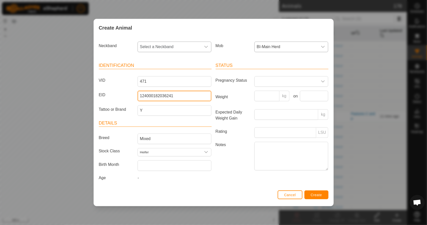
click at [129, 95] on div "EID 124000182036241" at bounding box center [155, 96] width 117 height 11
click at [231, 169] on div "Notes" at bounding box center [272, 157] width 117 height 30
click at [322, 194] on button "Create" at bounding box center [316, 194] width 24 height 9
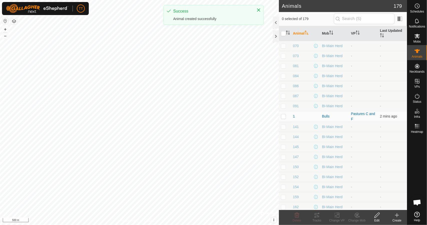
click at [395, 215] on icon at bounding box center [397, 215] width 4 height 0
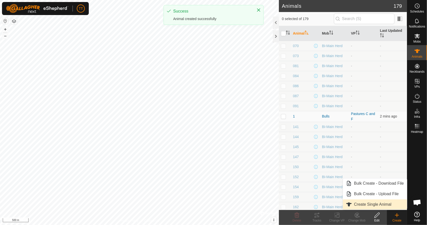
click at [376, 206] on link "Create Single Animal" at bounding box center [375, 204] width 64 height 10
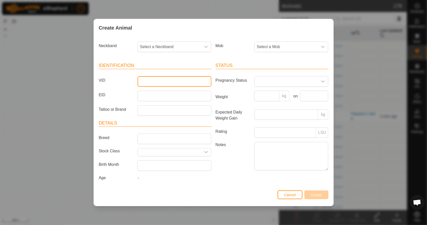
click at [153, 81] on input "VID" at bounding box center [175, 81] width 74 height 11
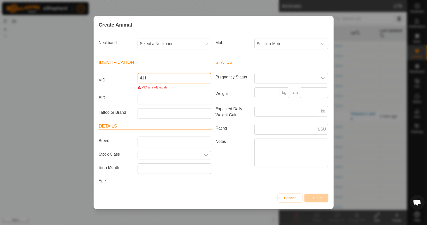
click at [139, 79] on input "411" at bounding box center [175, 78] width 74 height 11
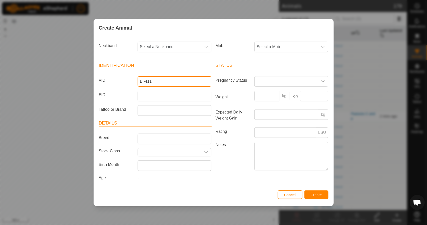
drag, startPoint x: 166, startPoint y: 84, endPoint x: 133, endPoint y: 80, distance: 33.0
click at [133, 80] on div "VID BI-411" at bounding box center [155, 81] width 117 height 11
type input "BI-411"
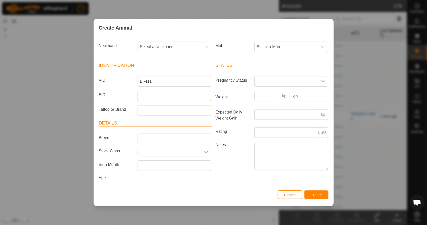
click at [147, 96] on input "EID" at bounding box center [175, 96] width 74 height 11
type input "124000"
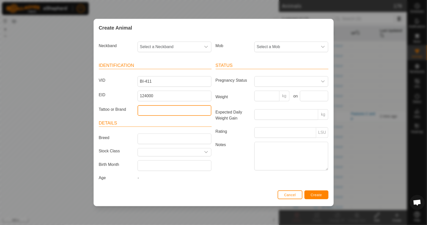
click at [155, 108] on input "Tattoo or Brand" at bounding box center [175, 110] width 74 height 11
type input "Y"
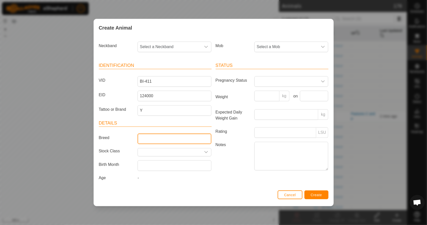
click at [186, 140] on input "Breed" at bounding box center [175, 138] width 74 height 11
type input "Mixed"
click at [207, 152] on icon "dropdown trigger" at bounding box center [207, 152] width 4 height 2
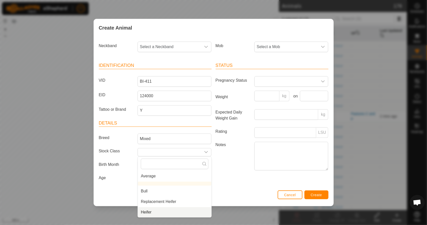
click at [174, 210] on li "Heifer" at bounding box center [175, 212] width 74 height 10
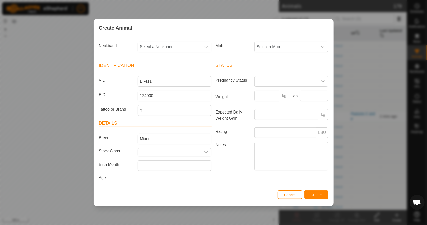
type input "Heifer"
click at [279, 50] on span "Select a Mob" at bounding box center [286, 47] width 63 height 10
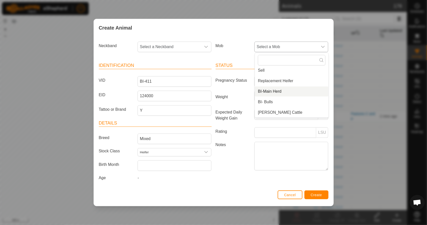
click at [275, 94] on li "BI-Main Herd" at bounding box center [292, 91] width 74 height 10
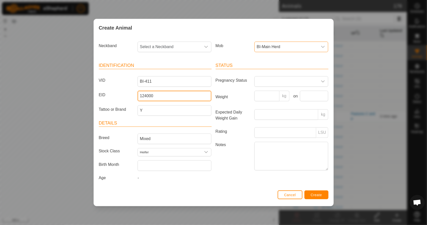
click at [158, 98] on input "124000" at bounding box center [175, 96] width 74 height 11
drag, startPoint x: 179, startPoint y: 96, endPoint x: 133, endPoint y: 93, distance: 46.4
click at [133, 93] on div "EID 124000182036242" at bounding box center [155, 96] width 117 height 11
type input "124000182036242"
drag, startPoint x: 229, startPoint y: 182, endPoint x: 232, endPoint y: 173, distance: 9.5
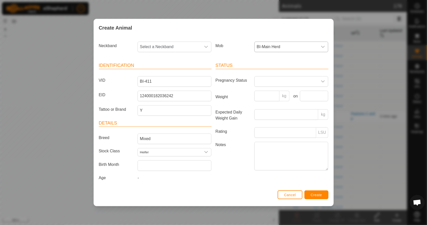
click at [229, 181] on div "Status Pregnancy Status Weight kg on Expected Daily Weight Gain kg Rating LSU N…" at bounding box center [272, 122] width 117 height 132
click at [317, 193] on span "Create" at bounding box center [316, 195] width 11 height 4
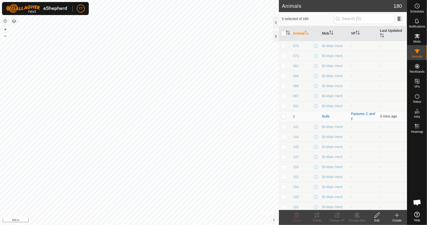
click at [397, 215] on icon at bounding box center [397, 215] width 0 height 4
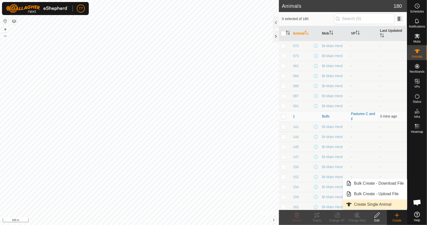
click at [373, 202] on link "Create Single Animal" at bounding box center [375, 204] width 64 height 10
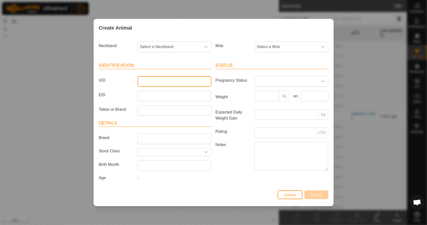
click at [182, 84] on input "VID" at bounding box center [175, 81] width 74 height 11
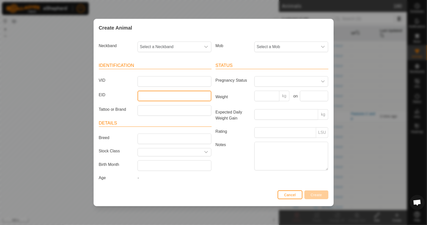
click at [162, 98] on input "EID" at bounding box center [175, 96] width 74 height 11
type input "124000"
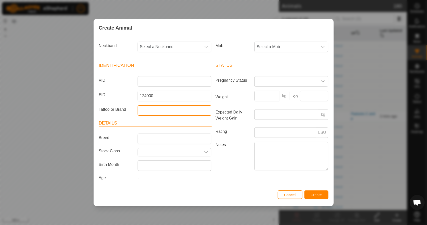
click at [155, 109] on input "Tattoo or Brand" at bounding box center [175, 110] width 74 height 11
type input "Y"
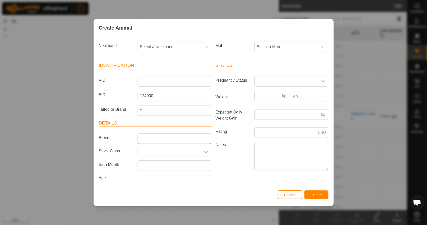
click at [155, 137] on input "Breed" at bounding box center [175, 138] width 74 height 11
type input "Mixed"
click at [160, 152] on input "text" at bounding box center [169, 152] width 63 height 8
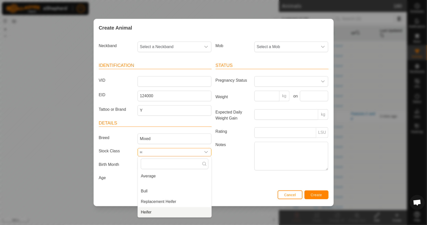
click at [170, 212] on li "Heifer" at bounding box center [175, 212] width 74 height 10
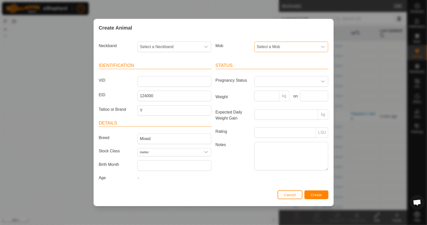
click at [289, 47] on span "Select a Mob" at bounding box center [286, 47] width 63 height 10
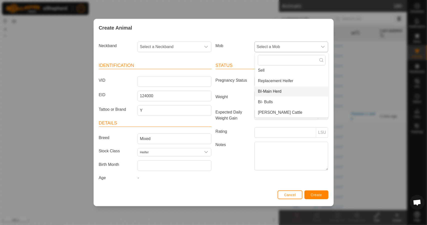
click at [278, 92] on li "BI-Main Herd" at bounding box center [292, 91] width 74 height 10
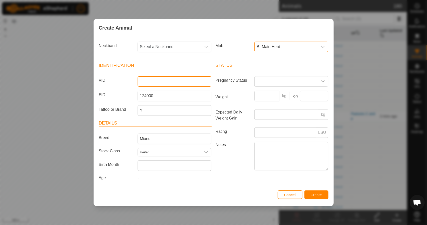
click at [159, 84] on input "VID" at bounding box center [175, 81] width 74 height 11
drag, startPoint x: 154, startPoint y: 83, endPoint x: 130, endPoint y: 83, distance: 24.3
click at [130, 83] on div "VID L24" at bounding box center [155, 81] width 117 height 11
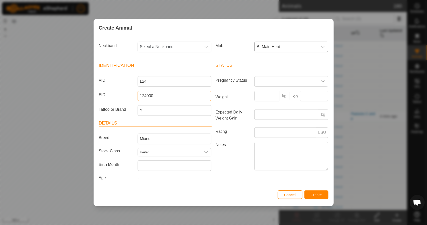
click at [163, 97] on input "124000" at bounding box center [175, 96] width 74 height 11
drag, startPoint x: 169, startPoint y: 94, endPoint x: 116, endPoint y: 99, distance: 53.2
click at [116, 99] on div "EID 124000" at bounding box center [155, 96] width 117 height 11
paste input "190890620"
click at [231, 175] on div "Status Pregnancy Status Weight kg on Expected Daily Weight Gain kg Rating LSU N…" at bounding box center [272, 122] width 117 height 132
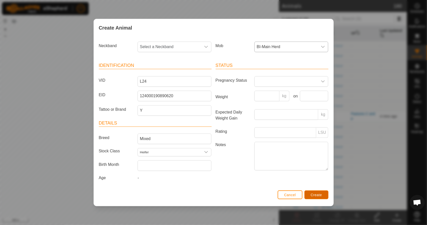
click at [321, 193] on span "Create" at bounding box center [316, 195] width 11 height 4
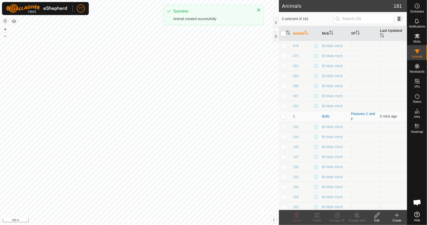
click at [399, 217] on icon at bounding box center [397, 215] width 6 height 6
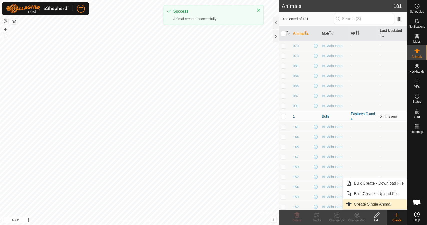
click at [385, 207] on link "Create Single Animal" at bounding box center [375, 204] width 64 height 10
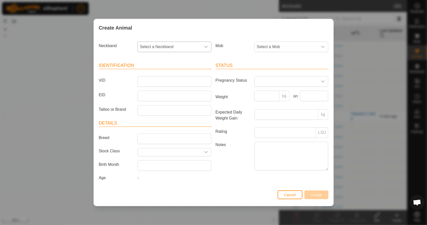
click at [176, 45] on span "Select a Neckband" at bounding box center [169, 47] width 63 height 10
drag, startPoint x: 124, startPoint y: 53, endPoint x: 124, endPoint y: 58, distance: 5.0
click at [124, 53] on div "Neckband Select a Neckband - 0515398445 0170022103 2216171279 2491385986 285661…" at bounding box center [155, 49] width 117 height 19
click at [150, 81] on input "VID" at bounding box center [175, 81] width 74 height 11
click at [150, 99] on input "EID" at bounding box center [175, 96] width 74 height 11
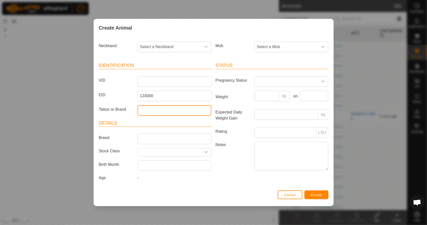
click at [152, 105] on input "Tattoo or Brand" at bounding box center [175, 110] width 74 height 11
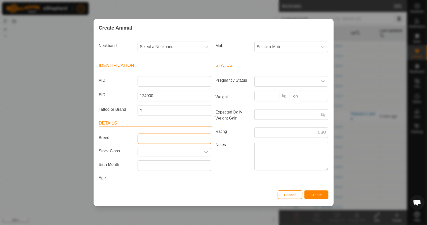
click at [151, 139] on input "Breed" at bounding box center [175, 138] width 74 height 11
click at [206, 152] on icon "dropdown trigger" at bounding box center [207, 152] width 4 height 2
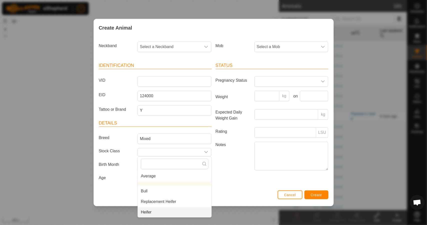
click at [168, 212] on li "Heifer" at bounding box center [175, 212] width 74 height 10
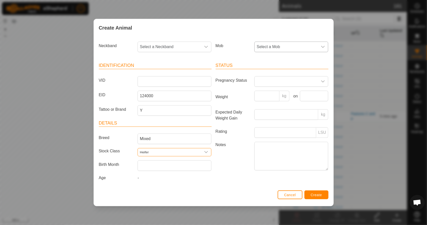
click at [289, 47] on span "Select a Mob" at bounding box center [286, 47] width 63 height 10
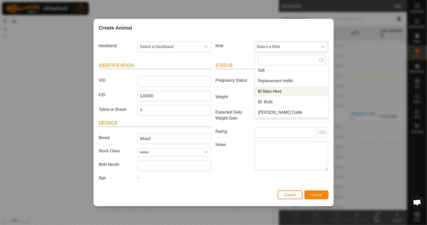
click at [281, 91] on li "BI-Main Herd" at bounding box center [292, 91] width 74 height 10
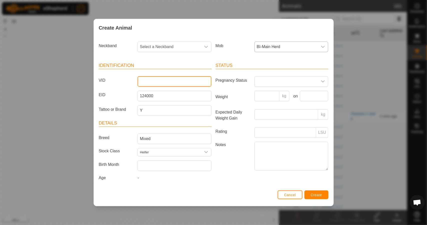
click at [161, 81] on input "VID" at bounding box center [175, 81] width 74 height 11
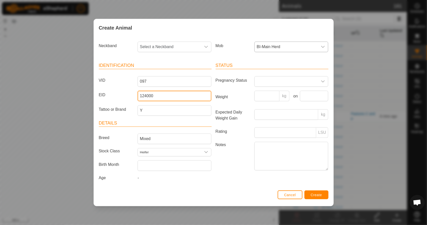
click at [161, 93] on input "124000" at bounding box center [175, 96] width 74 height 11
drag, startPoint x: 182, startPoint y: 97, endPoint x: 139, endPoint y: 99, distance: 43.1
click at [139, 99] on input "124000182036243" at bounding box center [175, 96] width 74 height 11
click at [319, 193] on span "Create" at bounding box center [316, 195] width 11 height 4
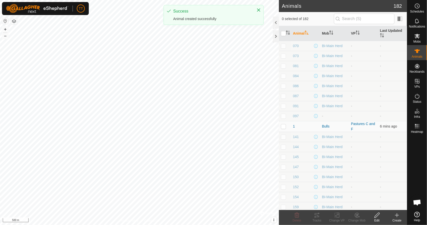
click at [302, 34] on th "Animal" at bounding box center [305, 33] width 29 height 15
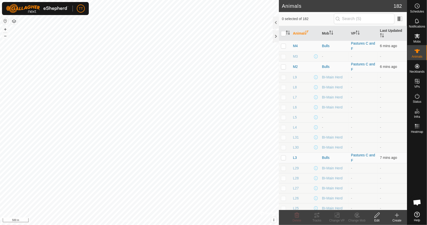
scroll to position [0, 0]
click at [298, 32] on th "Animal" at bounding box center [305, 33] width 29 height 15
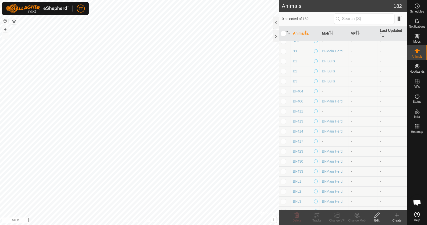
scroll to position [1326, 0]
click at [398, 217] on icon at bounding box center [397, 215] width 6 height 6
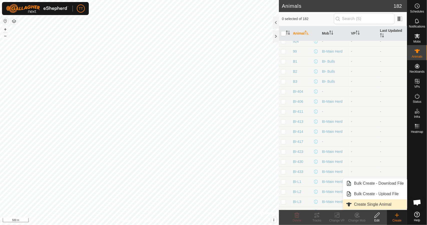
click at [360, 202] on link "Create Single Animal" at bounding box center [375, 204] width 64 height 10
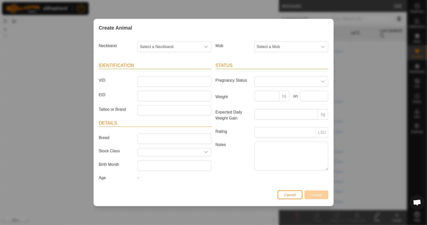
click at [160, 87] on article "Identification VID EID Tattoo or Brand" at bounding box center [155, 88] width 113 height 53
click at [160, 78] on input "VID" at bounding box center [175, 81] width 74 height 11
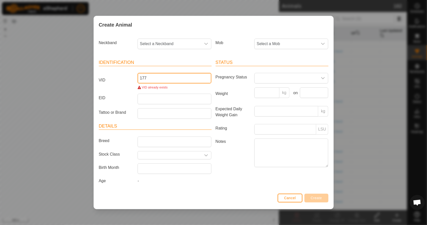
click at [140, 77] on input "177" at bounding box center [175, 78] width 74 height 11
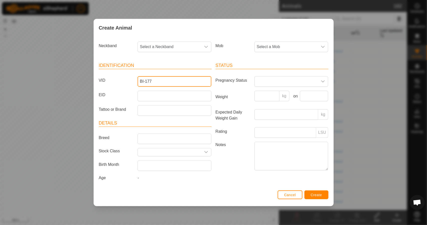
drag, startPoint x: 165, startPoint y: 81, endPoint x: 131, endPoint y: 80, distance: 33.8
click at [131, 80] on div "VID BI-177" at bounding box center [155, 81] width 117 height 11
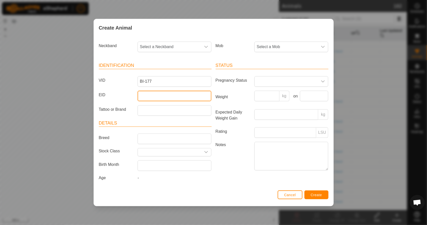
click at [148, 97] on input "EID" at bounding box center [175, 96] width 74 height 11
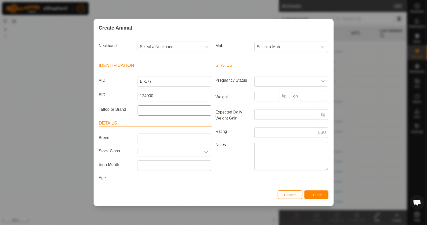
click at [191, 110] on input "Tattoo or Brand" at bounding box center [175, 110] width 74 height 11
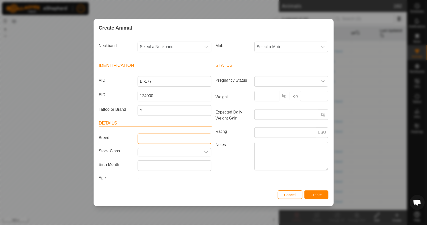
click at [173, 136] on input "Breed" at bounding box center [175, 138] width 74 height 11
click at [205, 153] on icon "dropdown trigger" at bounding box center [206, 152] width 4 height 4
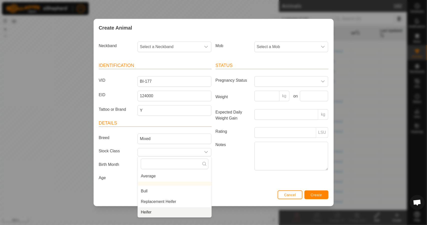
click at [161, 214] on li "Heifer" at bounding box center [175, 212] width 74 height 10
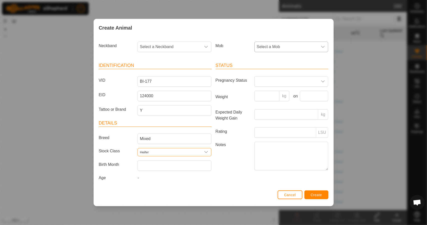
click at [279, 49] on span "Select a Mob" at bounding box center [286, 47] width 63 height 10
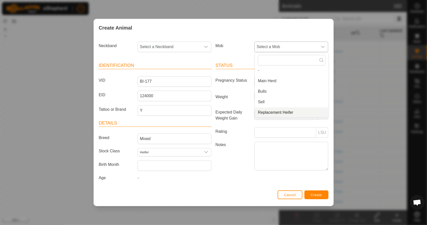
scroll to position [34, 0]
click at [279, 94] on li "BI-Main Herd" at bounding box center [292, 91] width 74 height 10
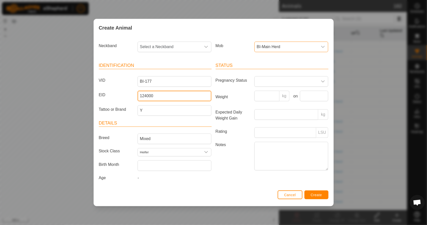
click at [164, 96] on input "124000" at bounding box center [175, 96] width 74 height 11
drag, startPoint x: 185, startPoint y: 98, endPoint x: 132, endPoint y: 100, distance: 53.3
click at [132, 100] on div "EID 124000182036244" at bounding box center [155, 96] width 117 height 11
click at [212, 103] on div "Identification VID BI-177 EID 124000182036244 Tattoo or Brand Y Details Breed M…" at bounding box center [155, 122] width 117 height 132
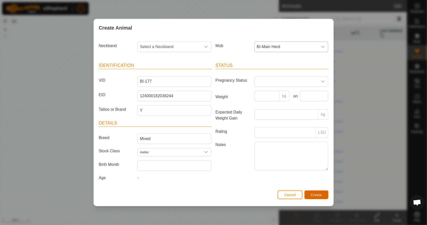
click at [320, 196] on span "Create" at bounding box center [316, 195] width 11 height 4
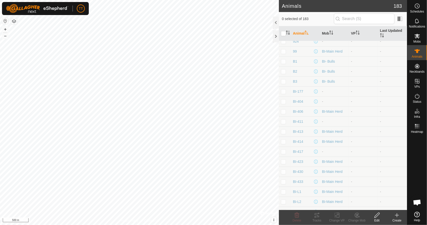
click at [396, 215] on icon at bounding box center [397, 215] width 4 height 0
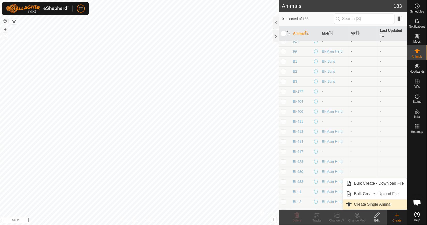
click at [380, 206] on link "Create Single Animal" at bounding box center [375, 204] width 64 height 10
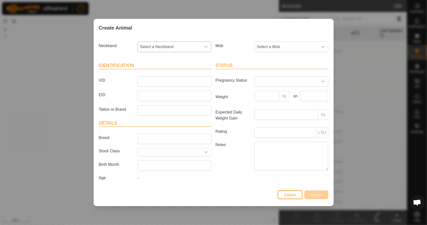
click at [166, 46] on span "Select a Neckband" at bounding box center [169, 47] width 63 height 10
click at [209, 30] on div "Create Animal" at bounding box center [214, 28] width 240 height 18
click at [144, 83] on input "VID" at bounding box center [175, 81] width 74 height 11
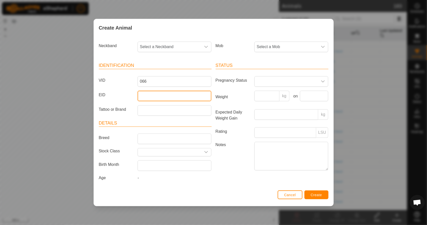
click at [151, 95] on input "EID" at bounding box center [175, 96] width 74 height 11
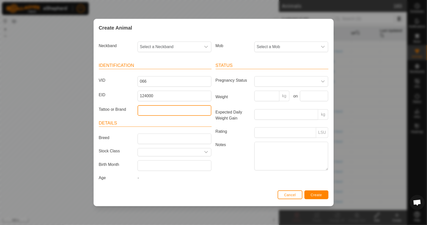
click at [150, 112] on input "Tattoo or Brand" at bounding box center [175, 110] width 74 height 11
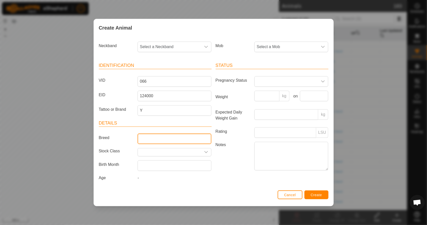
click at [153, 135] on input "Breed" at bounding box center [175, 138] width 74 height 11
click at [209, 150] on div "dropdown trigger" at bounding box center [206, 152] width 10 height 8
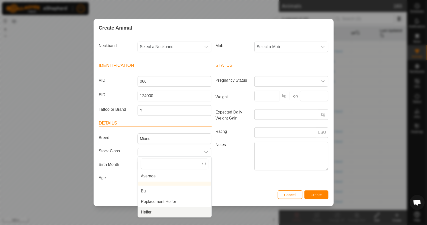
drag, startPoint x: 173, startPoint y: 212, endPoint x: 209, endPoint y: 140, distance: 79.8
click at [173, 212] on li "Heifer" at bounding box center [175, 212] width 74 height 10
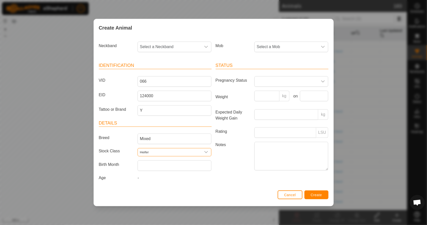
click at [289, 53] on div "Mob Select a Mob" at bounding box center [272, 49] width 117 height 19
click at [291, 47] on span "Select a Mob" at bounding box center [286, 47] width 63 height 10
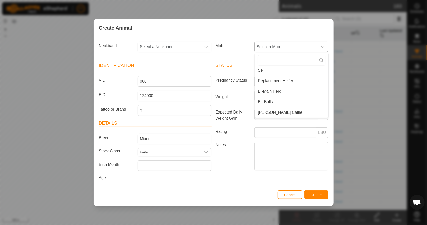
click at [277, 92] on li "BI-Main Herd" at bounding box center [292, 91] width 74 height 10
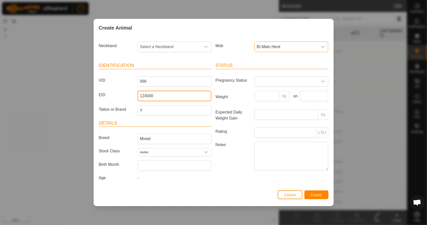
click at [167, 95] on input "124000" at bounding box center [175, 96] width 74 height 11
drag, startPoint x: 183, startPoint y: 95, endPoint x: 132, endPoint y: 99, distance: 50.5
click at [132, 99] on div "EID 124000208387597" at bounding box center [155, 96] width 117 height 11
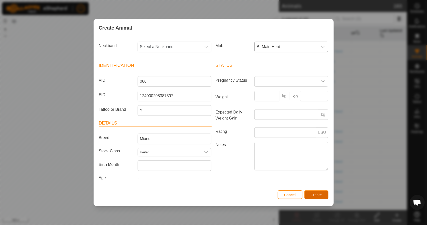
click at [320, 194] on span "Create" at bounding box center [316, 195] width 11 height 4
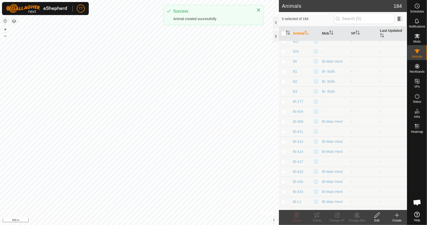
click at [397, 218] on icon at bounding box center [397, 215] width 6 height 6
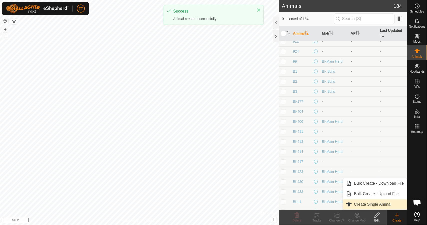
click at [385, 204] on link "Create Single Animal" at bounding box center [375, 204] width 64 height 10
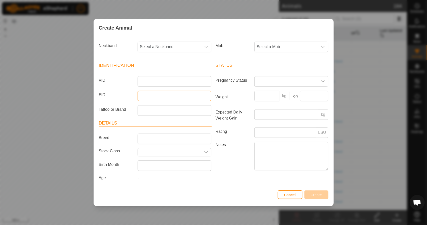
click at [159, 98] on input "EID" at bounding box center [175, 96] width 74 height 11
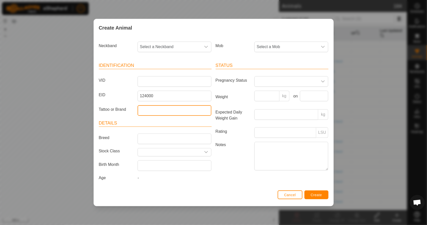
click at [167, 112] on input "Tattoo or Brand" at bounding box center [175, 110] width 74 height 11
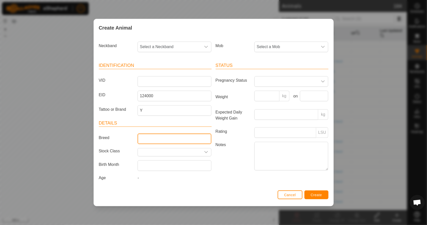
click at [155, 137] on input "Breed" at bounding box center [175, 138] width 74 height 11
click at [205, 150] on icon "dropdown trigger" at bounding box center [206, 152] width 4 height 4
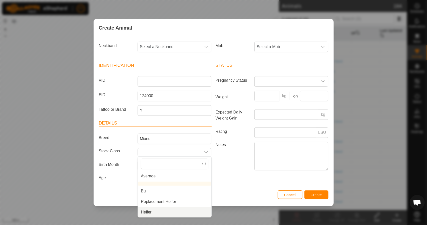
click at [168, 209] on li "Heifer" at bounding box center [175, 212] width 74 height 10
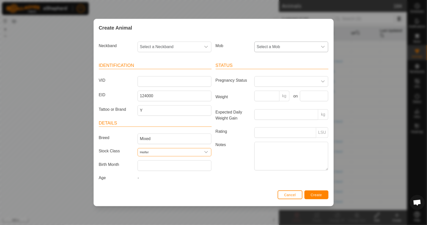
click at [320, 46] on div "dropdown trigger" at bounding box center [323, 47] width 10 height 10
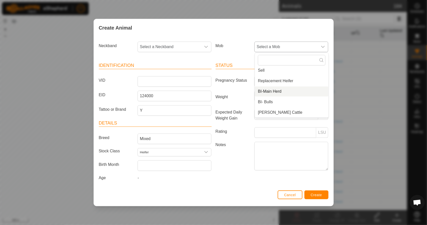
click at [285, 93] on li "BI-Main Herd" at bounding box center [292, 91] width 74 height 10
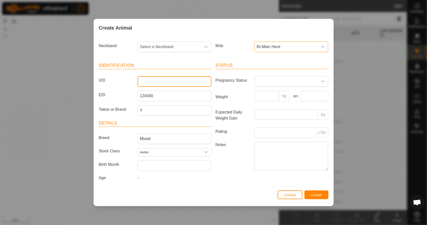
click at [154, 81] on input "VID" at bounding box center [175, 81] width 74 height 11
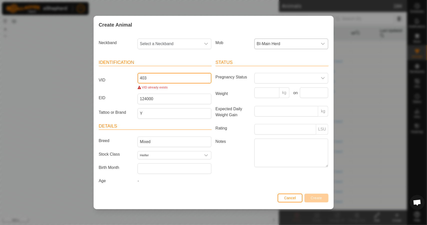
click at [140, 78] on input "403" at bounding box center [175, 78] width 74 height 11
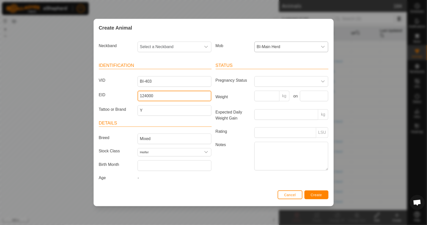
click at [166, 99] on input "124000" at bounding box center [175, 96] width 74 height 11
drag, startPoint x: 183, startPoint y: 96, endPoint x: 133, endPoint y: 96, distance: 50.0
click at [133, 96] on div "EID [CREDIT_CARD_NUMBER]" at bounding box center [155, 96] width 117 height 11
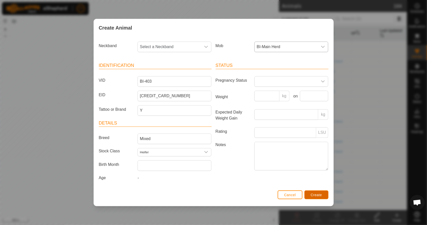
click at [321, 195] on span "Create" at bounding box center [316, 195] width 11 height 4
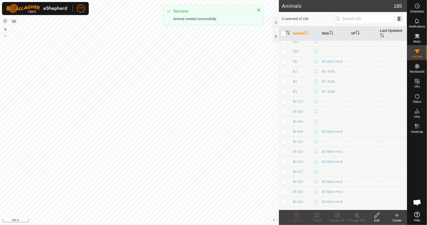
click at [398, 215] on icon at bounding box center [397, 215] width 6 height 6
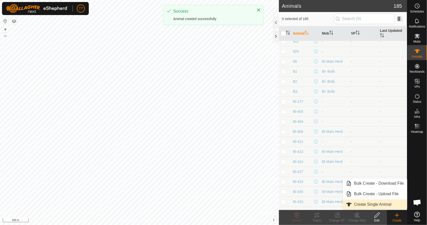
click at [374, 205] on link "Create Single Animal" at bounding box center [375, 204] width 64 height 10
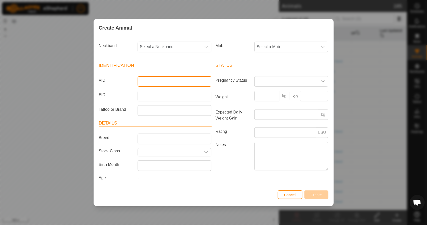
click at [181, 86] on input "VID" at bounding box center [175, 81] width 74 height 11
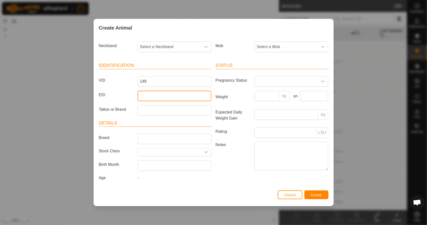
click at [169, 93] on input "EID" at bounding box center [175, 96] width 74 height 11
click at [171, 104] on article "Identification VID 148 EID 124000 Tattoo or Brand" at bounding box center [155, 88] width 113 height 53
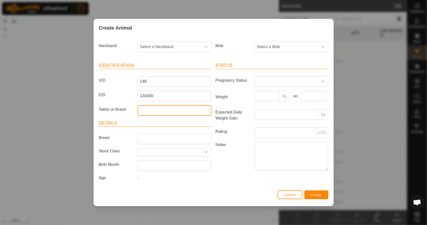
click at [171, 107] on input "Tattoo or Brand" at bounding box center [175, 110] width 74 height 11
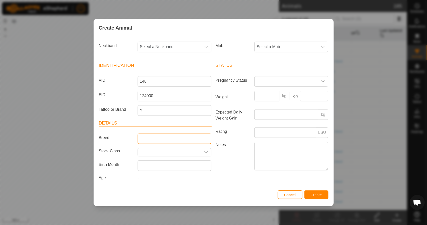
click at [162, 138] on input "Breed" at bounding box center [175, 138] width 74 height 11
drag, startPoint x: 209, startPoint y: 152, endPoint x: 206, endPoint y: 155, distance: 4.1
click at [209, 152] on div "dropdown trigger" at bounding box center [206, 152] width 10 height 8
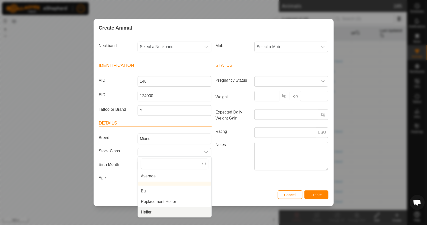
drag, startPoint x: 160, startPoint y: 213, endPoint x: 239, endPoint y: 109, distance: 130.2
click at [160, 213] on li "Heifer" at bounding box center [175, 212] width 74 height 10
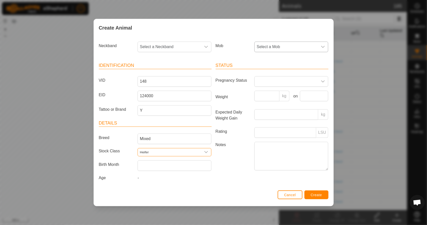
click at [323, 47] on icon "dropdown trigger" at bounding box center [323, 47] width 4 height 4
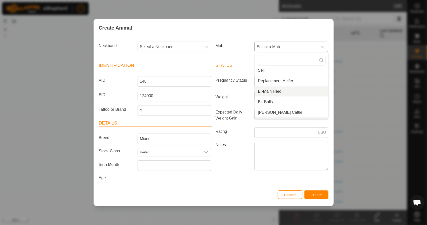
click at [284, 93] on li "BI-Main Herd" at bounding box center [292, 91] width 74 height 10
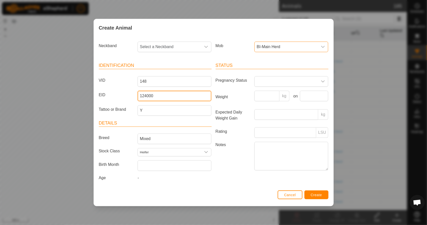
click at [161, 97] on input "124000" at bounding box center [175, 96] width 74 height 11
drag, startPoint x: 169, startPoint y: 94, endPoint x: 110, endPoint y: 89, distance: 59.3
click at [110, 89] on article "Identification VID 148 EID 124000182036246 Tattoo or Brand Y" at bounding box center [155, 88] width 113 height 53
click at [127, 100] on div "EID 124000182036246" at bounding box center [155, 96] width 117 height 11
drag, startPoint x: 182, startPoint y: 96, endPoint x: 133, endPoint y: 97, distance: 48.8
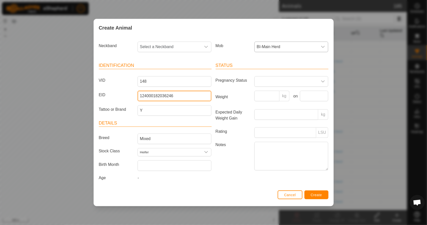
click at [133, 97] on div "EID 124000182036246" at bounding box center [155, 96] width 117 height 11
click at [315, 193] on span "Create" at bounding box center [316, 195] width 11 height 4
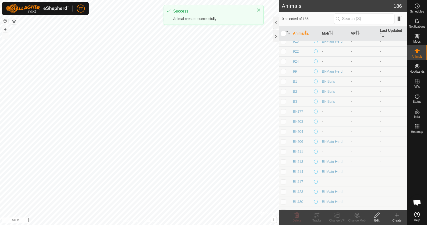
click at [394, 216] on icon at bounding box center [397, 215] width 6 height 6
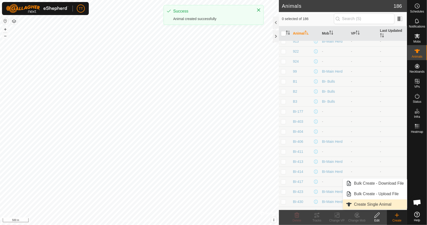
click at [379, 204] on link "Create Single Animal" at bounding box center [375, 204] width 64 height 10
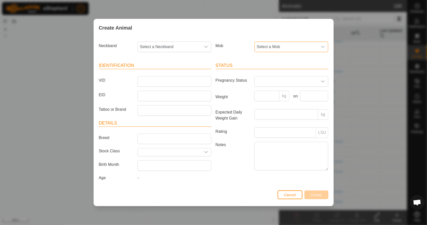
click at [277, 52] on span "Select a Mob" at bounding box center [286, 47] width 63 height 10
click at [284, 92] on li "BI-Main Herd" at bounding box center [292, 91] width 74 height 10
click at [161, 80] on input "VID" at bounding box center [175, 81] width 74 height 11
click at [159, 96] on input "EID" at bounding box center [175, 96] width 74 height 11
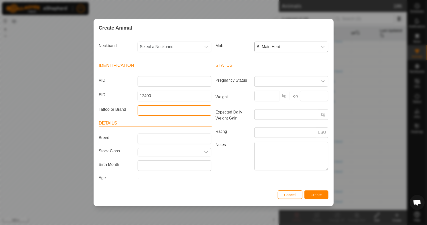
click at [155, 108] on input "Tattoo or Brand" at bounding box center [175, 110] width 74 height 11
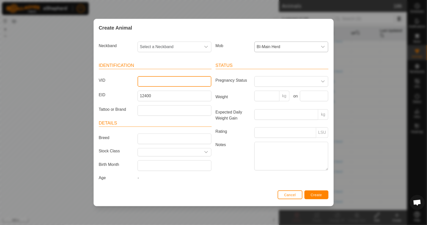
click at [166, 82] on input "VID" at bounding box center [175, 81] width 74 height 11
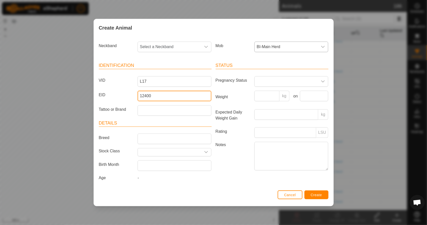
click at [158, 95] on input "12400" at bounding box center [175, 96] width 74 height 11
click at [166, 94] on input "124000190" at bounding box center [175, 96] width 74 height 11
paste input "890647"
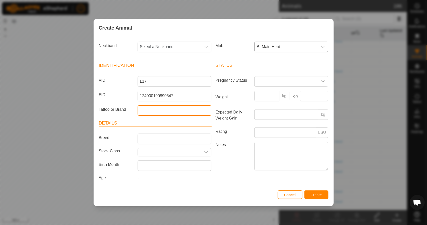
click at [162, 111] on input "Tattoo or Brand" at bounding box center [175, 110] width 74 height 11
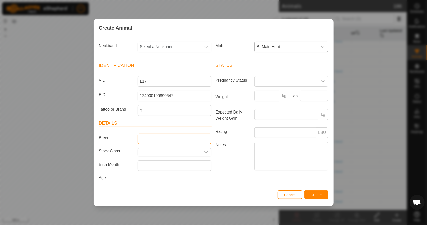
click at [161, 139] on input "Breed" at bounding box center [175, 138] width 74 height 11
click at [204, 150] on div "dropdown trigger" at bounding box center [206, 152] width 10 height 8
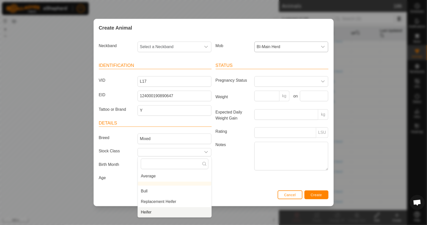
click at [163, 211] on li "Heifer" at bounding box center [175, 212] width 74 height 10
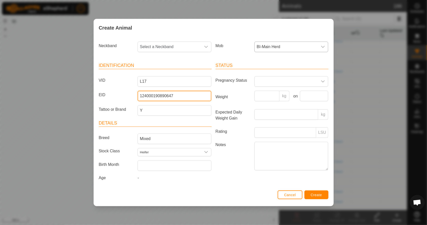
drag, startPoint x: 179, startPoint y: 96, endPoint x: 140, endPoint y: 98, distance: 39.1
click at [140, 98] on input "124000190890647" at bounding box center [175, 96] width 74 height 11
click at [318, 194] on span "Create" at bounding box center [316, 195] width 11 height 4
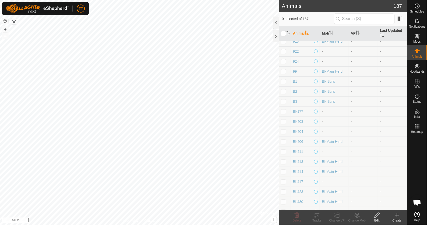
click at [399, 217] on icon at bounding box center [397, 215] width 6 height 6
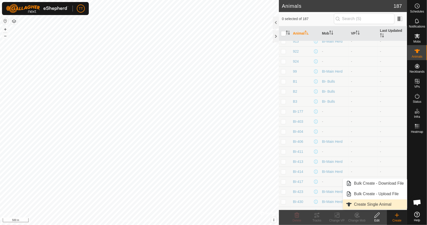
click at [374, 207] on link "Create Single Animal" at bounding box center [375, 204] width 64 height 10
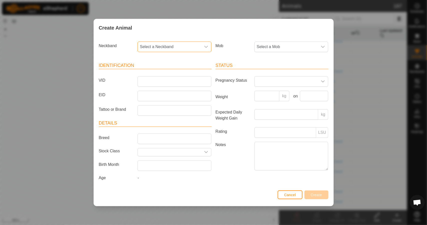
click at [175, 49] on span "Select a Neckband" at bounding box center [169, 47] width 63 height 10
click at [184, 46] on span "Select a Neckband" at bounding box center [169, 47] width 63 height 10
click at [156, 96] on input "EID" at bounding box center [175, 96] width 74 height 11
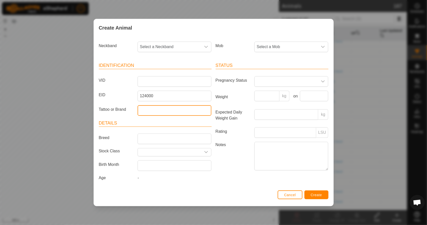
click at [156, 109] on input "Tattoo or Brand" at bounding box center [175, 110] width 74 height 11
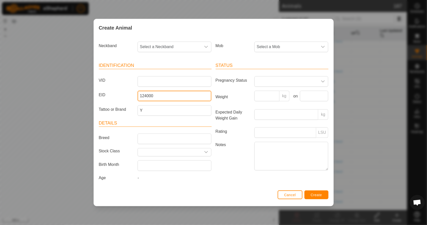
click at [159, 97] on input "124000" at bounding box center [175, 96] width 74 height 11
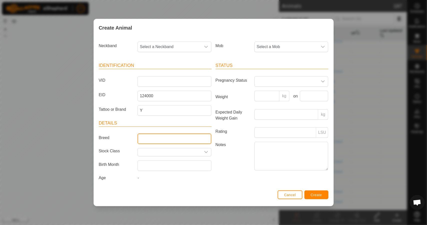
click at [165, 139] on input "Breed" at bounding box center [175, 138] width 74 height 11
click at [211, 150] on p-select at bounding box center [175, 152] width 74 height 8
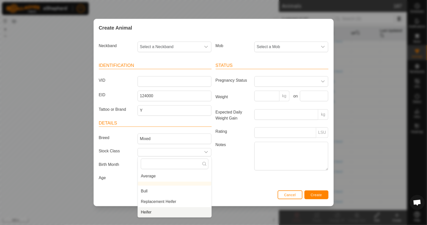
drag, startPoint x: 178, startPoint y: 211, endPoint x: 190, endPoint y: 195, distance: 19.7
click at [179, 211] on li "Heifer" at bounding box center [175, 212] width 74 height 10
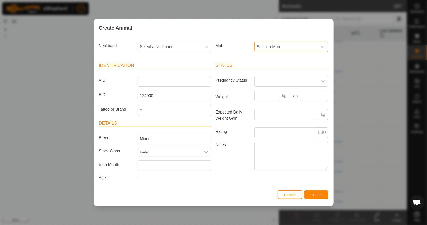
click at [282, 45] on span "Select a Mob" at bounding box center [286, 47] width 63 height 10
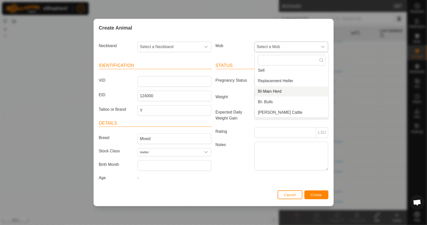
click at [288, 93] on li "BI-Main Herd" at bounding box center [292, 91] width 74 height 10
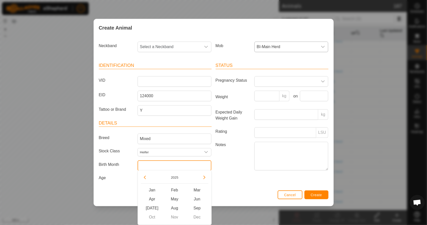
click at [199, 164] on input "text" at bounding box center [175, 165] width 74 height 11
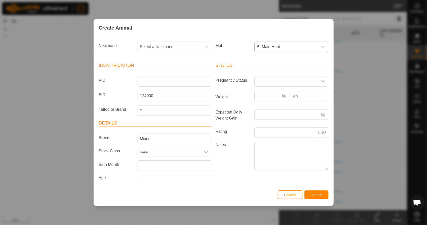
click at [226, 161] on label "Notes" at bounding box center [233, 156] width 39 height 28
click at [254, 161] on textarea "Notes" at bounding box center [291, 156] width 74 height 29
click at [151, 82] on input "VID" at bounding box center [175, 81] width 74 height 11
drag, startPoint x: 151, startPoint y: 82, endPoint x: 128, endPoint y: 77, distance: 23.8
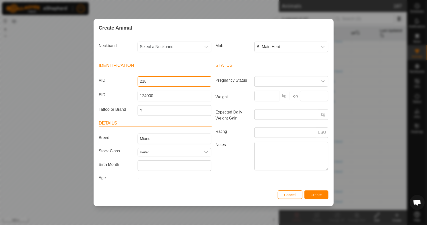
click at [128, 77] on div "VID 218" at bounding box center [155, 81] width 117 height 11
type input "218"
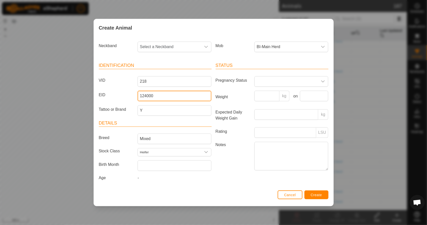
click at [162, 95] on input "124000" at bounding box center [175, 96] width 74 height 11
type input "124000182036247"
click at [226, 170] on div "Notes" at bounding box center [272, 157] width 117 height 30
drag, startPoint x: 178, startPoint y: 95, endPoint x: 130, endPoint y: 95, distance: 48.3
click at [130, 95] on div "EID 124000182036247" at bounding box center [155, 96] width 117 height 11
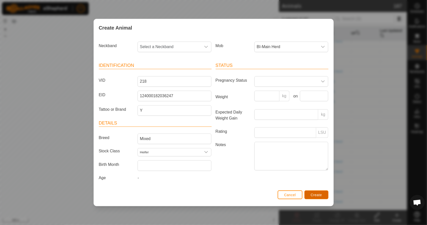
click at [315, 193] on span "Create" at bounding box center [316, 195] width 11 height 4
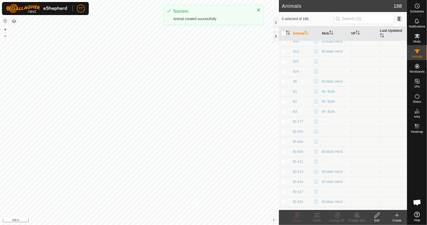
click at [396, 214] on icon at bounding box center [397, 215] width 6 height 6
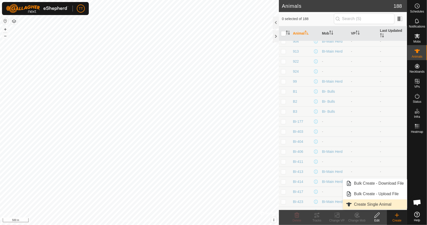
click at [387, 207] on link "Create Single Animal" at bounding box center [375, 204] width 64 height 10
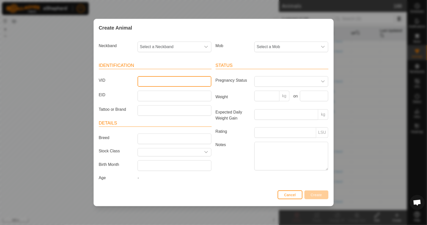
click at [164, 81] on input "VID" at bounding box center [175, 81] width 74 height 11
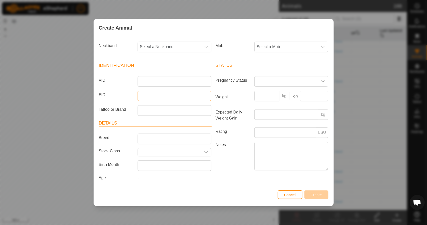
click at [164, 96] on input "EID" at bounding box center [175, 96] width 74 height 11
type input "124000"
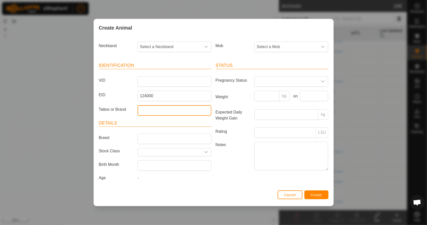
click at [162, 110] on input "Tattoo or Brand" at bounding box center [175, 110] width 74 height 11
type input "Y"
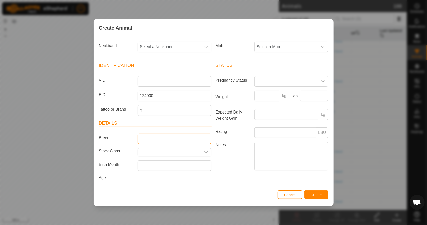
click at [156, 134] on input "Breed" at bounding box center [175, 138] width 74 height 11
type input "Mixed"
click at [207, 151] on icon "dropdown trigger" at bounding box center [207, 152] width 4 height 2
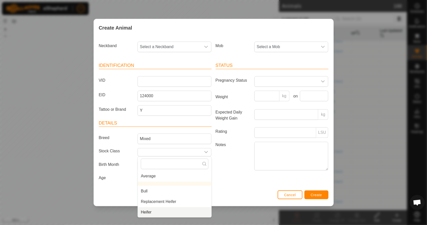
click at [185, 211] on li "Heifer" at bounding box center [175, 212] width 74 height 10
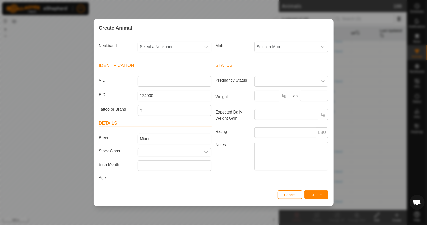
type input "Heifer"
click at [283, 48] on span "Select a Mob" at bounding box center [286, 47] width 63 height 10
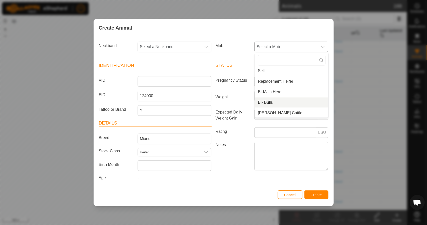
scroll to position [34, 0]
click at [283, 93] on li "BI-Main Herd" at bounding box center [292, 91] width 74 height 10
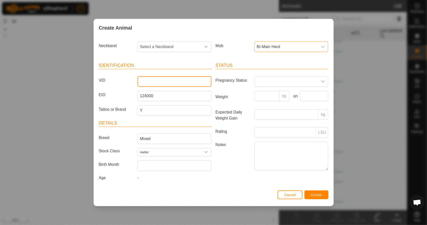
click at [153, 84] on input "VID" at bounding box center [175, 81] width 74 height 11
type input "236"
click at [126, 85] on div "VID 236" at bounding box center [155, 81] width 117 height 11
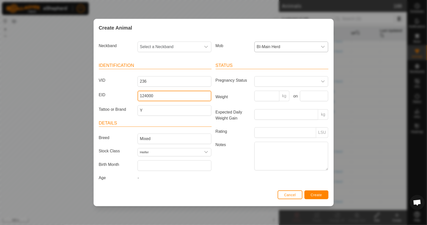
click at [163, 96] on input "124000" at bounding box center [175, 96] width 74 height 11
drag, startPoint x: 169, startPoint y: 95, endPoint x: 153, endPoint y: 95, distance: 16.5
click at [153, 95] on input "124000182032" at bounding box center [175, 96] width 74 height 11
drag, startPoint x: 179, startPoint y: 96, endPoint x: 137, endPoint y: 95, distance: 42.0
click at [137, 95] on div "124000182036248" at bounding box center [175, 96] width 78 height 11
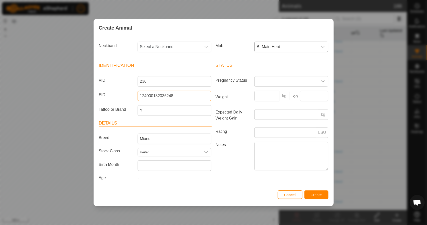
type input "124000182036248"
click at [316, 191] on button "Create" at bounding box center [316, 194] width 24 height 9
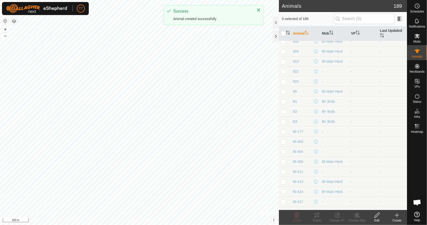
click at [396, 216] on icon at bounding box center [397, 215] width 6 height 6
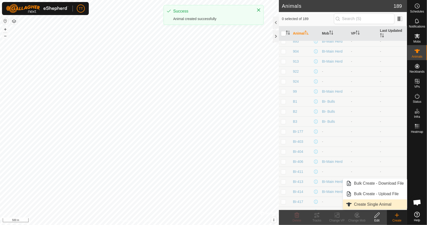
click at [382, 205] on link "Create Single Animal" at bounding box center [375, 204] width 64 height 10
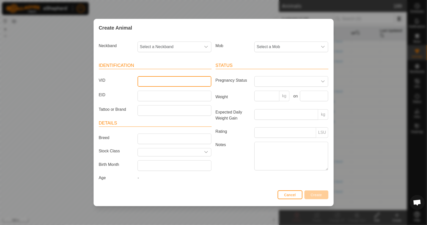
click at [181, 83] on input "VID" at bounding box center [175, 81] width 74 height 11
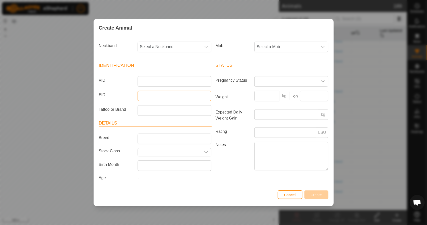
click at [174, 96] on input "EID" at bounding box center [175, 96] width 74 height 11
type input "124000"
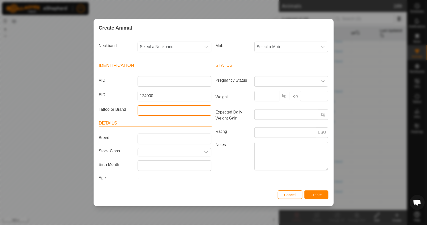
click at [174, 113] on input "Tattoo or Brand" at bounding box center [175, 110] width 74 height 11
type input "Y"
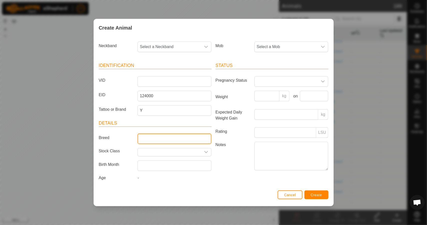
click at [152, 134] on input "Breed" at bounding box center [175, 138] width 74 height 11
type input "Mixed"
click at [210, 151] on div "dropdown trigger" at bounding box center [206, 152] width 10 height 8
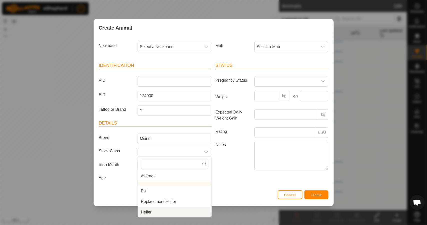
click at [165, 212] on li "Heifer" at bounding box center [175, 212] width 74 height 10
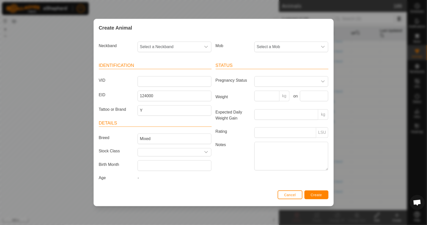
type input "Heifer"
click at [282, 47] on span "Select a Mob" at bounding box center [286, 47] width 63 height 10
click at [277, 93] on li "BI-Main Herd" at bounding box center [292, 91] width 74 height 10
click at [162, 81] on input "VID" at bounding box center [175, 81] width 74 height 11
type input "230"
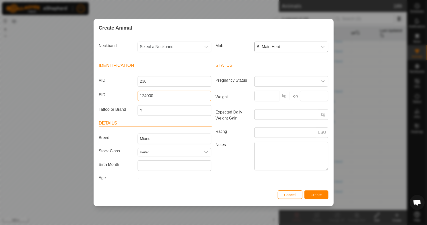
click at [167, 96] on input "124000" at bounding box center [175, 96] width 74 height 11
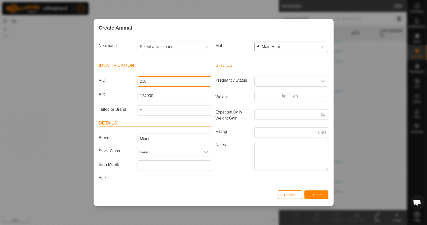
drag, startPoint x: 147, startPoint y: 80, endPoint x: 143, endPoint y: 81, distance: 4.7
click at [143, 81] on input "230" at bounding box center [175, 81] width 74 height 11
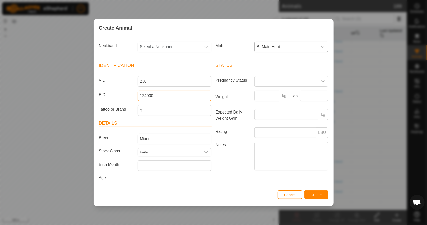
click at [159, 99] on input "124000" at bounding box center [175, 96] width 74 height 11
drag, startPoint x: 178, startPoint y: 95, endPoint x: 136, endPoint y: 97, distance: 41.6
click at [136, 97] on div "124000231776632" at bounding box center [175, 96] width 78 height 11
type input "124000231776632"
click at [321, 193] on span "Create" at bounding box center [316, 195] width 11 height 4
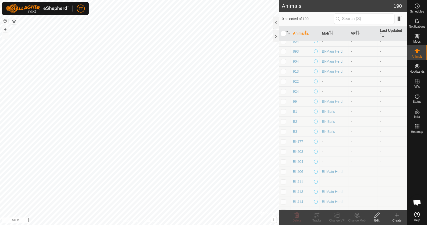
click at [390, 215] on create-svg-icon at bounding box center [397, 215] width 20 height 6
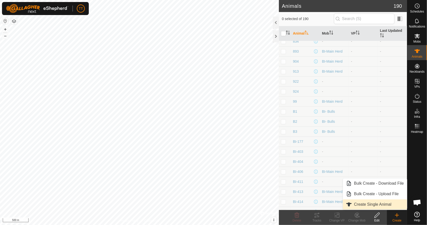
click at [384, 202] on link "Create Single Animal" at bounding box center [375, 204] width 64 height 10
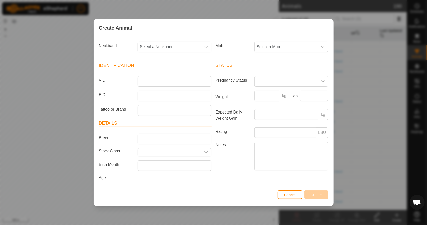
click at [164, 47] on span "Select a Neckband" at bounding box center [169, 47] width 63 height 10
click at [157, 47] on span "Select a Neckband" at bounding box center [169, 47] width 63 height 10
click at [153, 82] on input "VID" at bounding box center [175, 81] width 74 height 11
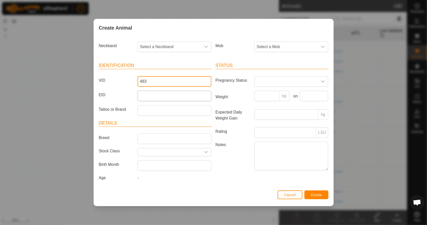
type input "483"
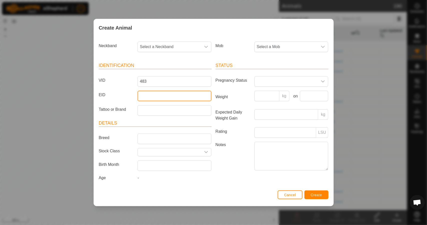
click at [156, 99] on input "EID" at bounding box center [175, 96] width 74 height 11
type input "124000"
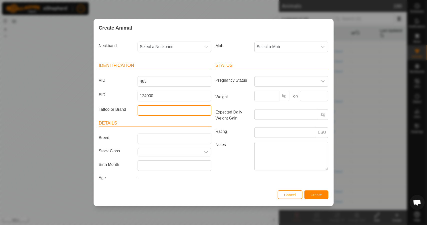
click at [153, 111] on input "Tattoo or Brand" at bounding box center [175, 110] width 74 height 11
type input "Y"
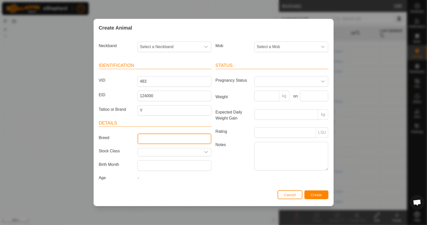
click at [150, 141] on input "Breed" at bounding box center [175, 138] width 74 height 11
type input "Mixed"
click at [205, 150] on icon "dropdown trigger" at bounding box center [206, 152] width 4 height 4
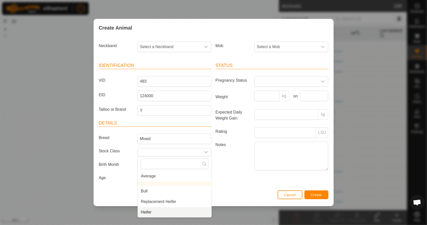
click at [179, 210] on li "Heifer" at bounding box center [175, 212] width 74 height 10
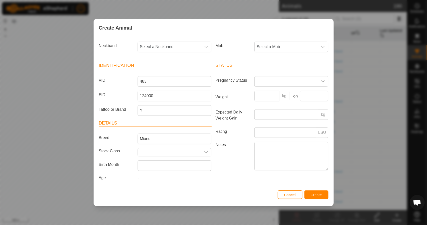
type input "Heifer"
click at [293, 49] on span "Select a Mob" at bounding box center [286, 47] width 63 height 10
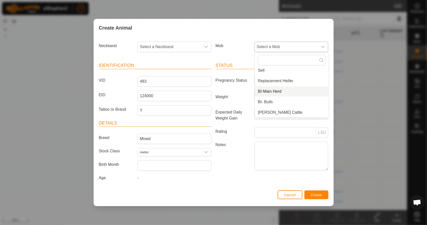
drag, startPoint x: 279, startPoint y: 94, endPoint x: 253, endPoint y: 91, distance: 26.4
click at [279, 93] on li "BI-Main Herd" at bounding box center [292, 91] width 74 height 10
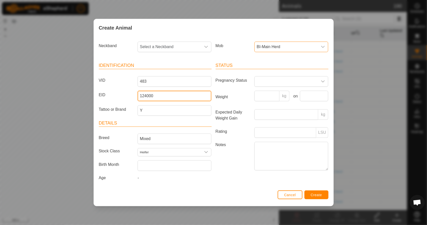
click at [162, 96] on input "124000" at bounding box center [175, 96] width 74 height 11
type input "124000194888107"
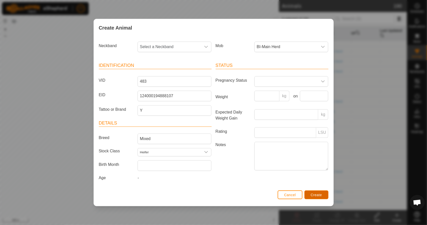
click at [315, 195] on span "Create" at bounding box center [316, 195] width 11 height 4
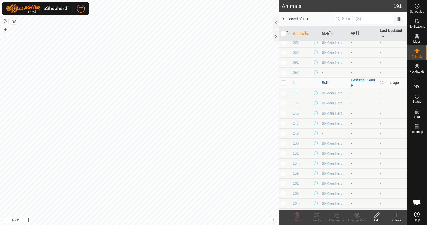
scroll to position [0, 0]
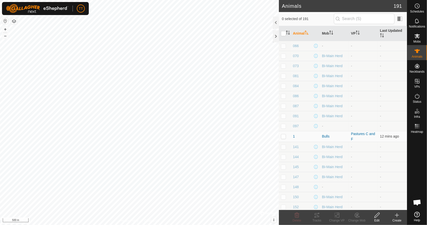
click at [299, 45] on span "066" at bounding box center [296, 45] width 6 height 5
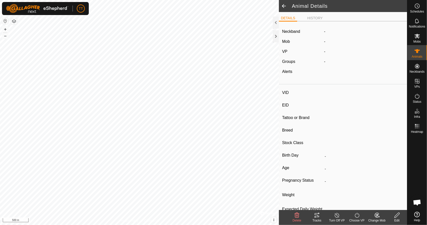
type input "066"
type input "124000208387597"
type input "Y"
type input "Mixed"
type input "Heifer"
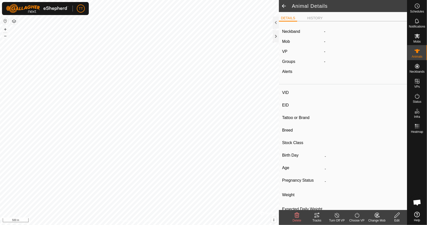
type input "0 kg"
type input "-"
click at [399, 217] on icon at bounding box center [397, 215] width 6 height 6
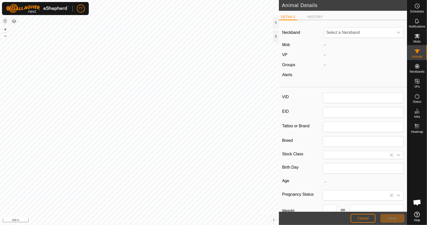
type input "066"
type input "124000208387597"
type input "Y"
type input "Mixed"
type input "Heifer"
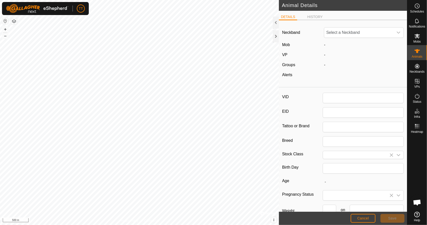
type input "0"
click at [342, 34] on span "Unfit" at bounding box center [358, 33] width 69 height 10
drag, startPoint x: 355, startPoint y: 45, endPoint x: 336, endPoint y: 46, distance: 19.1
click at [336, 46] on input "2707335289" at bounding box center [362, 46] width 71 height 11
type input "27072707335289"
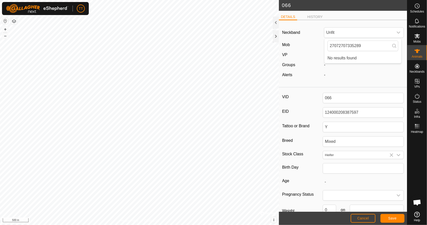
drag, startPoint x: 364, startPoint y: 45, endPoint x: 317, endPoint y: 49, distance: 47.7
click at [317, 49] on div "Neckband Unfit 27072707335289 No results found Mob - VP - Groups - Alerts -" at bounding box center [343, 54] width 128 height 61
click at [331, 32] on span "Unfit" at bounding box center [358, 33] width 69 height 10
type input "270727073352"
drag, startPoint x: 363, startPoint y: 44, endPoint x: 319, endPoint y: 44, distance: 43.5
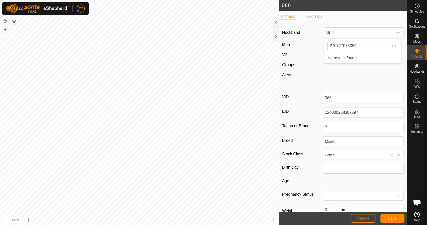
click at [319, 44] on div "Neckband Unfit 270727073352 No results found Mob - VP - Groups - Alerts -" at bounding box center [343, 54] width 128 height 61
click at [339, 33] on span "Unfit" at bounding box center [358, 33] width 69 height 10
drag, startPoint x: 357, startPoint y: 43, endPoint x: 337, endPoint y: 44, distance: 20.3
click at [337, 44] on input "270727073352" at bounding box center [362, 46] width 71 height 11
type input "2"
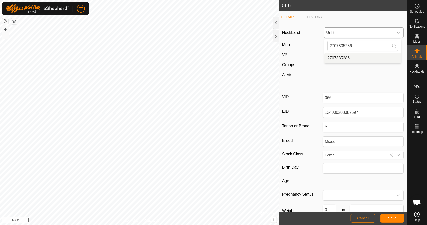
type input "2707335286"
click at [351, 55] on li "2707335286" at bounding box center [362, 58] width 77 height 10
click at [390, 219] on span "Save" at bounding box center [392, 218] width 9 height 4
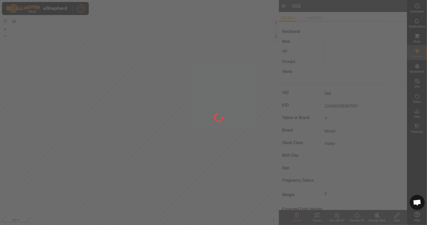
type input "0 kg"
type input "-"
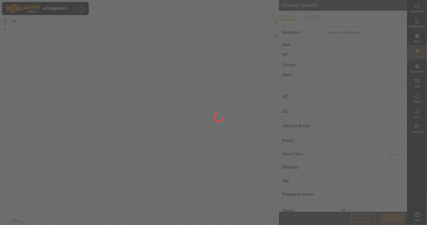
type input "066"
type input "124000208387597"
type input "Y"
type input "Mixed"
type input "Heifer"
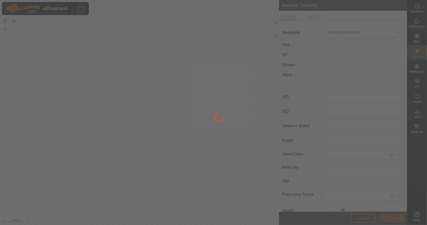
type input "0"
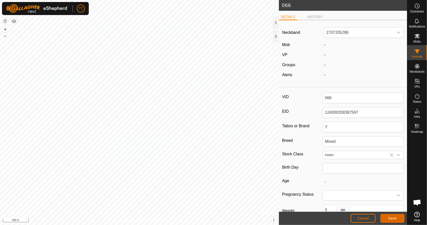
click at [395, 217] on span "Save" at bounding box center [392, 218] width 9 height 4
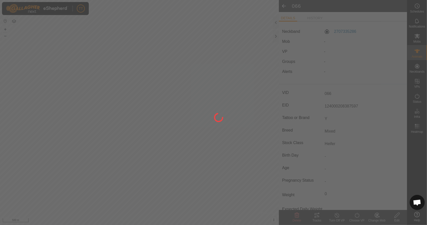
type input "0 kg"
type input "-"
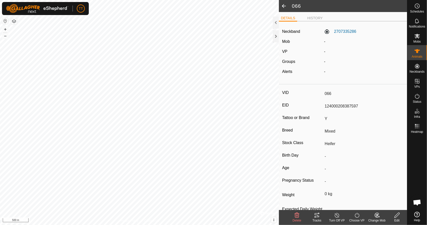
click at [374, 216] on icon at bounding box center [377, 215] width 6 height 6
click at [383, 193] on link "Choose Mob..." at bounding box center [392, 194] width 50 height 10
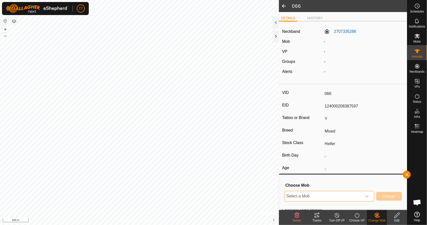
click at [343, 194] on span "Select a Mob" at bounding box center [323, 196] width 78 height 10
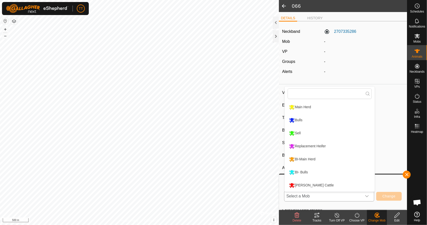
click at [328, 163] on li "BI-Main Herd" at bounding box center [330, 159] width 90 height 13
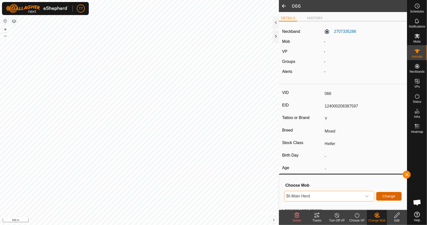
click at [390, 196] on span "Change" at bounding box center [388, 196] width 13 height 4
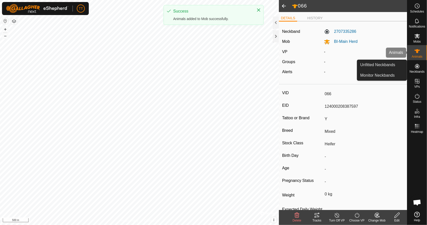
click at [417, 54] on icon at bounding box center [417, 51] width 6 height 6
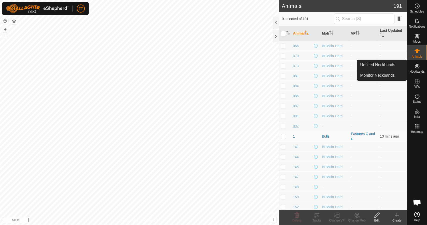
click at [297, 125] on span "097" at bounding box center [296, 125] width 6 height 5
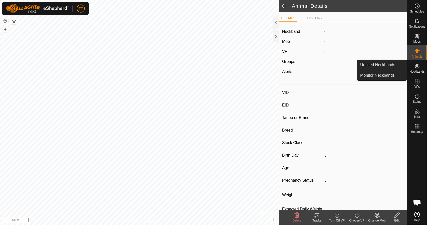
type input "097"
type input "124000182036243"
type input "Y"
type input "Mixed"
type input "Heifer"
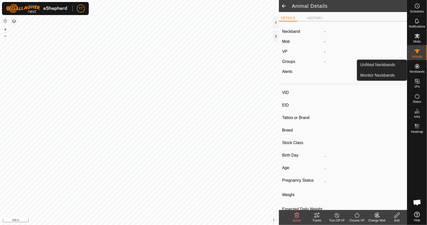
type input "0 kg"
type input "-"
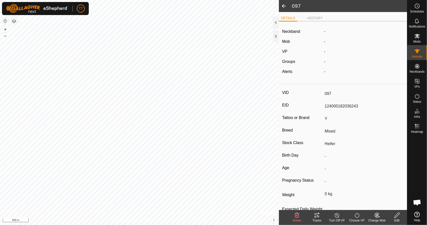
click at [398, 213] on icon at bounding box center [397, 215] width 6 height 6
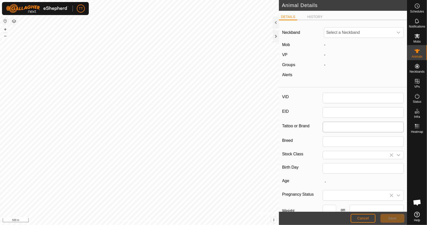
type input "097"
type input "124000182036243"
type input "Y"
type input "Mixed"
type input "Heifer"
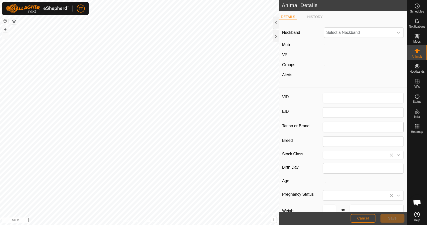
type input "0"
click at [359, 32] on span "Unfit" at bounding box center [358, 33] width 69 height 10
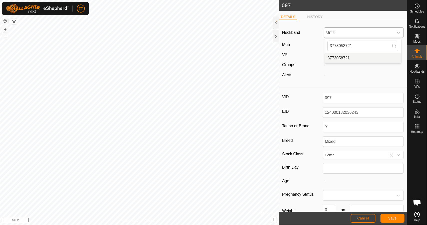
type input "3773058721"
click at [350, 59] on li "3773058721" at bounding box center [362, 58] width 77 height 10
click at [392, 216] on span "Save" at bounding box center [392, 218] width 9 height 4
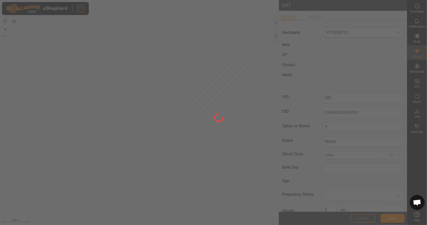
type input "0 kg"
type input "-"
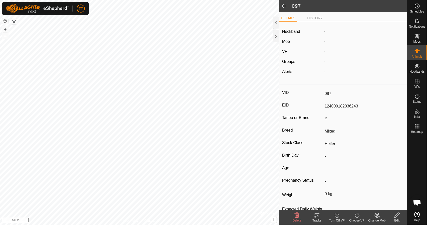
click at [377, 218] on div "Change Mob" at bounding box center [377, 220] width 20 height 5
click at [382, 193] on link "Choose Mob..." at bounding box center [392, 194] width 50 height 10
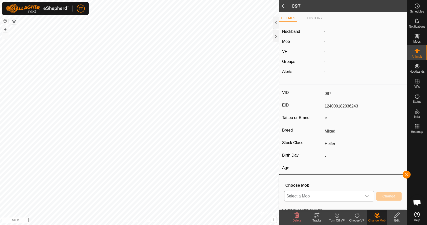
click at [346, 198] on span "Select a Mob" at bounding box center [323, 196] width 78 height 10
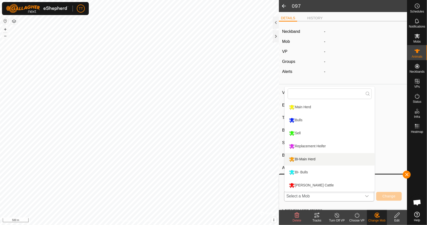
click at [325, 158] on li "BI-Main Herd" at bounding box center [330, 159] width 90 height 13
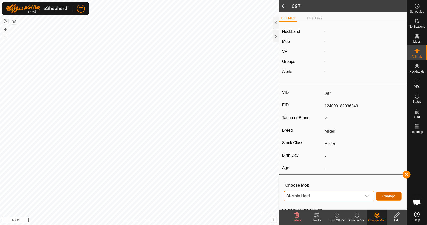
click at [390, 196] on span "Change" at bounding box center [388, 196] width 13 height 4
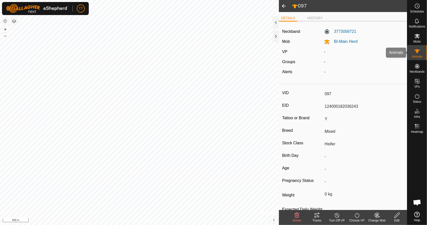
click at [418, 55] on span "Animals" at bounding box center [417, 56] width 11 height 3
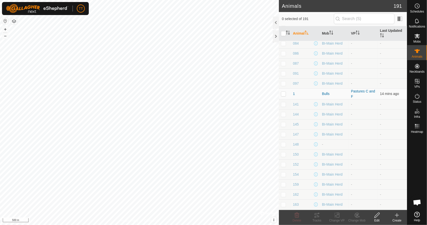
scroll to position [50, 0]
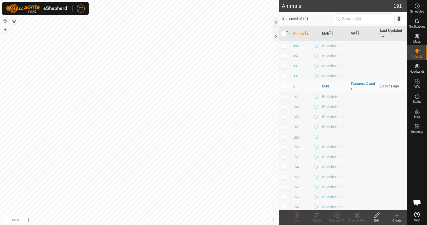
click at [297, 137] on span "148" at bounding box center [296, 136] width 6 height 5
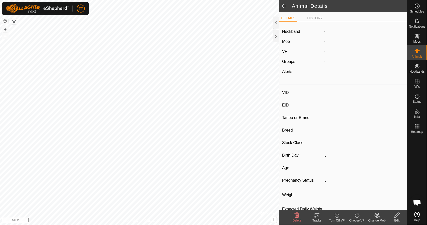
type input "148"
type input "124000182036246"
type input "Y"
type input "Mixed"
type input "Heifer"
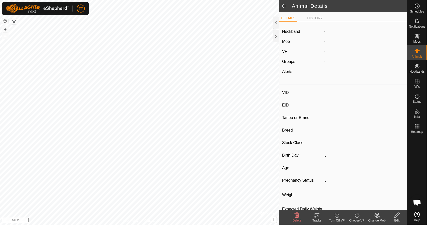
type input "0 kg"
type input "-"
click at [396, 215] on icon at bounding box center [397, 215] width 6 height 6
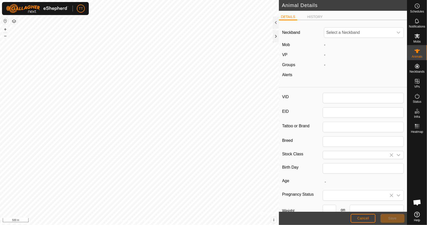
type input "148"
type input "124000182036246"
type input "Y"
type input "Mixed"
type input "Heifer"
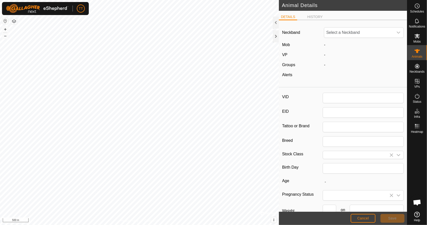
type input "0"
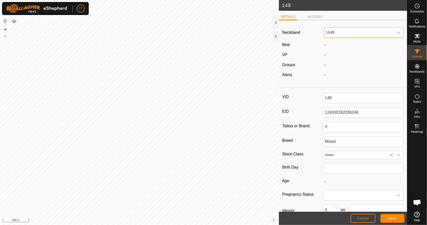
click at [349, 30] on span "Unfit" at bounding box center [358, 33] width 69 height 10
type input "3"
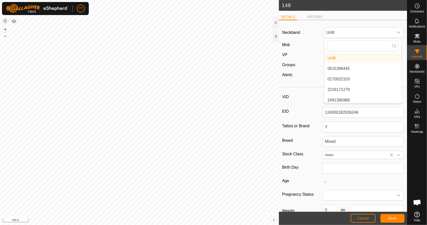
click at [339, 21] on div "DETAILS HISTORY" at bounding box center [343, 19] width 128 height 10
click at [373, 217] on button "Cancel" at bounding box center [363, 218] width 25 height 9
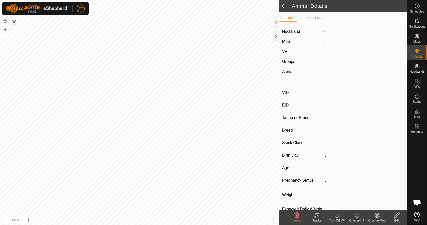
type input "148"
type input "124000182036246"
type input "Y"
type input "Mixed"
type input "Heifer"
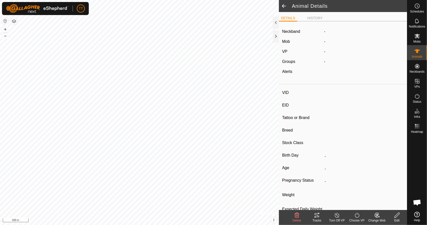
type input "0 kg"
type input "-"
click at [286, 9] on span at bounding box center [284, 6] width 10 height 12
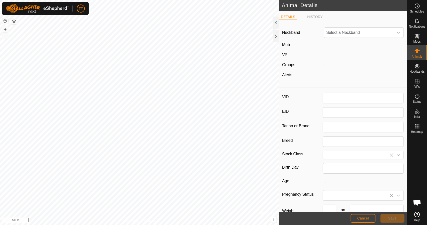
type input "148"
type input "124000182036246"
type input "Y"
type input "Mixed"
type input "Heifer"
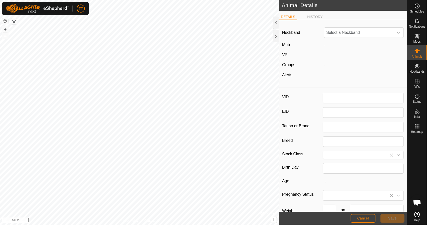
type input "0"
click at [285, 8] on h2 "Animal Details" at bounding box center [344, 5] width 125 height 6
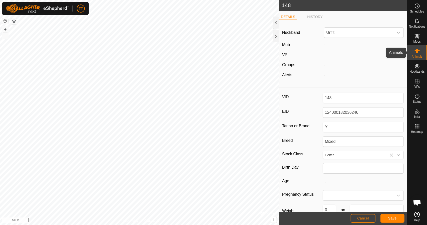
click at [419, 52] on icon at bounding box center [417, 51] width 6 height 6
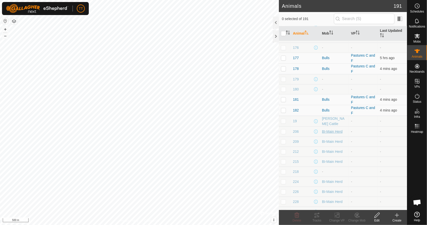
scroll to position [250, 0]
click at [294, 169] on span "218" at bounding box center [296, 170] width 6 height 5
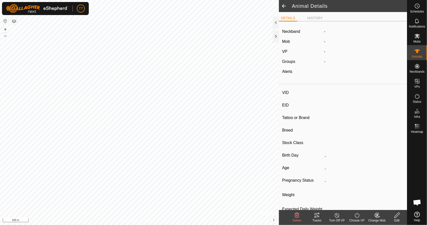
type input "218"
type input "124000182036247"
type input "Y"
type input "Mixed"
type input "Heifer"
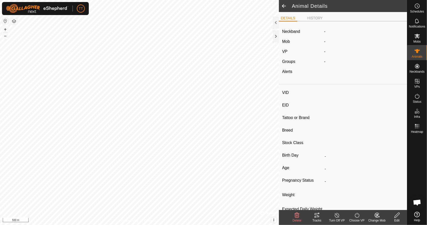
type input "0 kg"
type input "-"
click at [399, 213] on icon at bounding box center [397, 215] width 6 height 6
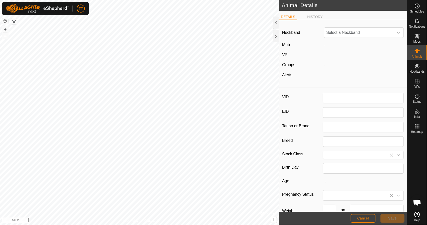
type input "218"
type input "124000182036247"
type input "Y"
type input "Mixed"
type input "Heifer"
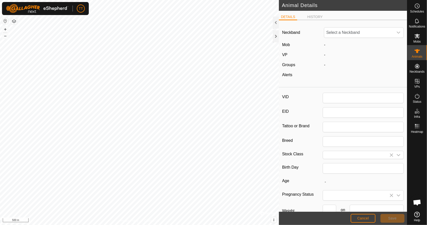
type input "0"
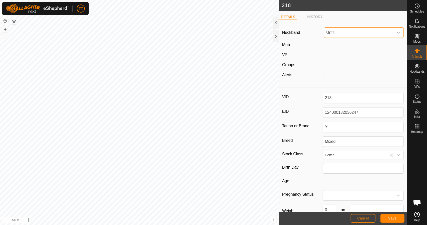
click at [375, 35] on span "Unfit" at bounding box center [358, 33] width 69 height 10
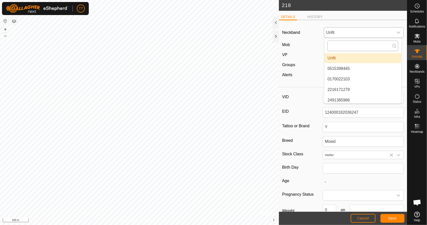
click at [352, 44] on input "text" at bounding box center [362, 46] width 71 height 11
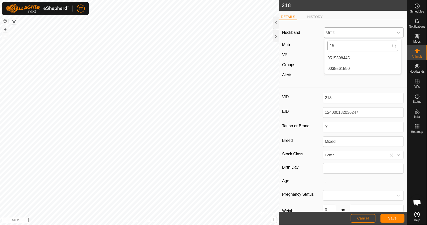
type input "1"
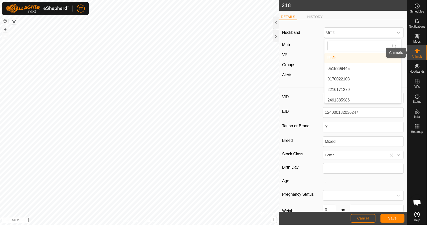
click at [416, 53] on icon at bounding box center [417, 51] width 6 height 6
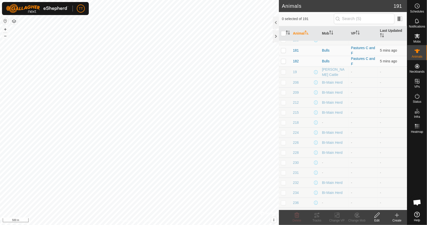
scroll to position [300, 0]
click at [298, 159] on span "230" at bounding box center [296, 160] width 6 height 5
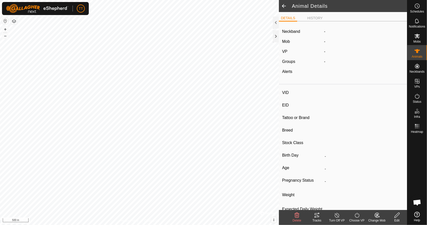
type input "230"
type input "124000231776632"
type input "Y"
type input "Mixed"
type input "Heifer"
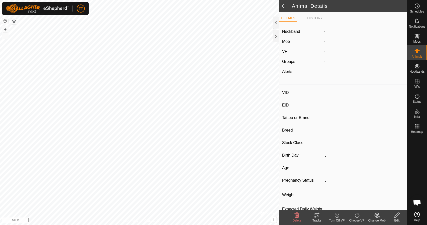
type input "0 kg"
type input "-"
click at [393, 216] on edit-svg-icon at bounding box center [397, 215] width 20 height 6
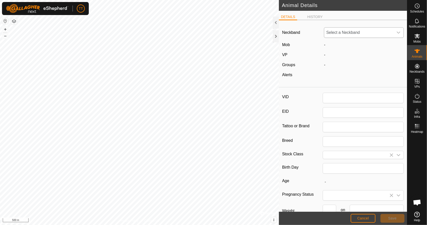
type input "230"
type input "124000231776632"
type input "Y"
type input "Mixed"
type input "Heifer"
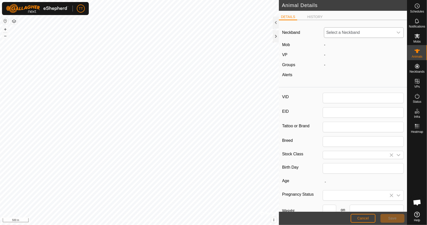
type input "0"
click at [332, 31] on span "Unfit" at bounding box center [358, 33] width 69 height 10
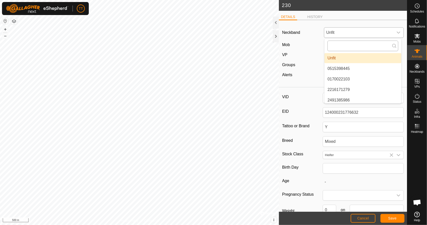
type input "3523374607"
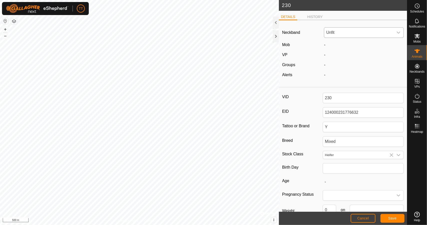
click at [361, 33] on span "Unfit" at bounding box center [358, 33] width 69 height 10
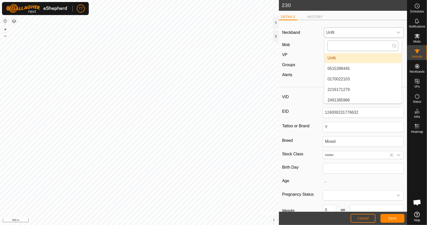
click at [355, 47] on input "text" at bounding box center [362, 46] width 71 height 11
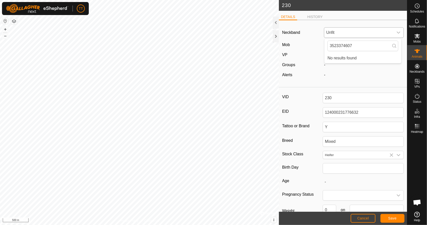
click at [392, 45] on icon at bounding box center [394, 46] width 4 height 4
click at [394, 45] on icon at bounding box center [394, 46] width 4 height 4
click at [346, 45] on input "3523374607" at bounding box center [362, 46] width 71 height 11
click at [337, 45] on input "3523374607" at bounding box center [362, 46] width 71 height 11
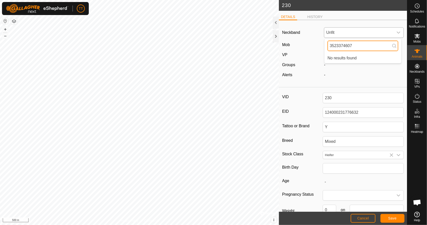
drag, startPoint x: 361, startPoint y: 45, endPoint x: 342, endPoint y: 46, distance: 18.5
click at [342, 46] on input "3523374607" at bounding box center [362, 46] width 71 height 11
type input "3"
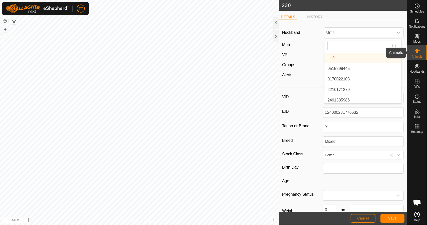
click at [418, 51] on icon at bounding box center [417, 51] width 6 height 4
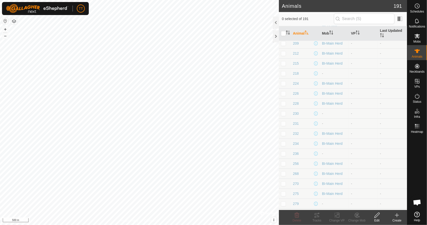
scroll to position [350, 0]
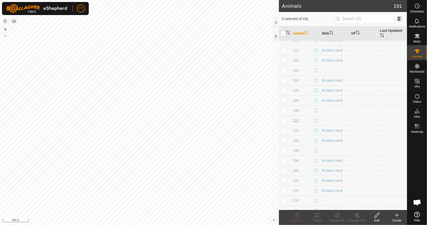
click at [296, 118] on span "231" at bounding box center [296, 120] width 6 height 5
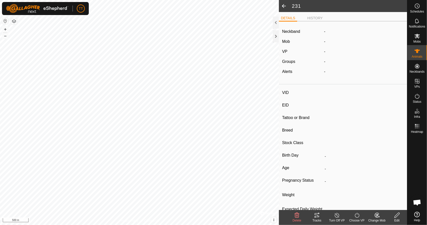
type input "231"
type input "124000182036093"
type input "Y"
type input "Mixed"
type input "Heifer"
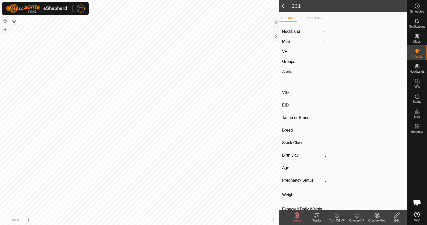
type input "0 kg"
type input "-"
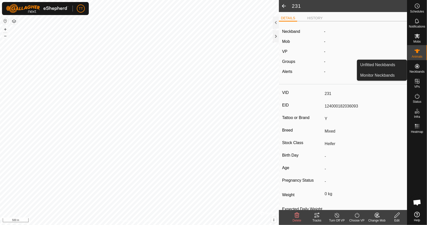
click at [396, 217] on icon at bounding box center [397, 215] width 6 height 6
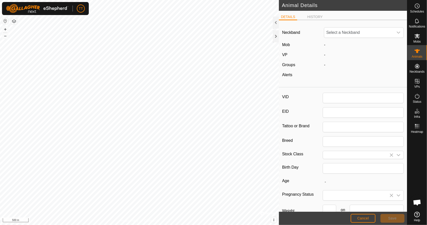
type input "231"
type input "124000182036093"
type input "Y"
type input "Mixed"
type input "Heifer"
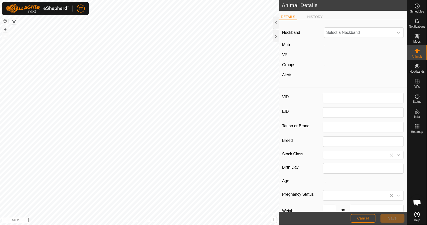
type input "0"
click at [368, 33] on span "Unfit" at bounding box center [358, 33] width 69 height 10
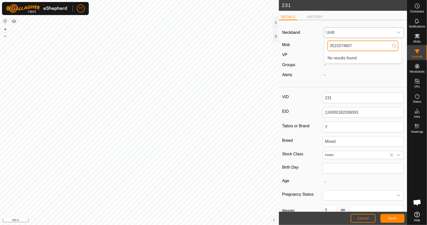
click at [361, 46] on input "3523374607" at bounding box center [362, 46] width 71 height 11
type input "3"
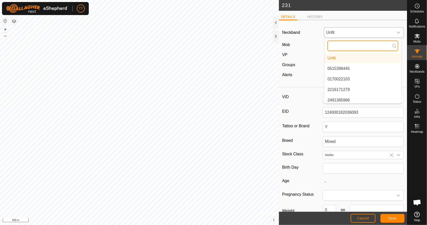
paste input "0287790433"
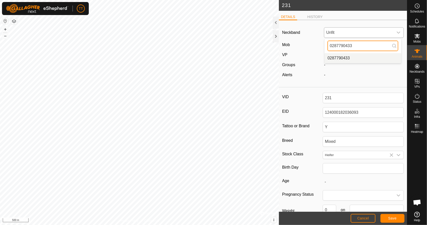
type input "0287790433"
click at [346, 56] on li "0287790433" at bounding box center [362, 58] width 77 height 10
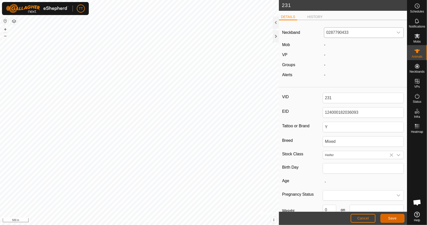
click at [393, 219] on span "Save" at bounding box center [392, 218] width 9 height 4
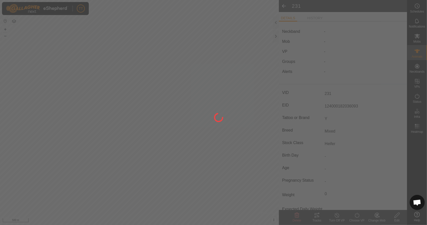
type input "0 kg"
type input "-"
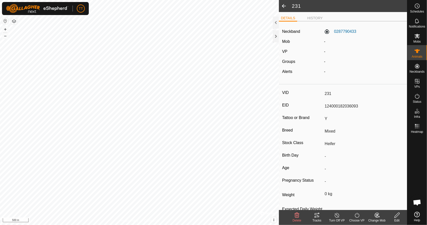
click at [378, 216] on icon at bounding box center [377, 215] width 6 height 6
click at [382, 195] on link "Choose Mob..." at bounding box center [392, 194] width 50 height 10
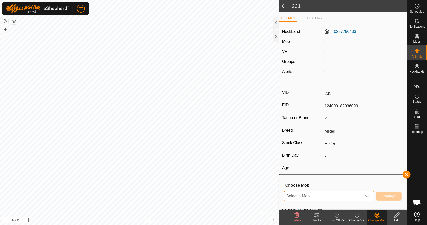
click at [352, 199] on span "Select a Mob" at bounding box center [323, 196] width 78 height 10
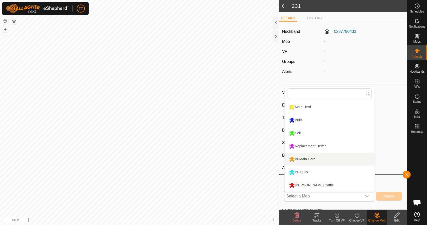
click at [326, 159] on li "BI-Main Herd" at bounding box center [330, 159] width 90 height 13
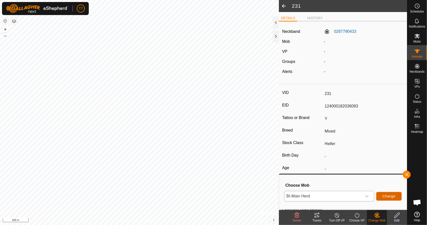
click at [391, 196] on span "Change" at bounding box center [388, 196] width 13 height 4
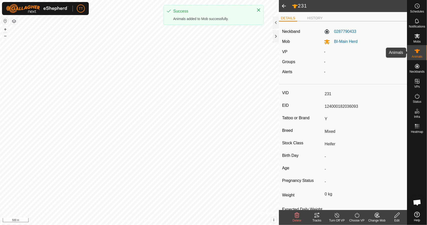
click at [416, 54] on es-animals-svg-icon at bounding box center [417, 51] width 9 height 8
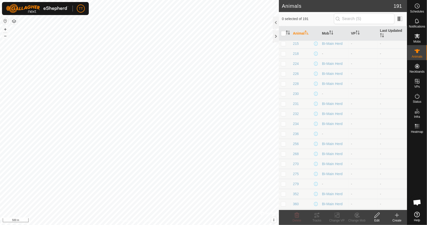
scroll to position [375, 0]
click at [298, 124] on span "236" at bounding box center [296, 125] width 6 height 5
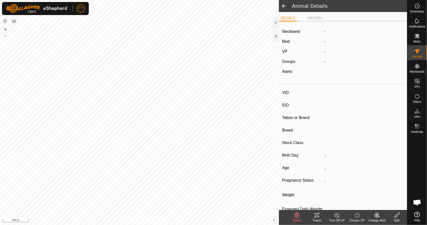
type input "236"
type input "124000182036248"
type input "Y"
type input "Mixed"
type input "Heifer"
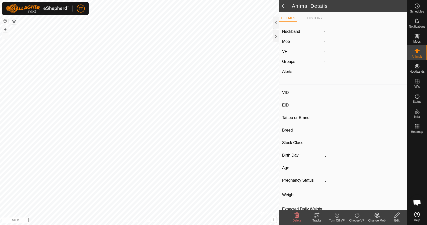
type input "0 kg"
type input "-"
click at [398, 213] on icon at bounding box center [397, 215] width 6 height 6
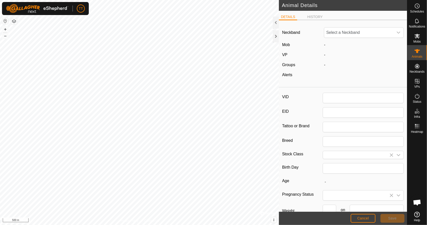
type input "236"
type input "124000182036248"
type input "Y"
type input "Mixed"
type input "Heifer"
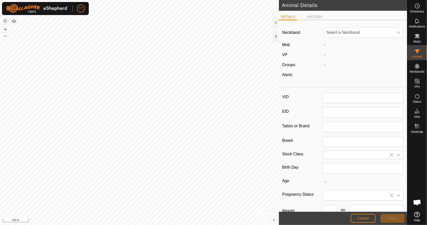
type input "0"
click at [365, 35] on span "Unfit" at bounding box center [358, 33] width 69 height 10
type input "2937258506"
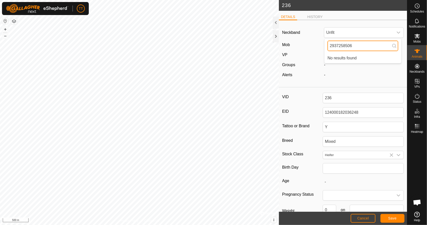
drag, startPoint x: 358, startPoint y: 44, endPoint x: 310, endPoint y: 48, distance: 47.9
click at [310, 48] on div "Neckband Unfit 2937258506 No results found Mob - VP - Groups - Alerts -" at bounding box center [343, 54] width 128 height 61
click at [336, 33] on span "Unfit" at bounding box center [358, 33] width 69 height 10
type input "2"
type input "1"
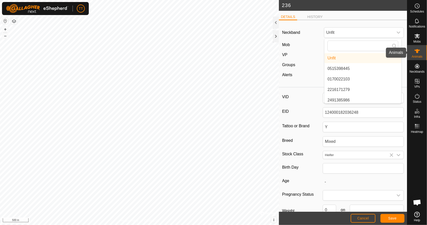
click at [416, 48] on icon at bounding box center [417, 51] width 6 height 6
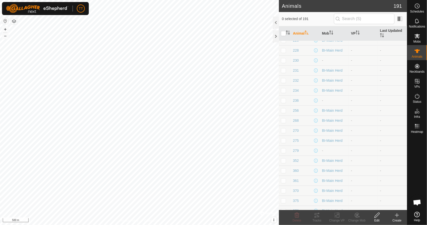
scroll to position [450, 0]
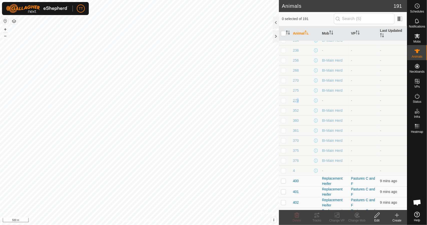
click at [294, 98] on span "279" at bounding box center [296, 100] width 6 height 5
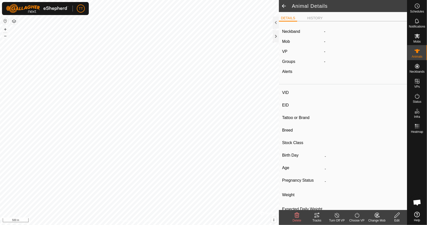
type input "279"
type input "124000182036072"
type input "Y"
type input "Mixed"
type input "Heifer"
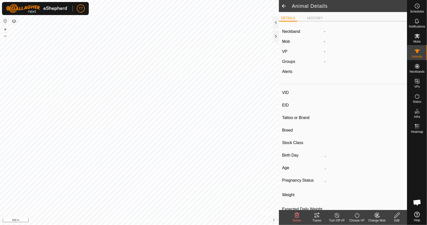
type input "0 kg"
type input "-"
click at [395, 214] on icon at bounding box center [397, 215] width 6 height 6
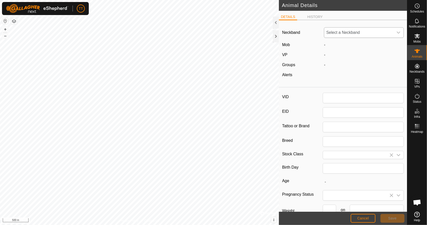
click at [356, 30] on span "Select a Neckband" at bounding box center [358, 33] width 69 height 10
type input "1675490753"
type input "279"
type input "124000182036072"
type input "Y"
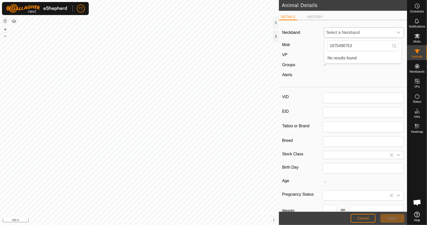
type input "Mixed"
type input "Heifer"
type input "0"
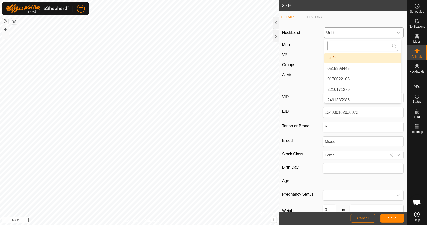
click at [351, 45] on input "text" at bounding box center [362, 46] width 71 height 11
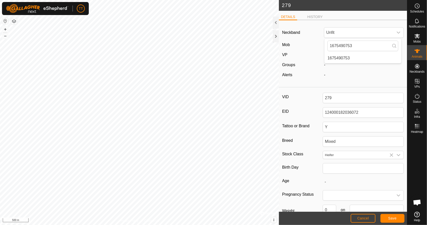
type input "1675490753"
click at [354, 56] on li "1675490753" at bounding box center [362, 58] width 77 height 10
click at [394, 217] on span "Save" at bounding box center [392, 218] width 9 height 4
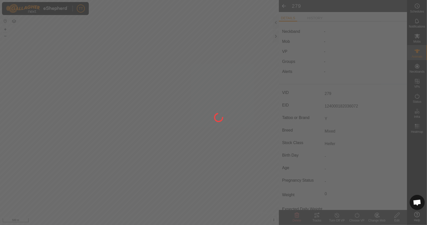
type input "0 kg"
type input "-"
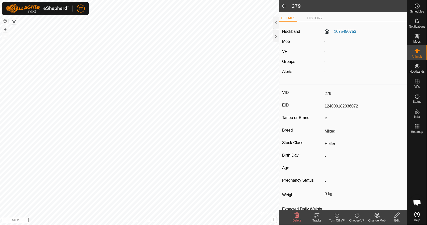
click at [379, 214] on icon at bounding box center [377, 215] width 6 height 6
click at [382, 196] on link "Choose Mob..." at bounding box center [392, 194] width 50 height 10
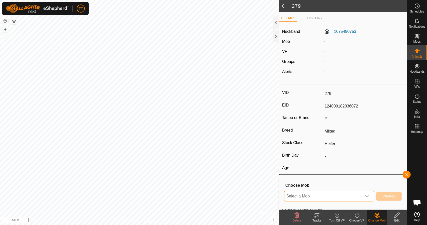
click at [361, 195] on span "Select a Mob" at bounding box center [323, 196] width 78 height 10
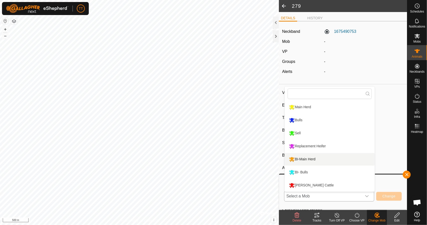
click at [336, 155] on li "BI-Main Herd" at bounding box center [330, 159] width 90 height 13
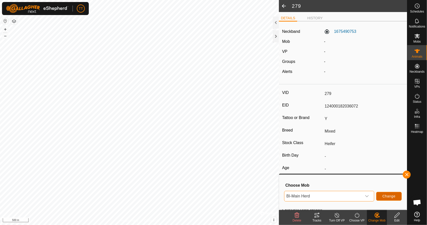
click at [387, 196] on span "Change" at bounding box center [388, 196] width 13 height 4
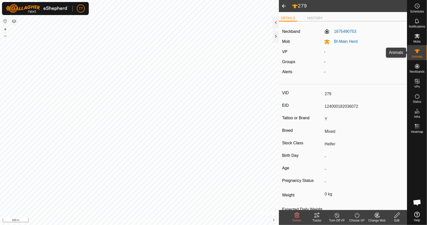
click at [415, 50] on icon at bounding box center [417, 51] width 6 height 6
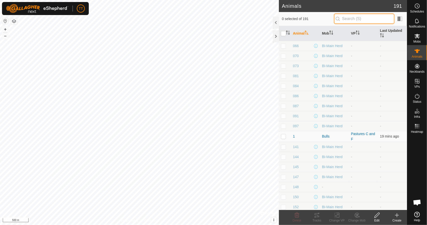
click at [367, 20] on input "text" at bounding box center [364, 19] width 61 height 11
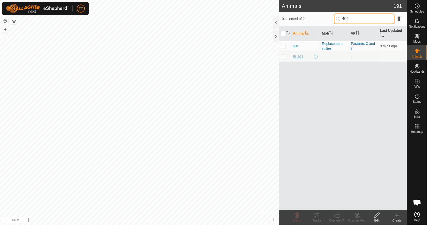
type input "404"
click at [296, 56] on span "BI-404" at bounding box center [298, 56] width 10 height 5
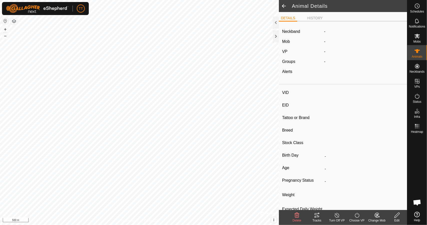
type input "BI-404"
type input "124000182036143"
type input "Y"
type input "Mixed"
type input "Heifer"
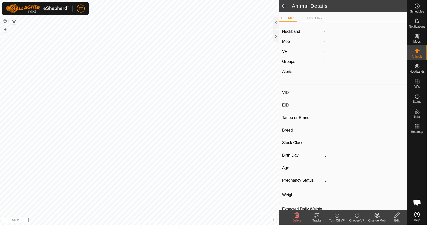
type input "0 kg"
type input "-"
click at [397, 219] on div "Edit" at bounding box center [397, 220] width 20 height 5
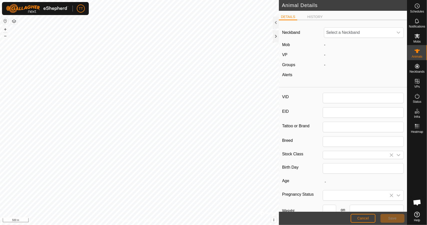
type input "BI-404"
type input "124000182036143"
type input "Y"
type input "Mixed"
type input "Heifer"
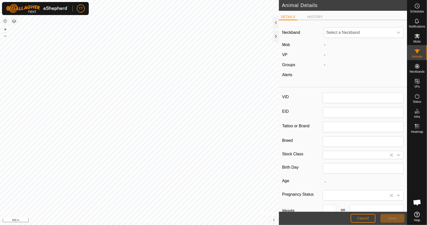
type input "0"
click at [355, 33] on span "Unfit" at bounding box center [358, 33] width 69 height 10
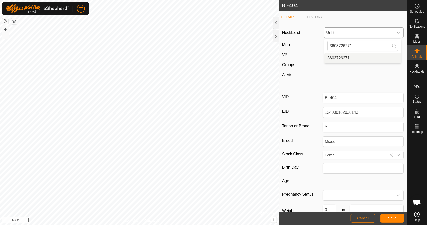
type input "3603726271"
click at [360, 59] on li "3603726271" at bounding box center [362, 58] width 77 height 10
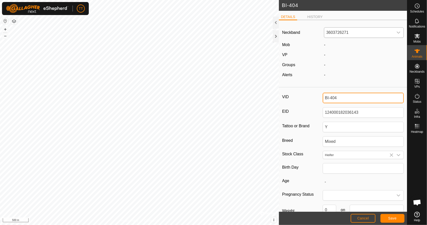
drag, startPoint x: 341, startPoint y: 97, endPoint x: 321, endPoint y: 103, distance: 20.8
click at [321, 103] on div "VID BI-404 EID 124000182036143 Tattoo or Brand Y Breed Mixed Stock Class Heifer…" at bounding box center [343, 166] width 128 height 155
click at [391, 218] on span "Save" at bounding box center [392, 218] width 9 height 4
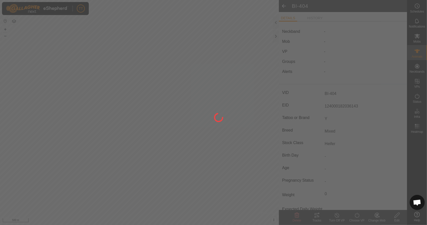
type input "0 kg"
type input "-"
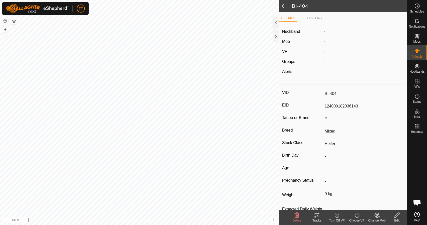
click at [378, 216] on icon at bounding box center [377, 215] width 6 height 6
click at [381, 198] on link "Choose Mob..." at bounding box center [392, 194] width 50 height 10
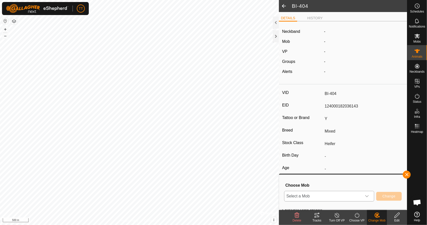
click at [366, 196] on icon "dropdown trigger" at bounding box center [367, 196] width 4 height 4
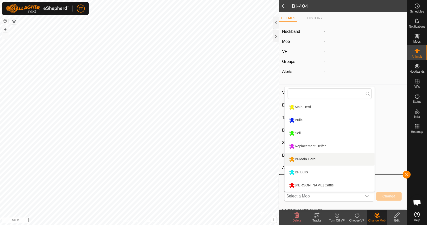
click at [333, 159] on li "BI-Main Herd" at bounding box center [330, 159] width 90 height 13
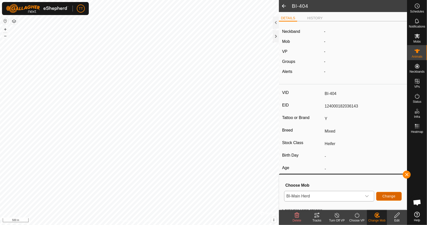
click at [384, 195] on span "Change" at bounding box center [388, 196] width 13 height 4
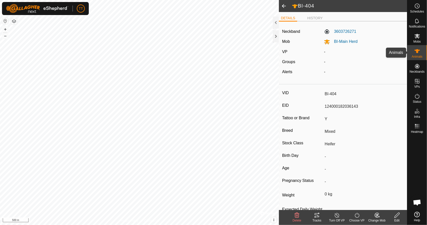
click at [421, 54] on es-animals-svg-icon at bounding box center [417, 51] width 9 height 8
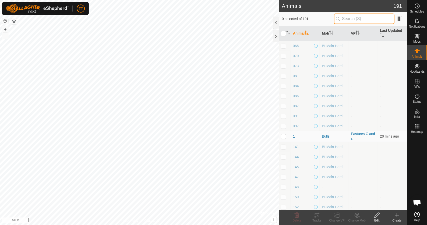
click at [362, 19] on input "text" at bounding box center [364, 19] width 61 height 11
paste input "471"
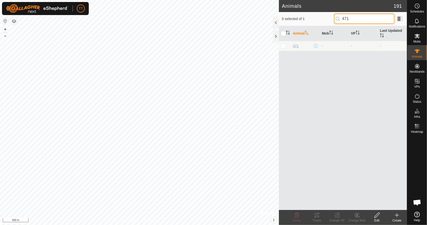
type input "471"
click at [295, 44] on span "471" at bounding box center [296, 45] width 6 height 5
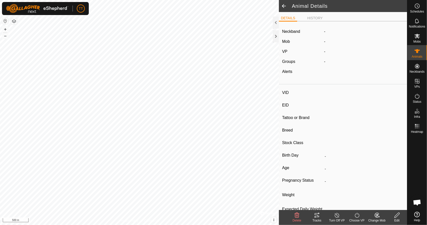
type input "471"
type input "124000182036241"
type input "Y"
type input "Mixed"
type input "Heifer"
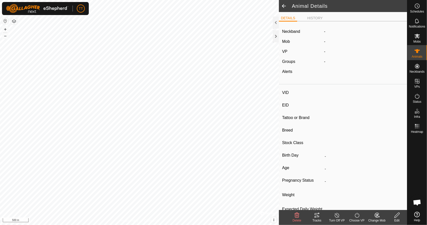
type input "0 kg"
type input "-"
click at [397, 214] on icon at bounding box center [396, 214] width 5 height 5
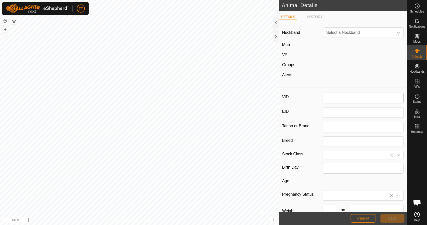
type input "471"
type input "124000182036241"
type input "Y"
type input "Mixed"
type input "Heifer"
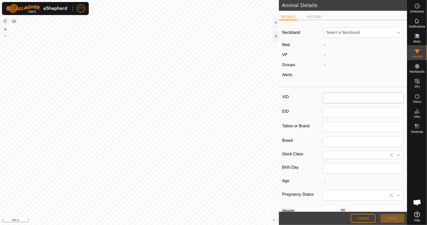
type input "0"
click at [348, 28] on span "Unfit" at bounding box center [358, 33] width 69 height 10
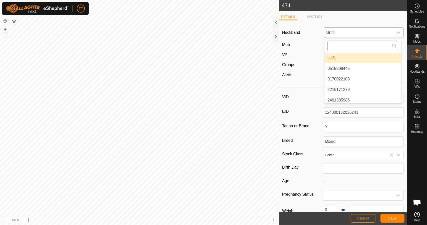
click at [347, 48] on input "text" at bounding box center [362, 46] width 71 height 11
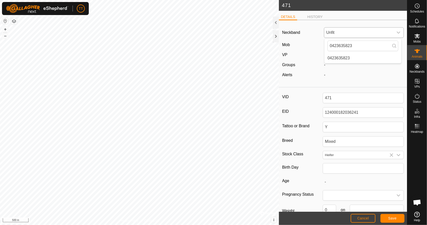
type input "0423635823"
click at [349, 55] on li "0423635823" at bounding box center [362, 58] width 77 height 10
click at [395, 219] on span "Save" at bounding box center [392, 218] width 9 height 4
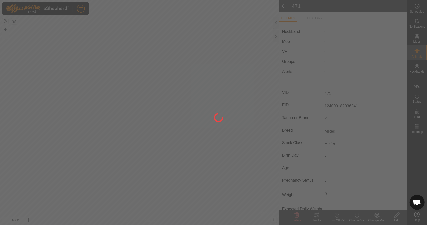
type input "0 kg"
type input "-"
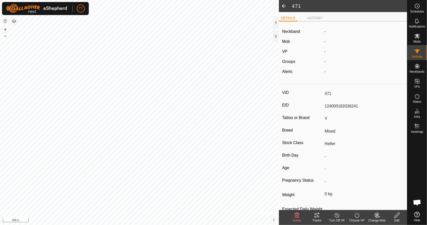
click at [377, 214] on icon at bounding box center [377, 215] width 4 height 3
click at [386, 196] on link "Choose Mob..." at bounding box center [392, 194] width 50 height 10
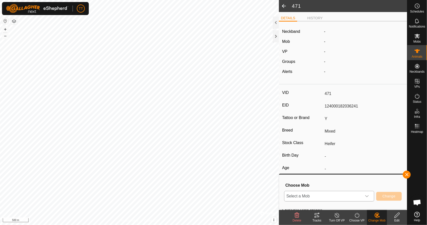
click at [344, 196] on span "Select a Mob" at bounding box center [323, 196] width 78 height 10
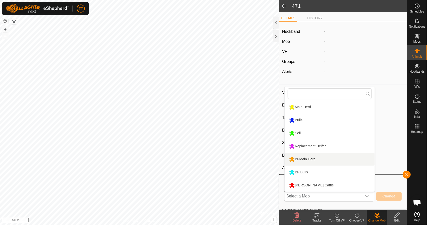
click at [325, 157] on li "BI-Main Herd" at bounding box center [330, 159] width 90 height 13
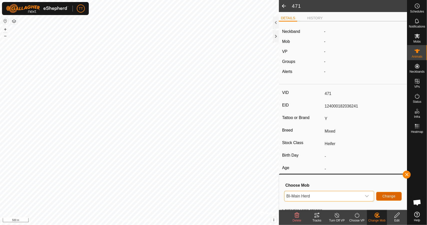
click at [390, 196] on span "Change" at bounding box center [388, 196] width 13 height 4
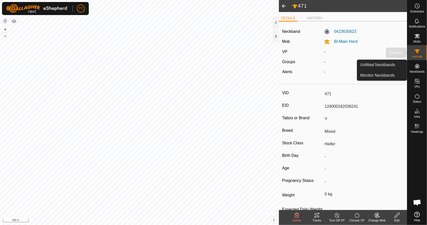
click at [415, 51] on icon at bounding box center [417, 51] width 6 height 6
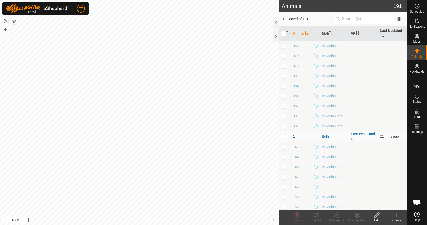
click at [374, 18] on input "text" at bounding box center [364, 19] width 61 height 11
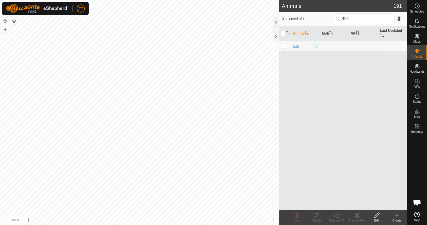
type input "494"
click at [297, 46] on span "494" at bounding box center [296, 45] width 6 height 5
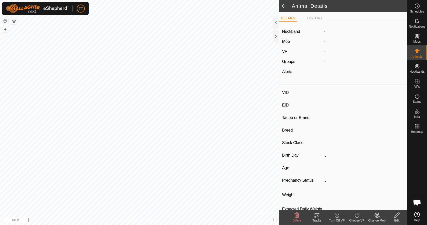
type input "494"
type input "124000182036142"
type input "Y"
type input "Mixed"
type input "Heifer"
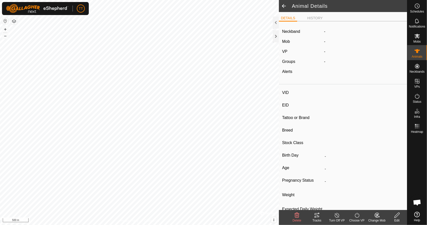
type input "0 kg"
type input "-"
click at [396, 216] on icon at bounding box center [397, 215] width 6 height 6
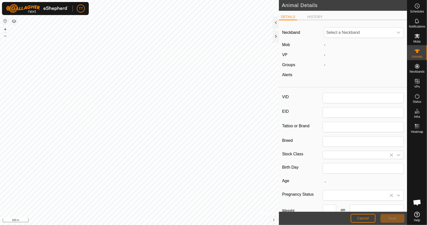
type input "494"
type input "124000182036142"
type input "Y"
type input "Mixed"
type input "Heifer"
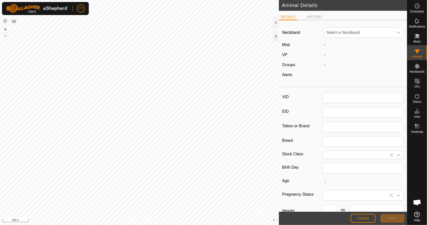
type input "0"
click at [346, 32] on span "Unfit" at bounding box center [358, 33] width 69 height 10
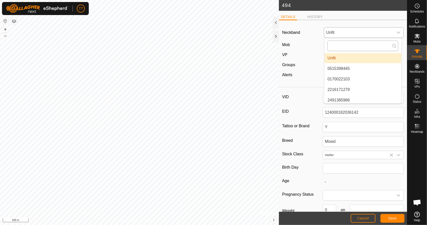
click at [348, 45] on input "text" at bounding box center [362, 46] width 71 height 11
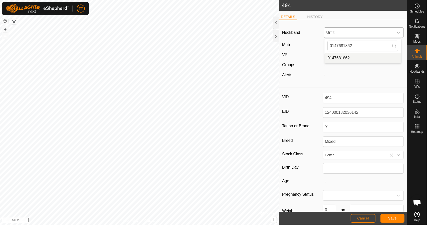
type input "0147681862"
click at [350, 61] on li "0147681862" at bounding box center [362, 58] width 77 height 10
click at [393, 218] on span "Save" at bounding box center [392, 218] width 9 height 4
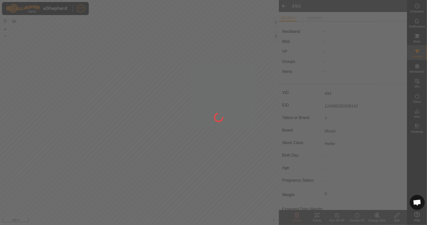
type input "0 kg"
type input "-"
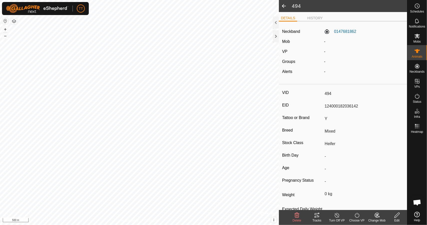
click at [374, 216] on icon at bounding box center [377, 215] width 6 height 6
click at [385, 195] on link "Choose Mob..." at bounding box center [392, 194] width 50 height 10
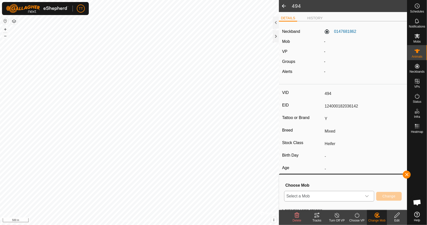
click at [363, 198] on div "dropdown trigger" at bounding box center [367, 196] width 10 height 10
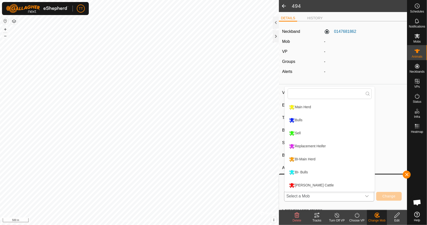
click at [328, 158] on li "BI-Main Herd" at bounding box center [330, 159] width 90 height 13
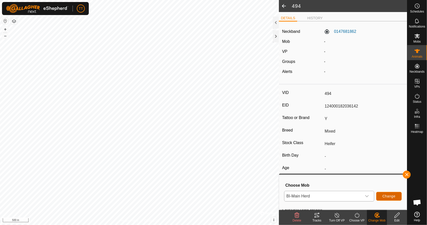
click at [397, 197] on button "Change" at bounding box center [389, 196] width 26 height 9
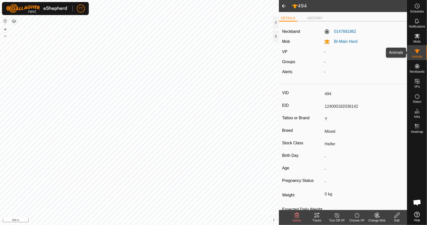
click at [414, 53] on icon at bounding box center [417, 51] width 6 height 6
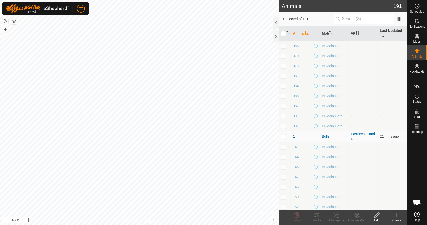
click at [376, 19] on input "text" at bounding box center [364, 19] width 61 height 11
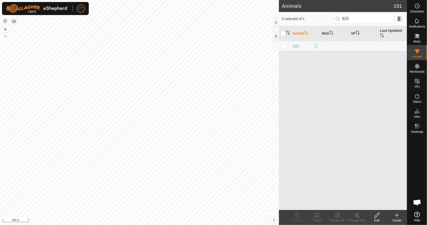
type input "825"
click at [296, 45] on span "825" at bounding box center [296, 45] width 6 height 5
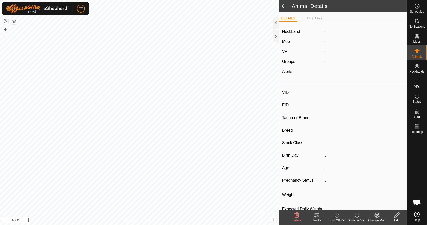
type input "825"
type input "124000210834436"
type input "Y"
type input "Mixed"
type input "Heifer"
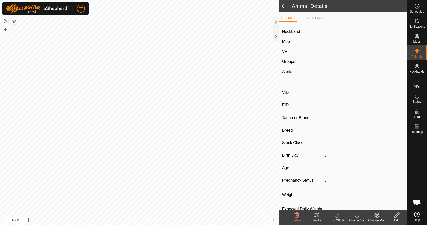
type input "0 kg"
type input "-"
click at [397, 214] on icon at bounding box center [397, 215] width 6 height 6
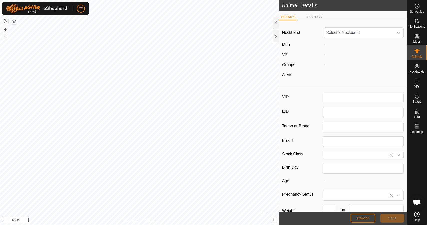
type input "825"
type input "124000210834436"
type input "Y"
type input "Mixed"
type input "Heifer"
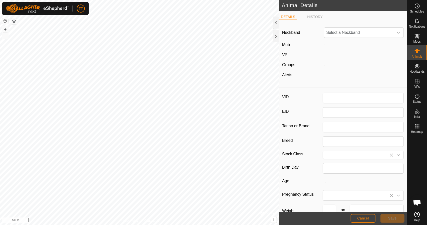
type input "0"
click at [356, 32] on span "Unfit" at bounding box center [358, 33] width 69 height 10
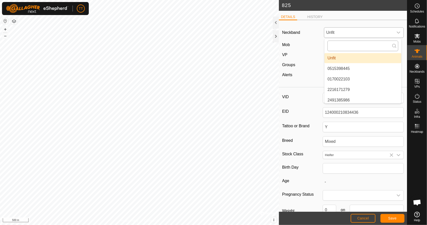
click at [351, 46] on input "text" at bounding box center [362, 46] width 71 height 11
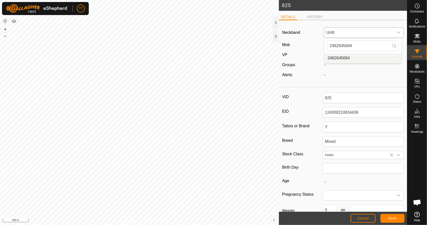
type input "2462645694"
click at [348, 55] on li "2462645694" at bounding box center [362, 58] width 77 height 10
click at [388, 214] on button "Save" at bounding box center [392, 218] width 24 height 9
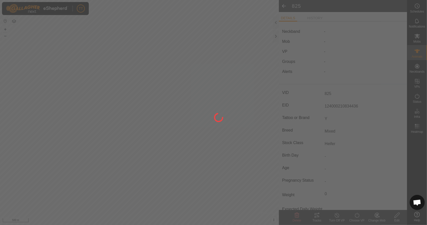
type input "0 kg"
type input "-"
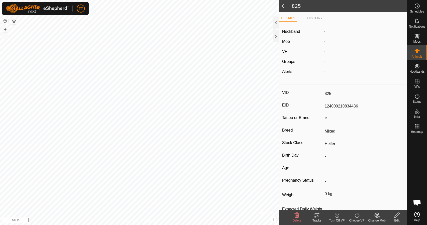
click at [379, 213] on icon at bounding box center [377, 215] width 4 height 5
click at [387, 197] on link "Choose Mob..." at bounding box center [392, 194] width 50 height 10
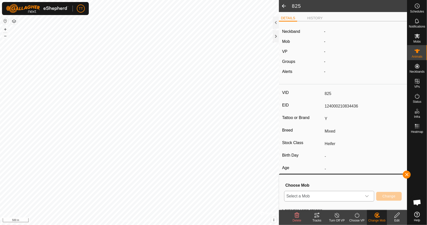
click at [346, 196] on span "Select a Mob" at bounding box center [323, 196] width 78 height 10
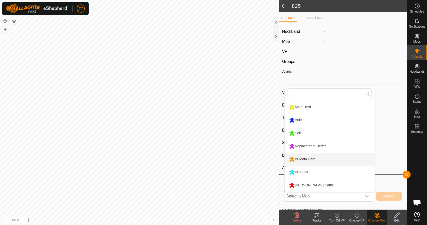
click at [324, 157] on li "BI-Main Herd" at bounding box center [330, 159] width 90 height 13
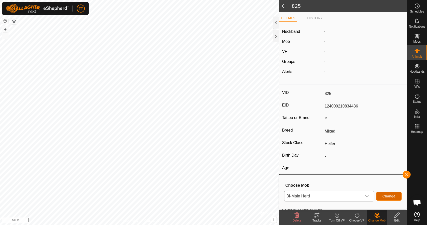
click at [393, 196] on span "Change" at bounding box center [388, 196] width 13 height 4
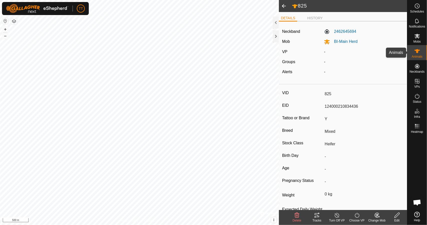
click at [417, 53] on icon at bounding box center [417, 51] width 6 height 4
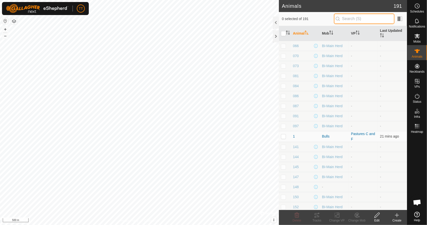
click at [370, 20] on input "text" at bounding box center [364, 19] width 61 height 11
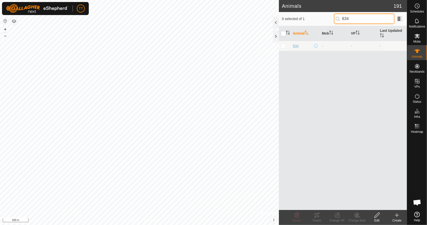
type input "834"
click at [297, 44] on span "834" at bounding box center [296, 45] width 6 height 5
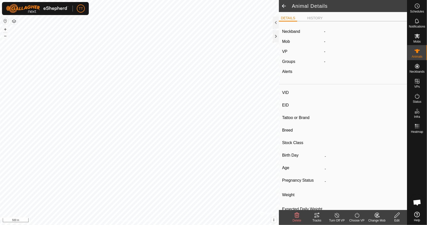
type input "834"
type input "124000204202887"
type input "Y"
type input "Mixed"
type input "Heifer"
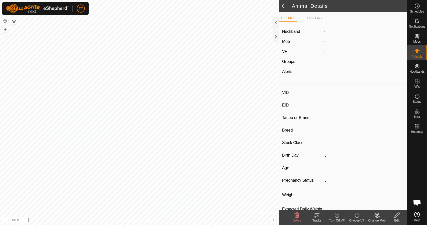
type input "0 kg"
type input "-"
click at [399, 215] on icon at bounding box center [397, 215] width 6 height 6
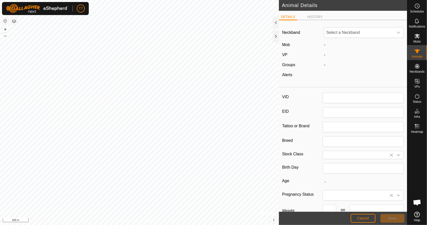
type input "834"
type input "124000204202887"
type input "Y"
type input "Mixed"
type input "Heifer"
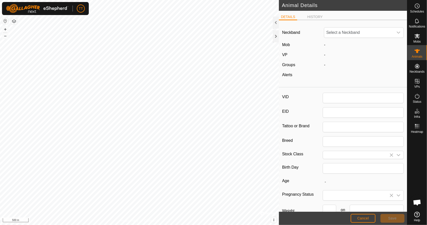
type input "0"
click at [349, 33] on span "Unfit" at bounding box center [358, 33] width 69 height 10
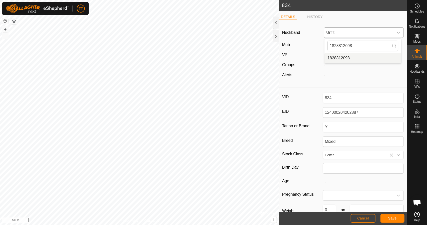
type input "1828812098"
click at [352, 57] on li "1828812098" at bounding box center [362, 58] width 77 height 10
click at [397, 218] on button "Save" at bounding box center [392, 218] width 24 height 9
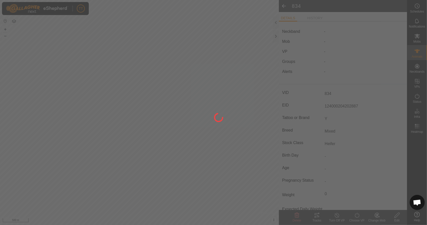
type input "0 kg"
type input "-"
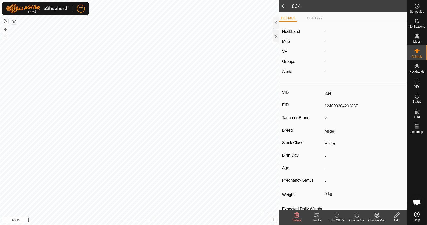
click at [379, 216] on icon at bounding box center [377, 215] width 4 height 5
click at [383, 195] on link "Choose Mob..." at bounding box center [392, 194] width 50 height 10
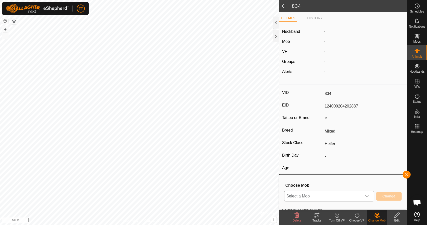
click at [353, 194] on span "Select a Mob" at bounding box center [323, 196] width 78 height 10
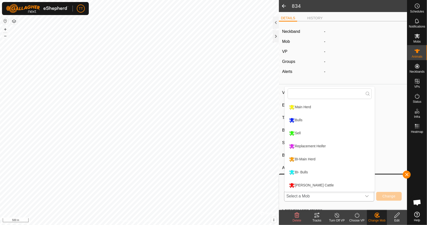
click at [331, 160] on li "BI-Main Herd" at bounding box center [330, 159] width 90 height 13
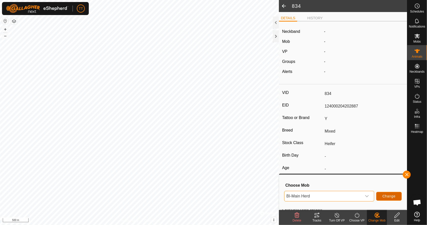
click at [392, 193] on button "Change" at bounding box center [389, 196] width 26 height 9
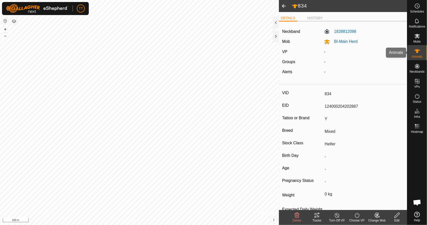
click at [419, 49] on icon at bounding box center [417, 51] width 6 height 6
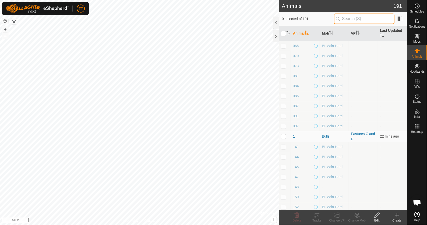
click at [353, 22] on input "text" at bounding box center [364, 19] width 61 height 11
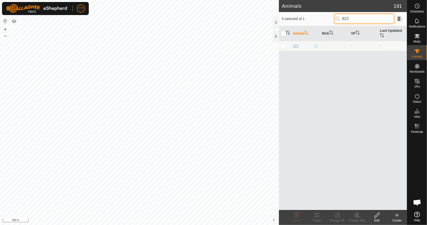
type input "922"
click at [294, 48] on span "922" at bounding box center [296, 45] width 6 height 5
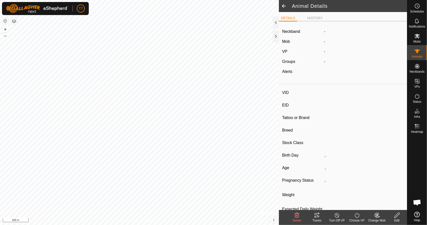
type input "922"
type input "124000182036141"
type input "Y"
type input "Mixed"
type input "Heifer"
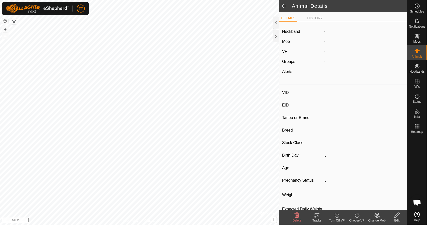
type input "0 kg"
type input "-"
click at [395, 216] on icon at bounding box center [396, 214] width 5 height 5
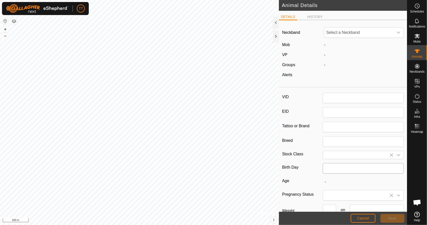
type input "922"
type input "124000182036141"
type input "Y"
type input "Mixed"
type input "Heifer"
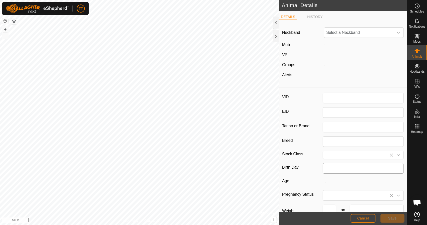
type input "0"
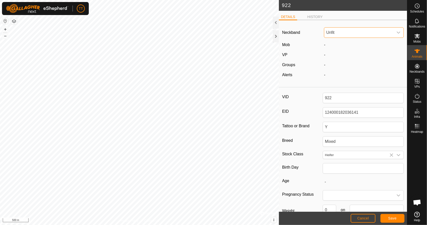
click at [340, 34] on span "Unfit" at bounding box center [358, 33] width 69 height 10
type input "0038561590"
click at [343, 56] on li "0038561590" at bounding box center [362, 58] width 77 height 10
click at [389, 216] on span "Save" at bounding box center [392, 218] width 9 height 4
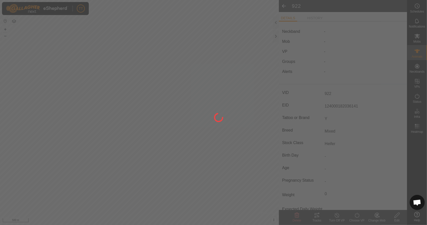
type input "0 kg"
type input "-"
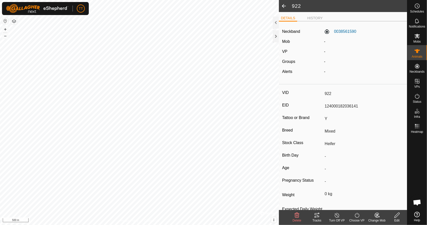
click at [375, 215] on icon at bounding box center [377, 215] width 6 height 6
click at [384, 196] on link "Choose Mob..." at bounding box center [392, 194] width 50 height 10
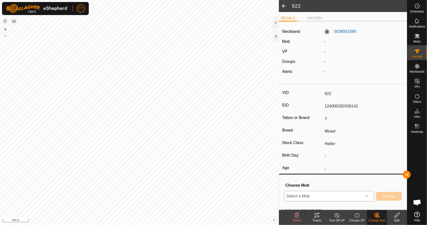
click at [359, 195] on span "Select a Mob" at bounding box center [323, 196] width 78 height 10
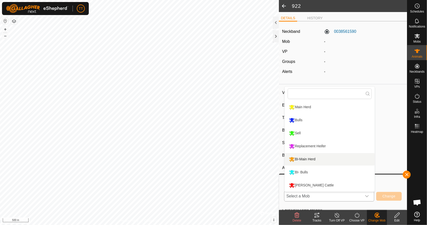
click at [312, 156] on li "BI-Main Herd" at bounding box center [330, 159] width 90 height 13
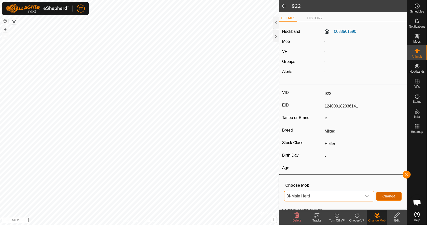
click at [385, 195] on span "Change" at bounding box center [388, 196] width 13 height 4
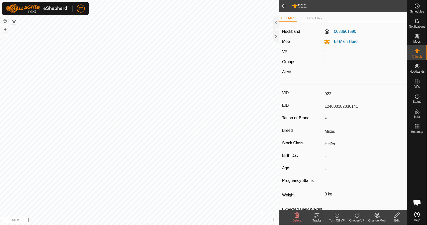
click at [415, 50] on icon at bounding box center [417, 51] width 6 height 4
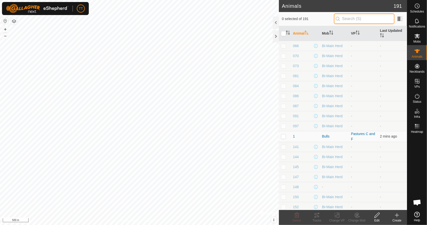
click at [372, 21] on input "text" at bounding box center [364, 19] width 61 height 11
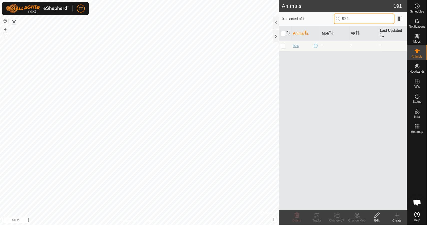
type input "924"
click at [298, 46] on span "924" at bounding box center [296, 45] width 6 height 5
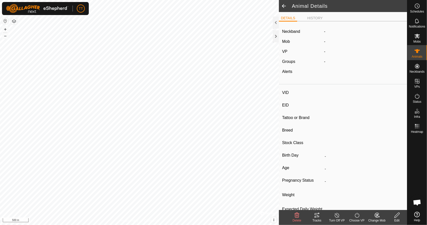
type input "924"
type input "124000182036140"
type input "Y"
type input "Mixed"
type input "Heifer"
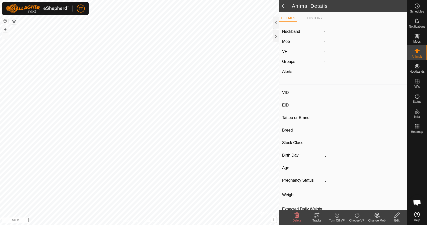
type input "0 kg"
type input "-"
click at [396, 218] on div "Edit" at bounding box center [397, 220] width 20 height 5
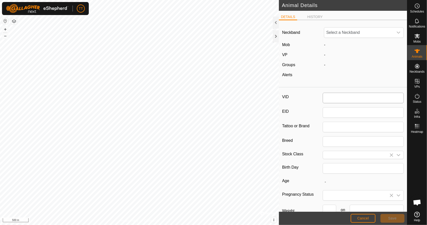
type input "924"
type input "124000182036140"
type input "Y"
type input "Mixed"
type input "Heifer"
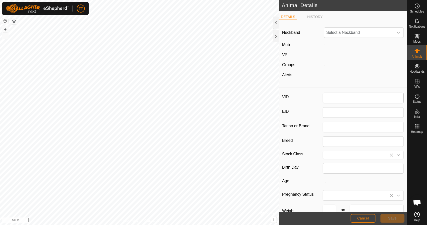
type input "0"
click at [359, 35] on span "Unfit" at bounding box center [358, 33] width 69 height 10
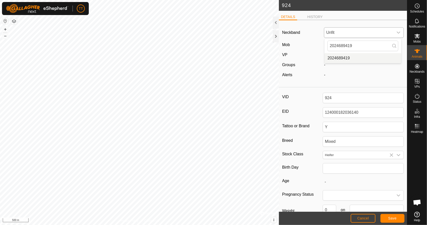
type input "2024689419"
click at [350, 57] on li "2024689419" at bounding box center [362, 58] width 77 height 10
click at [387, 217] on button "Save" at bounding box center [392, 218] width 24 height 9
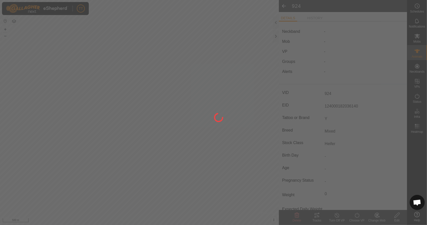
type input "0 kg"
type input "-"
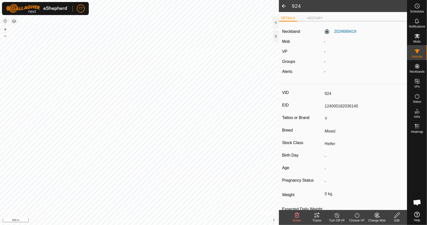
click at [376, 216] on icon at bounding box center [375, 216] width 1 height 2
click at [383, 195] on link "Choose Mob..." at bounding box center [392, 194] width 50 height 10
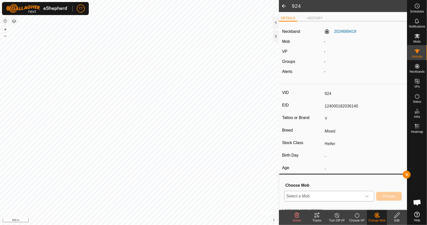
click at [365, 196] on icon "dropdown trigger" at bounding box center [367, 196] width 4 height 4
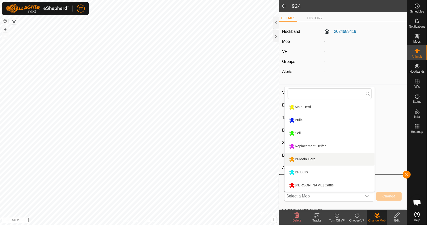
click at [326, 158] on li "BI-Main Herd" at bounding box center [330, 159] width 90 height 13
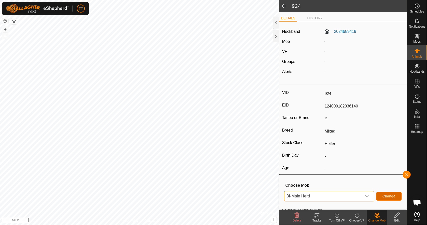
click at [395, 199] on button "Change" at bounding box center [389, 196] width 26 height 9
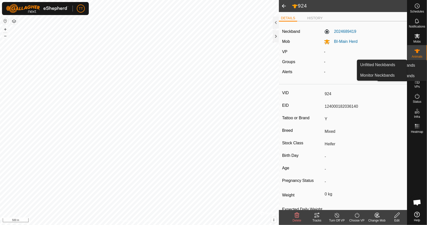
click at [419, 55] on es-animals-svg-icon at bounding box center [417, 51] width 9 height 8
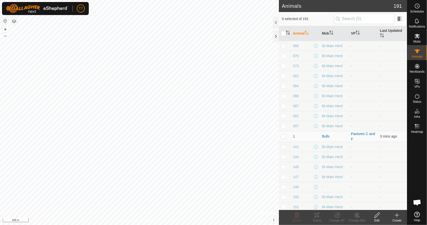
click at [349, 18] on input "text" at bounding box center [364, 19] width 61 height 11
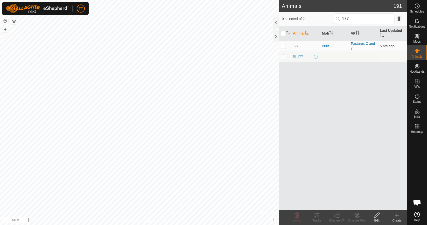
type input "177"
click at [300, 56] on span "BI-177" at bounding box center [298, 56] width 10 height 5
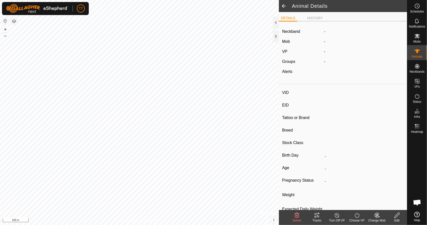
type input "BI-177"
type input "124000182036244"
type input "Y"
type input "Mixed"
type input "Heifer"
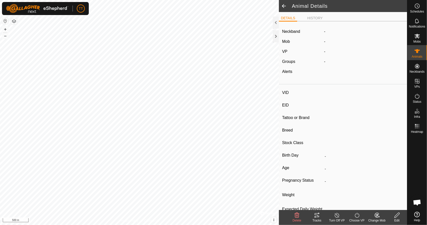
type input "0 kg"
type input "-"
click at [395, 217] on icon at bounding box center [396, 214] width 5 height 5
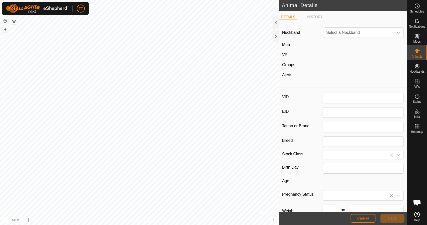
type input "BI-177"
type input "124000182036244"
type input "Y"
type input "Mixed"
type input "Heifer"
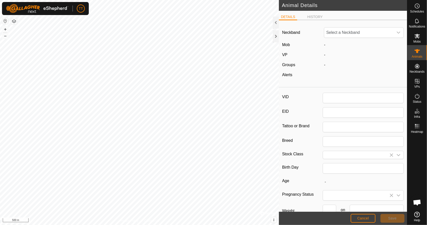
type input "0"
click at [352, 33] on span "Unfit" at bounding box center [358, 33] width 69 height 10
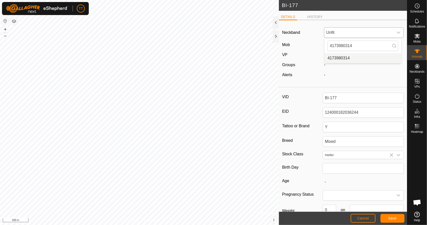
type input "4173980314"
click at [347, 59] on li "4173980314" at bounding box center [362, 58] width 77 height 10
click at [392, 219] on span "Save" at bounding box center [392, 218] width 9 height 4
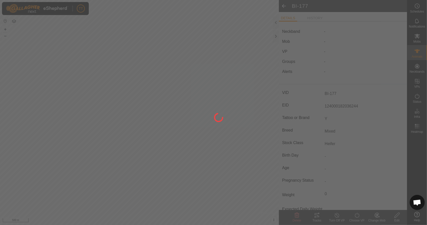
type input "0 kg"
type input "-"
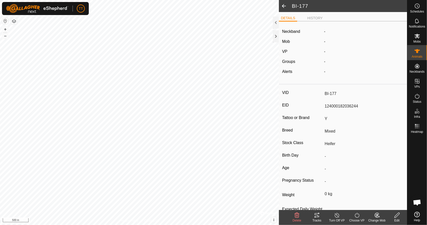
click at [376, 216] on icon at bounding box center [375, 216] width 1 height 2
click at [396, 191] on link "Choose Mob..." at bounding box center [392, 194] width 50 height 10
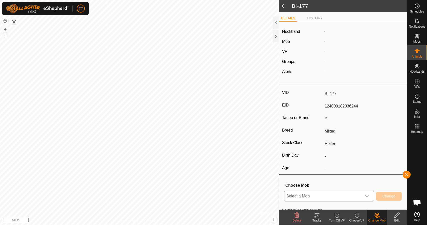
click at [366, 195] on icon "dropdown trigger" at bounding box center [367, 196] width 4 height 4
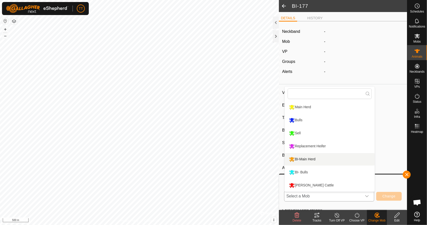
click at [324, 162] on li "BI-Main Herd" at bounding box center [330, 159] width 90 height 13
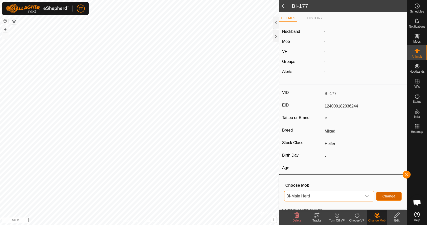
click at [384, 197] on span "Change" at bounding box center [388, 196] width 13 height 4
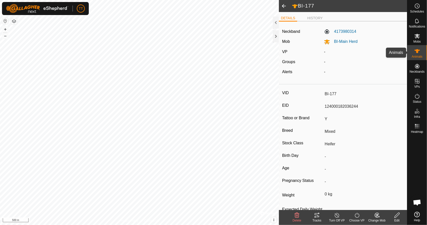
click at [420, 53] on es-animals-svg-icon at bounding box center [417, 51] width 9 height 8
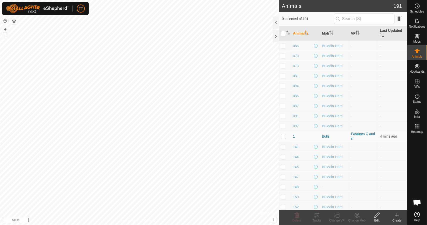
click at [357, 20] on input "text" at bounding box center [364, 19] width 61 height 11
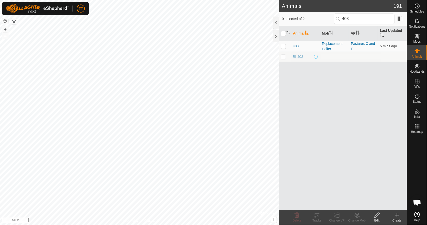
click at [299, 54] on span "BI-403" at bounding box center [298, 56] width 10 height 5
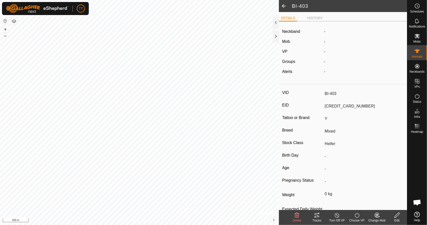
click at [399, 217] on icon at bounding box center [397, 215] width 6 height 6
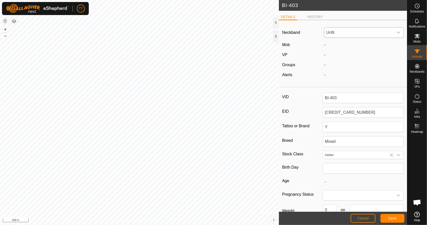
click at [361, 36] on span "Unfit" at bounding box center [358, 33] width 69 height 10
drag, startPoint x: 356, startPoint y: 46, endPoint x: 288, endPoint y: 46, distance: 68.0
click at [286, 46] on div "Neckband Unfit 1255215488 No results found Mob - VP - Groups - Alerts -" at bounding box center [343, 54] width 128 height 61
click at [344, 32] on span "Unfit" at bounding box center [358, 33] width 69 height 10
click at [418, 49] on icon at bounding box center [417, 51] width 6 height 6
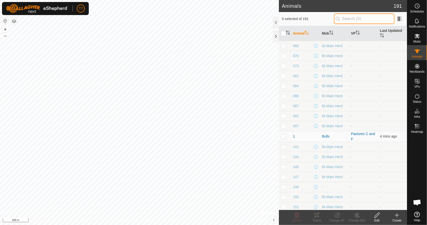
click at [353, 18] on input "text" at bounding box center [364, 19] width 61 height 11
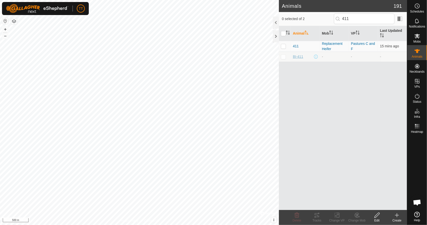
click at [300, 56] on span "BI-411" at bounding box center [298, 56] width 10 height 5
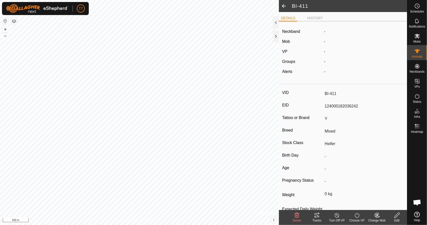
click at [396, 216] on icon at bounding box center [397, 215] width 6 height 6
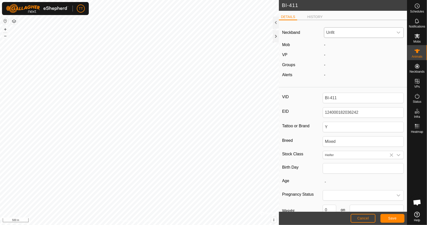
click at [352, 31] on span "Unfit" at bounding box center [358, 33] width 69 height 10
click at [351, 55] on li "1121172286" at bounding box center [362, 58] width 77 height 10
click at [386, 216] on button "Save" at bounding box center [392, 218] width 24 height 9
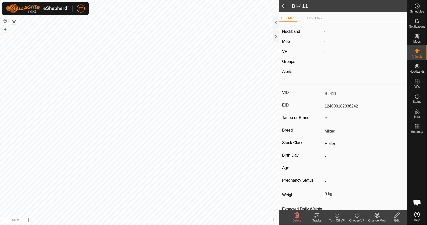
click at [376, 214] on icon at bounding box center [377, 215] width 4 height 3
click at [379, 196] on link "Choose Mob..." at bounding box center [392, 194] width 50 height 10
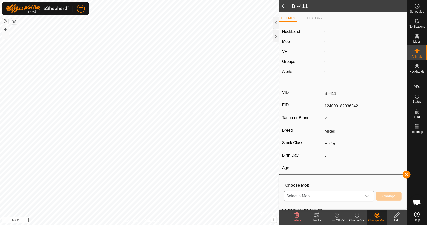
click at [327, 195] on span "Select a Mob" at bounding box center [323, 196] width 78 height 10
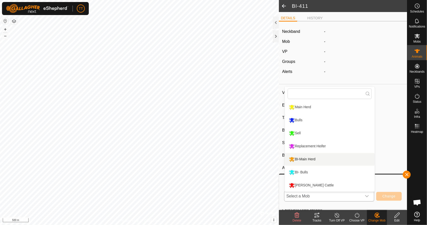
click at [315, 158] on li "BI-Main Herd" at bounding box center [330, 159] width 90 height 13
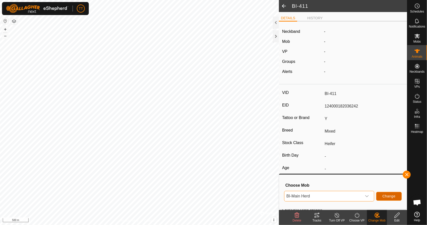
click at [397, 197] on button "Change" at bounding box center [389, 196] width 26 height 9
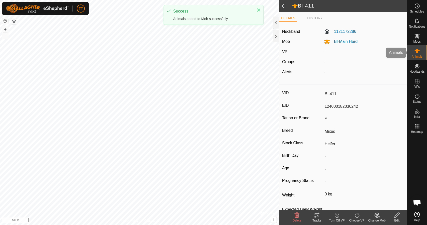
click at [413, 52] on es-animals-svg-icon at bounding box center [417, 51] width 9 height 8
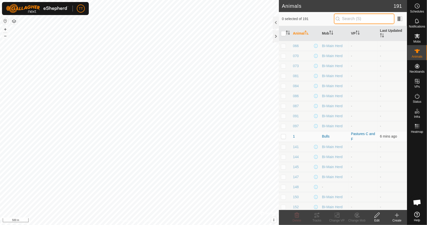
click at [350, 20] on input "text" at bounding box center [364, 19] width 61 height 11
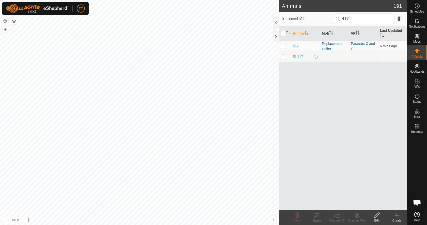
click at [297, 56] on span "BI-417" at bounding box center [298, 56] width 10 height 5
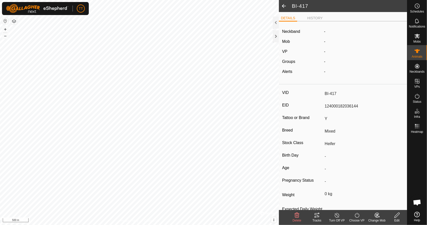
click at [400, 216] on icon at bounding box center [397, 215] width 6 height 6
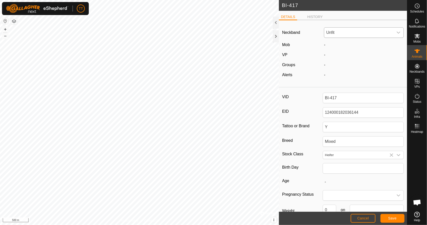
click at [346, 31] on span "Unfit" at bounding box center [358, 33] width 69 height 10
click at [353, 57] on li "0772674529" at bounding box center [362, 58] width 77 height 10
click at [394, 219] on span "Save" at bounding box center [392, 218] width 9 height 4
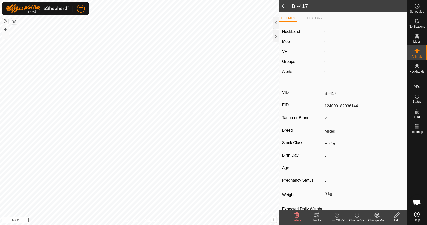
click at [379, 215] on icon at bounding box center [377, 215] width 6 height 6
click at [385, 195] on link "Choose Mob..." at bounding box center [392, 194] width 50 height 10
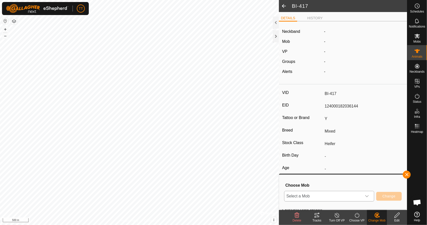
click at [342, 195] on span "Select a Mob" at bounding box center [323, 196] width 78 height 10
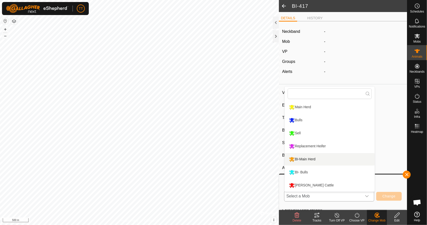
click at [325, 155] on li "BI-Main Herd" at bounding box center [330, 159] width 90 height 13
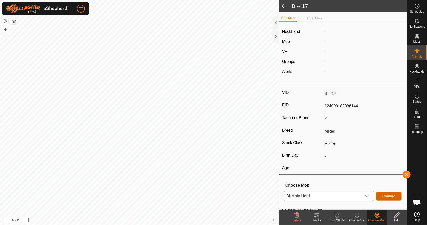
click at [387, 196] on span "Change" at bounding box center [388, 196] width 13 height 4
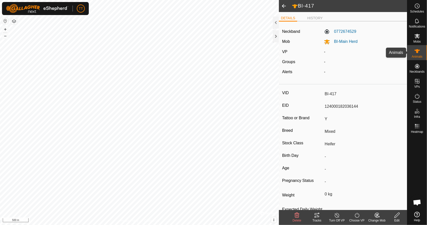
click at [418, 53] on icon at bounding box center [417, 51] width 6 height 6
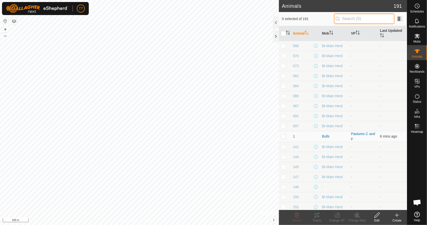
click at [343, 22] on input "text" at bounding box center [364, 19] width 61 height 11
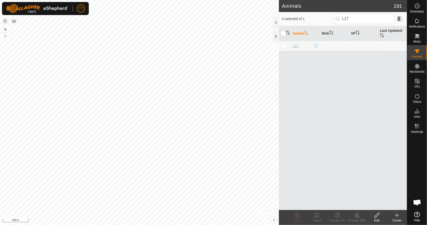
click at [297, 45] on span "L17" at bounding box center [296, 45] width 6 height 5
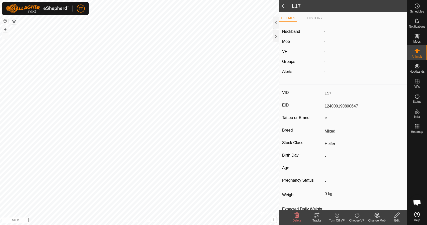
click at [395, 211] on div "Edit" at bounding box center [397, 217] width 20 height 15
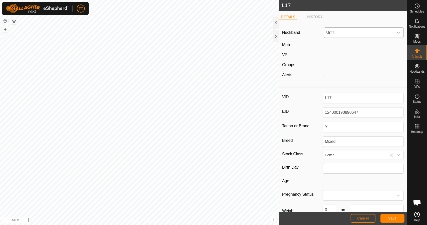
click at [356, 33] on span "Unfit" at bounding box center [358, 33] width 69 height 10
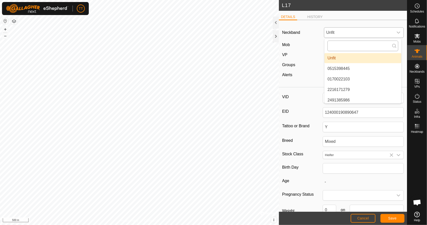
click at [348, 47] on input "text" at bounding box center [362, 46] width 71 height 11
paste input "3226277452"
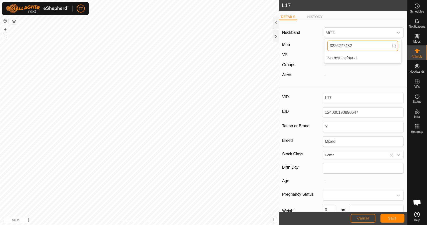
drag, startPoint x: 346, startPoint y: 46, endPoint x: 312, endPoint y: 47, distance: 33.5
click at [312, 47] on div "Neckband Unfit 3226277452 No results found Mob - VP - Groups - Alerts -" at bounding box center [343, 54] width 128 height 61
click at [356, 34] on span "Unfit" at bounding box center [358, 33] width 69 height 10
click at [356, 46] on input "3226277452" at bounding box center [362, 46] width 71 height 11
click at [425, 51] on div "Animals" at bounding box center [417, 52] width 20 height 15
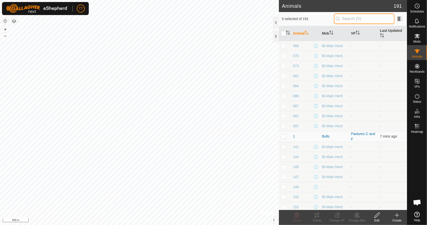
click at [352, 16] on input "text" at bounding box center [364, 19] width 61 height 11
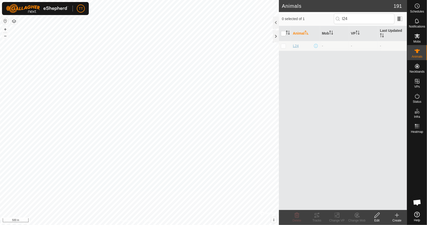
click at [298, 44] on span "L24" at bounding box center [296, 45] width 6 height 5
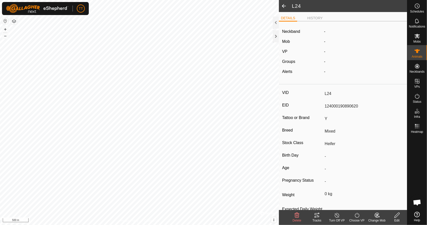
click at [398, 214] on icon at bounding box center [397, 215] width 6 height 6
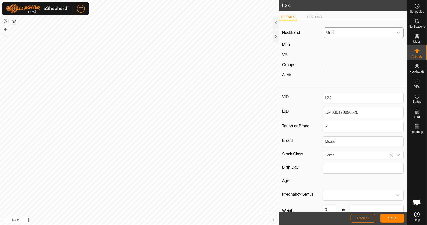
click at [360, 33] on span "Unfit" at bounding box center [358, 33] width 69 height 10
click at [355, 58] on li "3686245075" at bounding box center [362, 58] width 77 height 10
click at [390, 213] on footer "Cancel Save" at bounding box center [343, 217] width 128 height 13
click at [393, 216] on span "Save" at bounding box center [392, 218] width 9 height 4
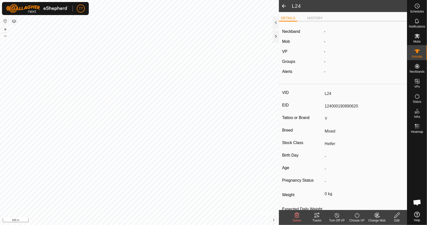
click at [375, 217] on icon at bounding box center [377, 215] width 6 height 6
click at [382, 196] on link "Choose Mob..." at bounding box center [392, 194] width 50 height 10
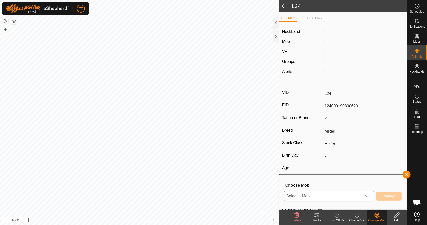
click at [320, 195] on span "Select a Mob" at bounding box center [323, 196] width 78 height 10
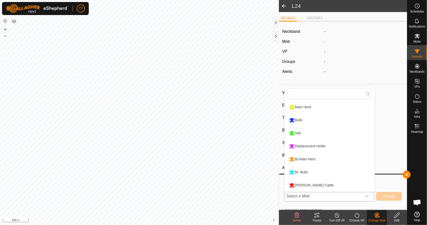
click at [320, 158] on li "BI-Main Herd" at bounding box center [330, 159] width 90 height 13
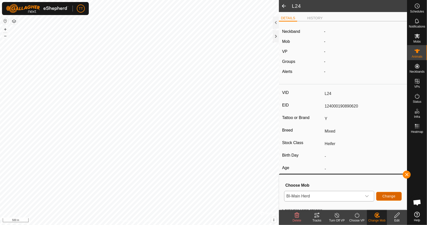
click at [391, 194] on span "Change" at bounding box center [388, 196] width 13 height 4
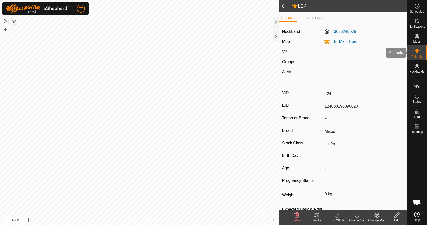
click at [422, 54] on div "Animals" at bounding box center [417, 52] width 20 height 15
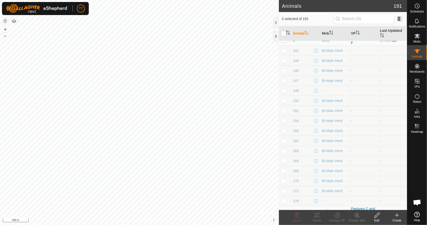
scroll to position [100, 0]
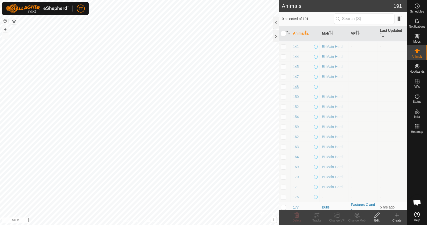
click at [295, 86] on span "148" at bounding box center [296, 86] width 6 height 5
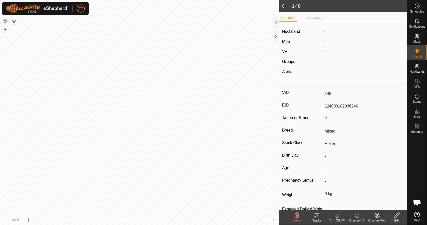
click at [318, 22] on div "DETAILS HISTORY" at bounding box center [343, 20] width 128 height 10
click at [319, 18] on li "HISTORY" at bounding box center [315, 19] width 20 height 6
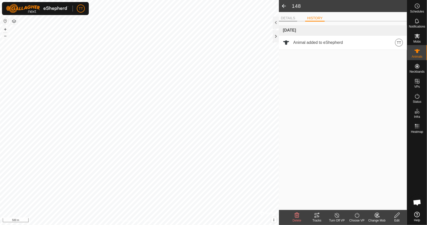
click at [291, 16] on li "DETAILS" at bounding box center [288, 19] width 18 height 6
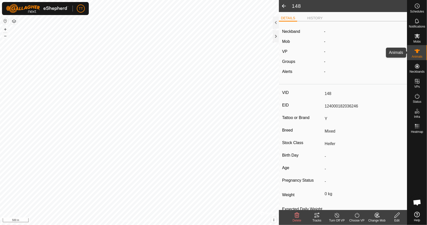
click at [421, 52] on es-animals-svg-icon at bounding box center [417, 51] width 9 height 8
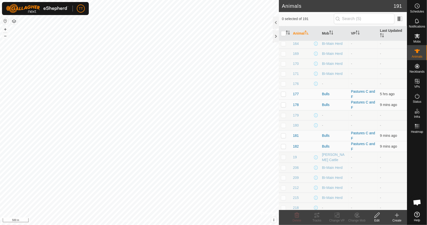
scroll to position [225, 0]
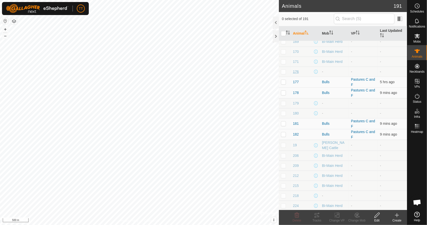
click at [295, 71] on span "176" at bounding box center [296, 71] width 6 height 5
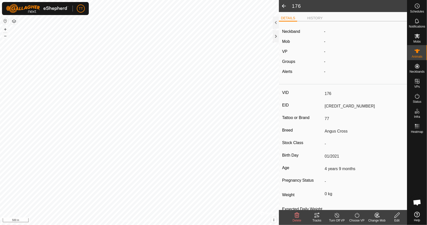
click at [283, 6] on span at bounding box center [284, 6] width 10 height 12
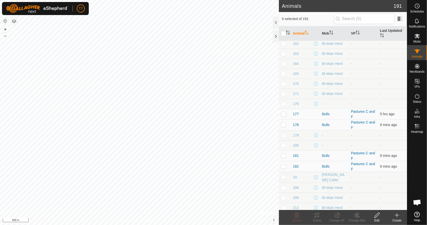
scroll to position [200, 0]
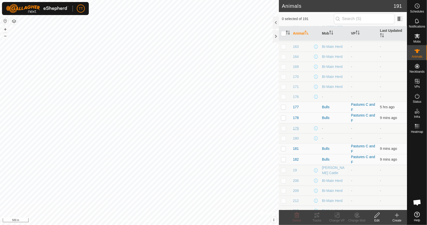
click at [294, 128] on span "179" at bounding box center [296, 128] width 6 height 5
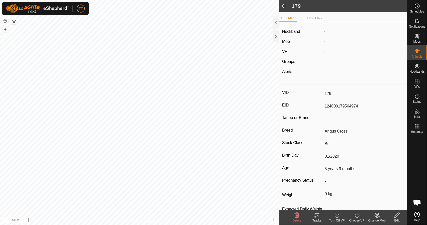
click at [283, 6] on span at bounding box center [284, 6] width 10 height 12
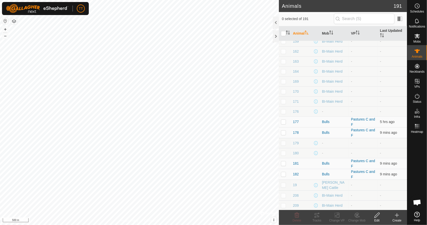
scroll to position [200, 0]
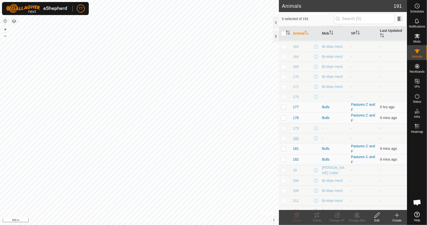
click at [296, 136] on span "180" at bounding box center [296, 138] width 6 height 5
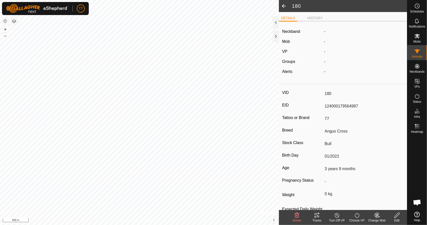
click at [283, 7] on span at bounding box center [284, 6] width 10 height 12
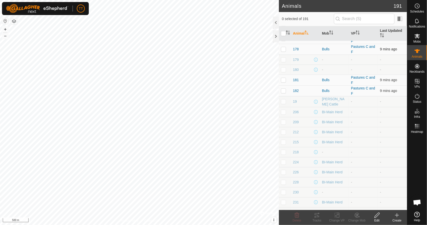
scroll to position [300, 0]
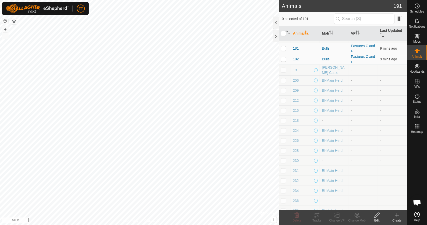
click at [297, 119] on span "218" at bounding box center [296, 120] width 6 height 5
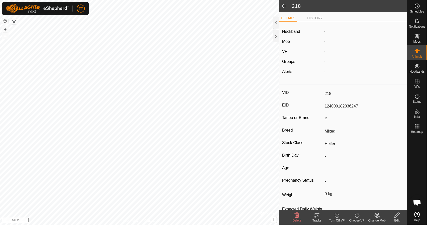
click at [400, 219] on div "Edit" at bounding box center [397, 220] width 20 height 5
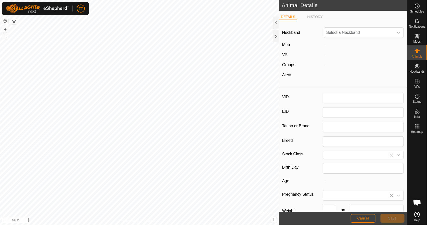
click at [352, 36] on span "Select a Neckband" at bounding box center [358, 33] width 69 height 10
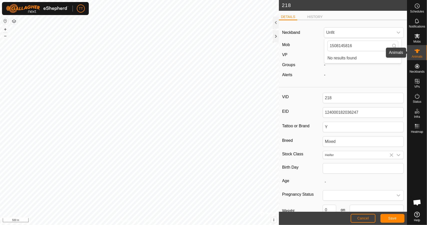
click at [419, 50] on icon at bounding box center [417, 51] width 6 height 4
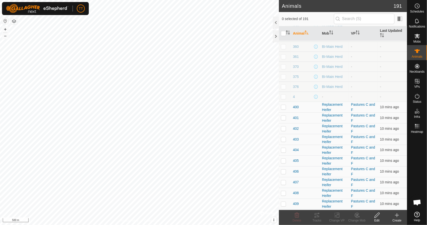
scroll to position [525, 0]
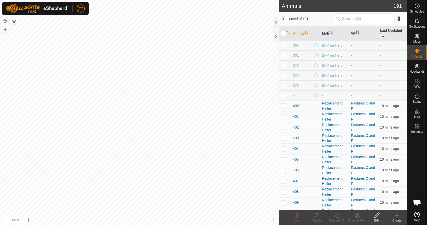
click at [295, 93] on span "4" at bounding box center [294, 95] width 2 height 5
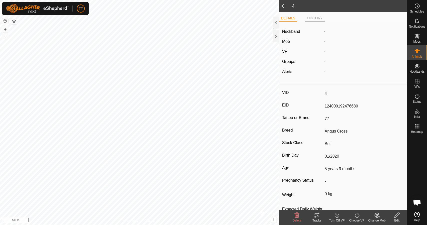
click at [319, 19] on li "HISTORY" at bounding box center [315, 19] width 20 height 6
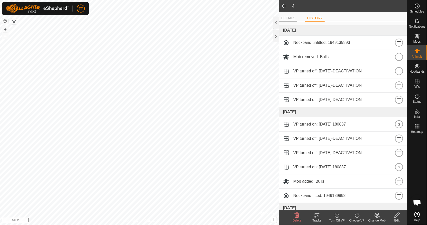
click at [292, 17] on li "DETAILS" at bounding box center [288, 19] width 18 height 6
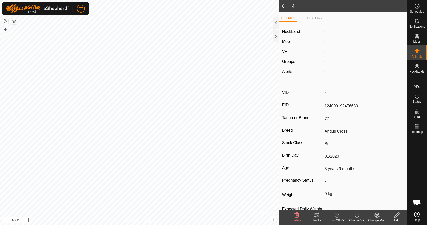
click at [281, 7] on span at bounding box center [284, 6] width 10 height 12
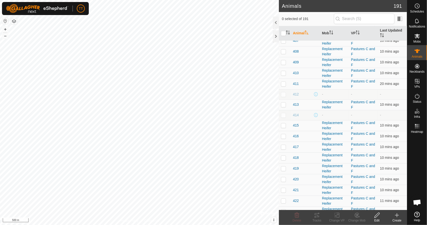
scroll to position [675, 0]
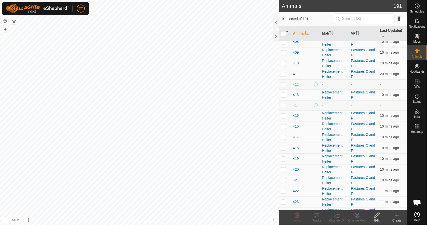
click at [293, 82] on span "412" at bounding box center [296, 84] width 6 height 5
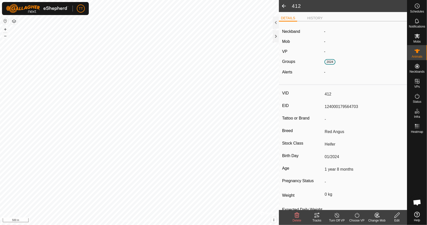
click at [285, 9] on span at bounding box center [284, 6] width 10 height 12
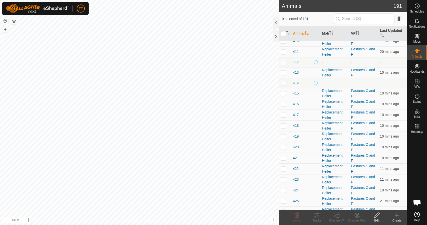
scroll to position [700, 0]
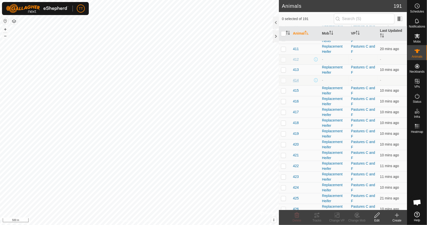
click at [295, 78] on span "414" at bounding box center [296, 80] width 6 height 5
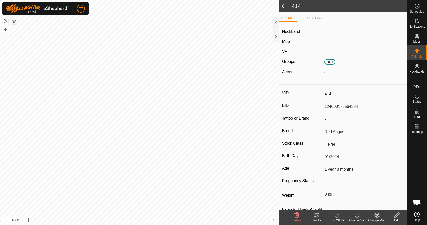
click at [285, 10] on span at bounding box center [284, 6] width 10 height 12
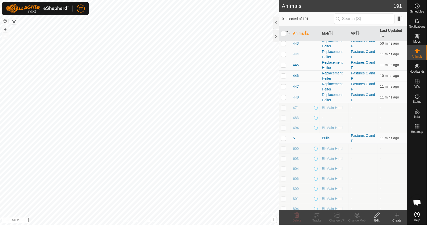
scroll to position [1051, 0]
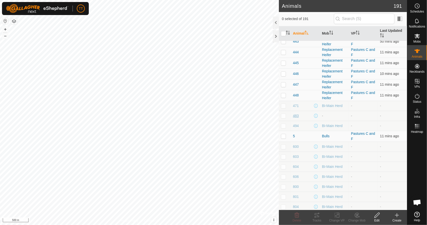
click at [295, 113] on span "483" at bounding box center [296, 115] width 6 height 5
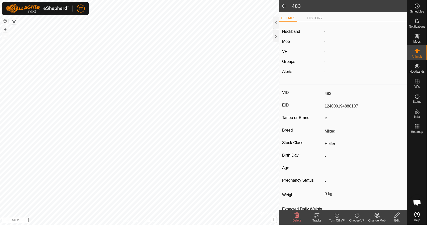
drag, startPoint x: 354, startPoint y: 106, endPoint x: 321, endPoint y: 102, distance: 33.8
click at [321, 102] on div "EID 124000194888107" at bounding box center [343, 106] width 122 height 9
click at [400, 217] on edit-svg-icon at bounding box center [397, 215] width 20 height 6
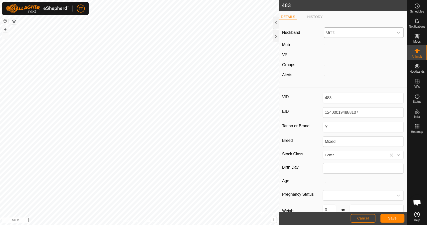
click at [359, 32] on span "Unfit" at bounding box center [358, 33] width 69 height 10
drag, startPoint x: 359, startPoint y: 44, endPoint x: 279, endPoint y: 45, distance: 79.8
click at [279, 45] on div "Neckband Unfit 4220327698 No results found Mob - VP - Groups - Alerts -" at bounding box center [343, 54] width 128 height 61
click at [366, 50] on div "Neckband Unfit Mob - VP - Groups - Alerts -" at bounding box center [343, 54] width 128 height 61
click at [390, 217] on span "Save" at bounding box center [392, 218] width 9 height 4
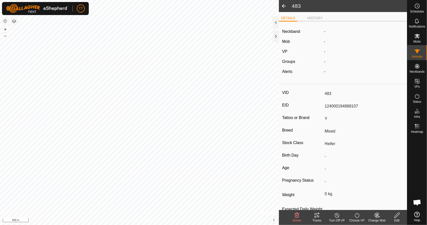
click at [283, 4] on span at bounding box center [284, 6] width 10 height 12
click at [283, 5] on span at bounding box center [284, 6] width 10 height 12
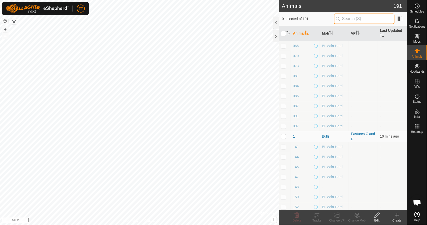
click at [353, 21] on input "text" at bounding box center [364, 19] width 61 height 11
paste input "4220327698"
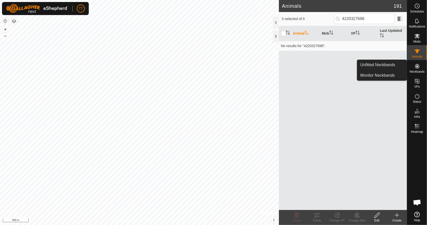
click at [423, 67] on div "Neckbands" at bounding box center [417, 67] width 20 height 15
click at [417, 67] on icon at bounding box center [417, 66] width 6 height 6
click at [387, 65] on link "Unfitted Neckbands" at bounding box center [382, 65] width 50 height 10
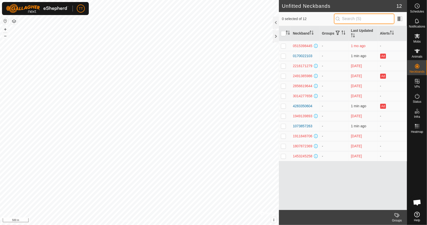
click at [361, 18] on input "text" at bounding box center [364, 19] width 61 height 11
paste input "4220327698"
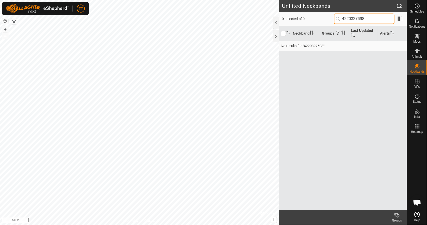
drag, startPoint x: 374, startPoint y: 18, endPoint x: 344, endPoint y: 20, distance: 30.3
click at [344, 20] on input "4220327698" at bounding box center [364, 19] width 61 height 11
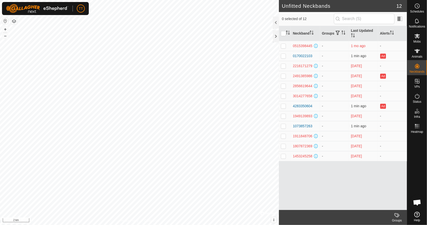
click at [392, 26] on div "Unfitted Neckbands 12 0 selected of 12 Neckband Groups Last Updated Alerts 0515…" at bounding box center [203, 112] width 407 height 225
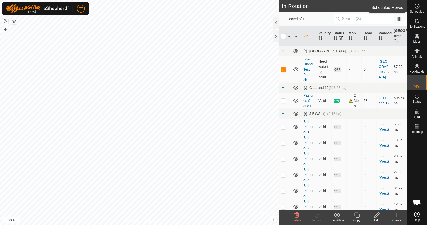
click at [420, 6] on icon at bounding box center [417, 6] width 6 height 6
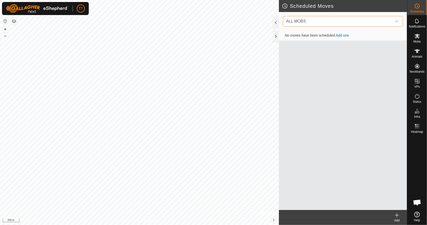
click at [329, 22] on span "ALL MOBS" at bounding box center [338, 21] width 108 height 10
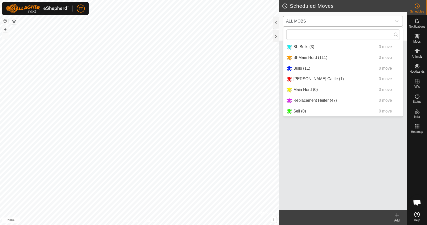
click at [334, 56] on li "BI-Main Herd (111) 0 move" at bounding box center [343, 58] width 120 height 10
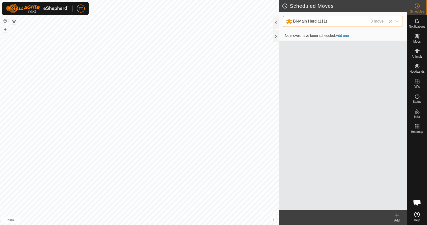
click at [342, 37] on link "Add one" at bounding box center [342, 36] width 13 height 4
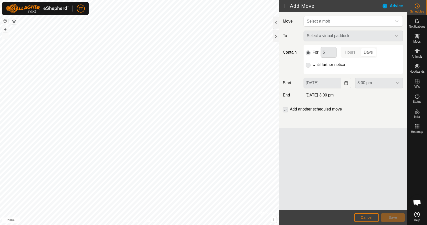
click at [307, 64] on p-radiobutton at bounding box center [308, 65] width 5 height 6
click at [307, 65] on p-radiobutton at bounding box center [308, 65] width 5 height 6
click at [324, 63] on label "Until further notice" at bounding box center [329, 65] width 33 height 4
click at [306, 64] on p-radiobutton at bounding box center [308, 65] width 5 height 6
click at [328, 32] on div "Select a virtual paddock" at bounding box center [353, 36] width 103 height 11
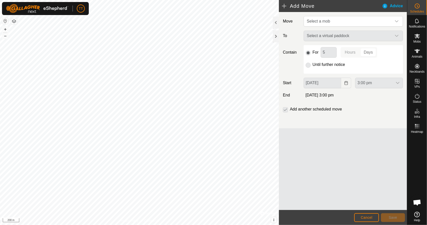
drag, startPoint x: 330, startPoint y: 36, endPoint x: 331, endPoint y: 29, distance: 7.2
click at [330, 35] on div "Select a virtual paddock" at bounding box center [353, 36] width 103 height 11
click at [332, 17] on span "Select a mob" at bounding box center [348, 21] width 87 height 10
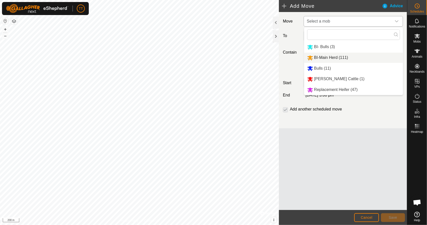
click at [331, 56] on li "BI-Main Herd (111)" at bounding box center [353, 58] width 99 height 10
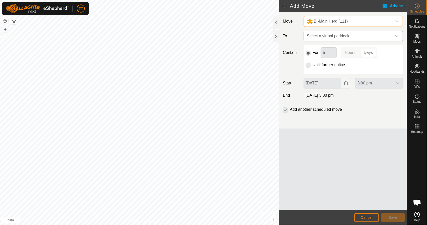
click at [331, 35] on span "Select a virtual paddock" at bounding box center [348, 36] width 87 height 10
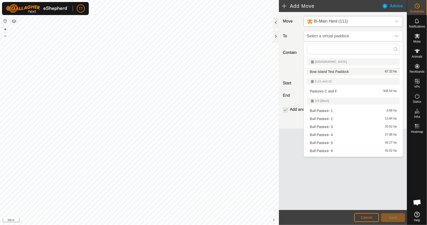
click at [335, 73] on li "Bow Island Test Paddock 87.22 ha" at bounding box center [353, 72] width 93 height 8
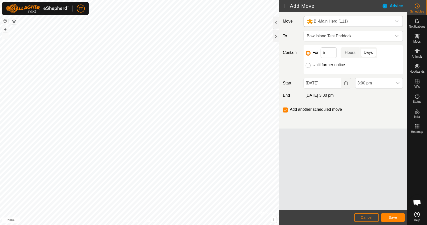
click at [307, 65] on input "Until further notice" at bounding box center [308, 65] width 5 height 5
click at [392, 215] on span "Save" at bounding box center [393, 217] width 9 height 4
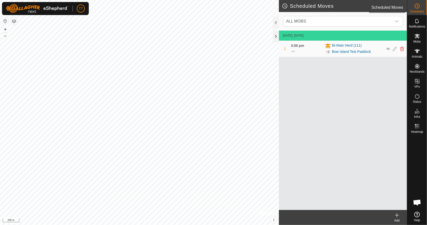
click at [417, 8] on circle at bounding box center [417, 6] width 5 height 5
click at [397, 216] on icon at bounding box center [397, 215] width 0 height 4
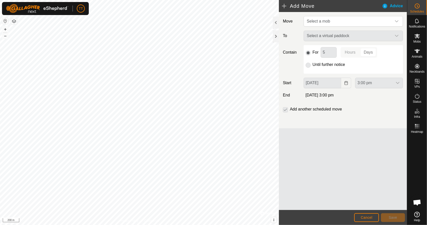
click at [308, 65] on p-radiobutton at bounding box center [308, 65] width 5 height 6
click at [373, 24] on span "Select a mob" at bounding box center [348, 21] width 87 height 10
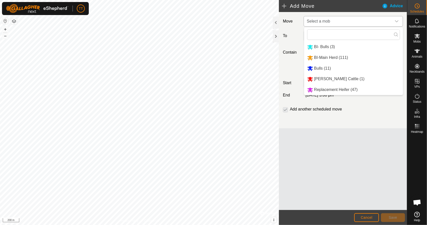
click at [347, 79] on li "Johns Cattle (1)" at bounding box center [353, 79] width 99 height 10
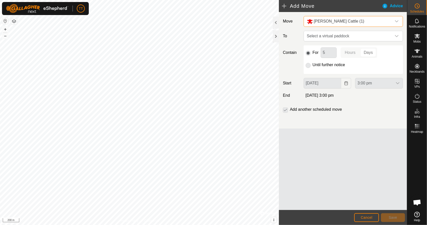
click at [307, 66] on p-radiobutton at bounding box center [308, 65] width 5 height 6
click at [332, 38] on span "Select a virtual paddock" at bounding box center [348, 36] width 87 height 10
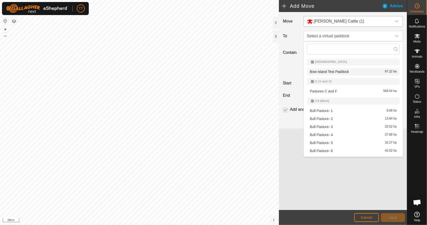
click at [329, 72] on li "Bow Island Test Paddock 87.22 ha" at bounding box center [353, 72] width 93 height 8
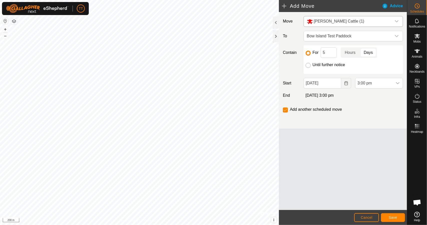
click at [310, 65] on input "Until further notice" at bounding box center [308, 65] width 5 height 5
click at [285, 108] on input "checkbox" at bounding box center [285, 109] width 5 height 5
click at [286, 108] on input "checkbox" at bounding box center [285, 109] width 5 height 5
click at [395, 218] on span "Save" at bounding box center [393, 217] width 9 height 4
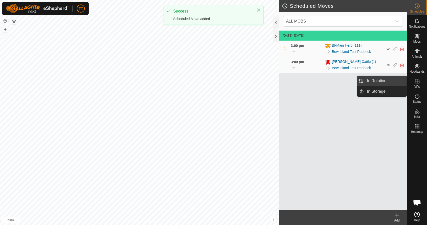
drag, startPoint x: 406, startPoint y: 81, endPoint x: 395, endPoint y: 80, distance: 11.3
click at [395, 80] on link "In Rotation" at bounding box center [385, 81] width 43 height 10
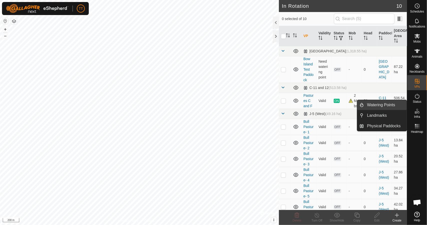
click at [390, 106] on link "Watering Points" at bounding box center [385, 105] width 43 height 10
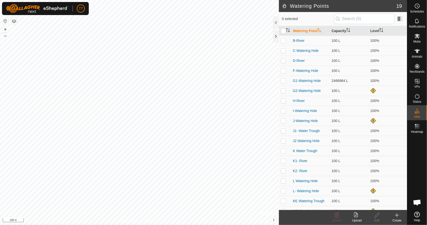
click at [398, 218] on div "Create" at bounding box center [397, 220] width 20 height 5
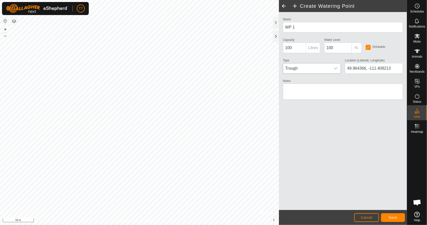
click at [316, 68] on span "Trough" at bounding box center [307, 68] width 48 height 10
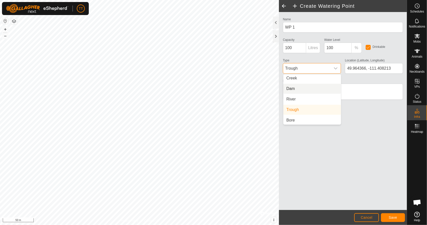
scroll to position [13, 0]
click at [314, 95] on li "River" at bounding box center [312, 98] width 58 height 10
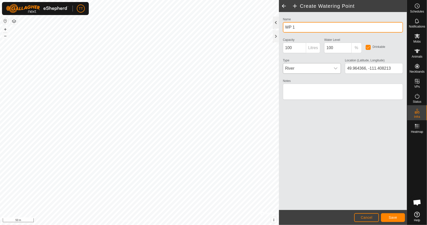
drag, startPoint x: 299, startPoint y: 26, endPoint x: 275, endPoint y: 26, distance: 24.5
click at [279, 26] on div "Create Watering Point Name WP 1 Capacity 100 Litres Water Level 100 % Drinkable…" at bounding box center [343, 112] width 128 height 225
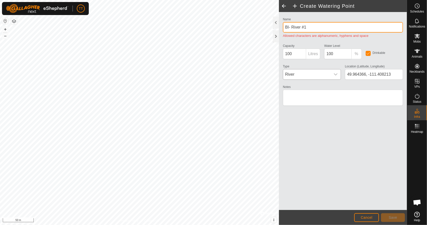
click at [302, 27] on input "BI- River #1" at bounding box center [343, 27] width 120 height 11
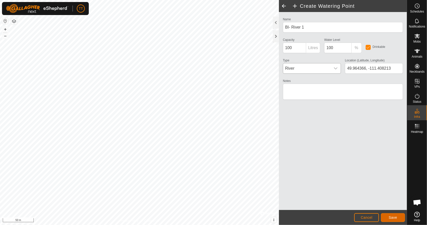
click at [391, 218] on span "Save" at bounding box center [393, 217] width 9 height 4
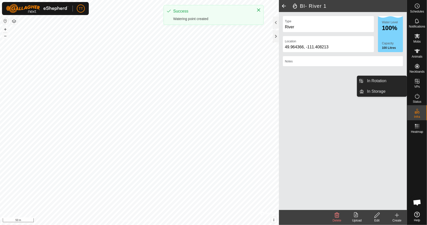
click at [421, 85] on es-virtualpaddocks-svg-icon at bounding box center [417, 81] width 9 height 8
click at [400, 81] on link "In Rotation" at bounding box center [385, 81] width 43 height 10
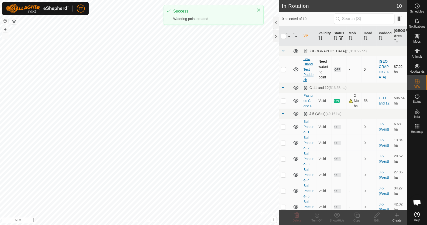
click at [307, 72] on link "Bow Island Test Paddock" at bounding box center [308, 69] width 10 height 25
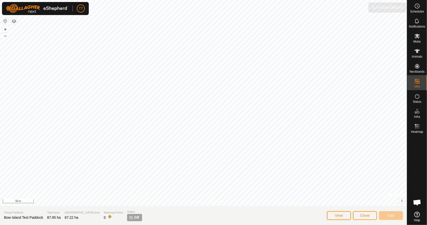
click at [417, 10] on span "Schedules" at bounding box center [417, 11] width 14 height 3
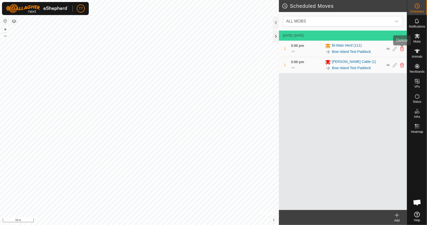
click at [402, 50] on icon at bounding box center [402, 49] width 4 height 5
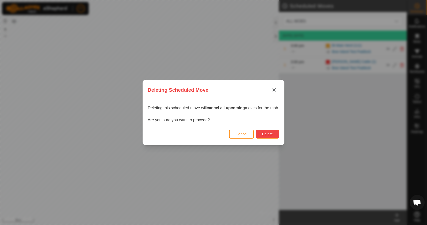
click at [267, 134] on span "Delete" at bounding box center [267, 134] width 11 height 4
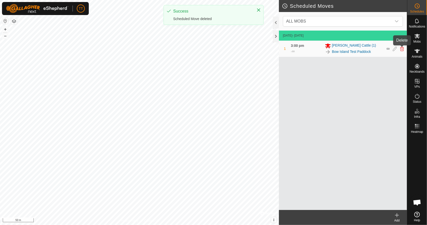
click at [403, 49] on icon at bounding box center [402, 49] width 4 height 5
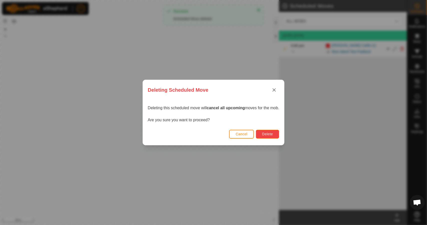
click at [276, 131] on button "Delete" at bounding box center [267, 134] width 23 height 9
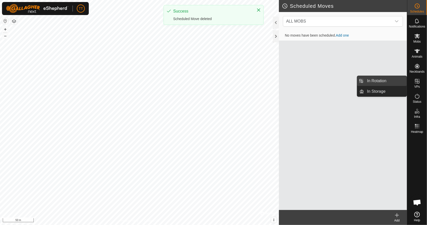
click at [381, 82] on link "In Rotation" at bounding box center [385, 81] width 43 height 10
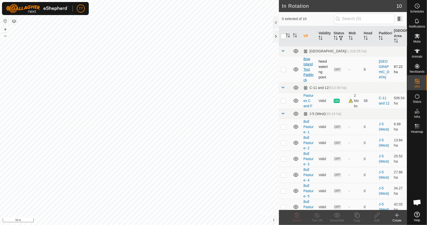
click at [308, 68] on link "Bow Island Test Paddock" at bounding box center [308, 69] width 10 height 25
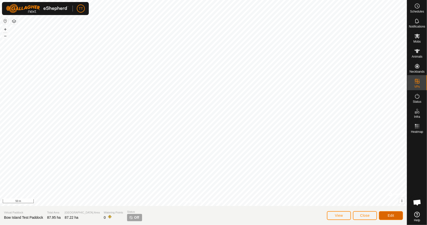
click at [389, 212] on button "Edit" at bounding box center [391, 215] width 24 height 9
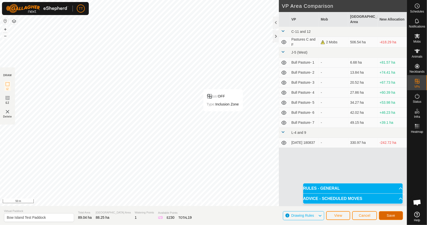
click at [391, 214] on span "Save" at bounding box center [391, 215] width 9 height 4
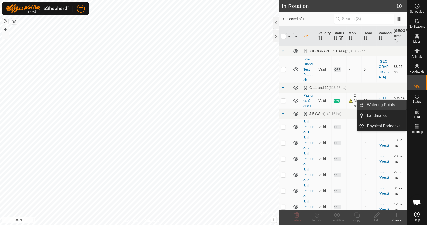
click at [388, 106] on link "Watering Points" at bounding box center [385, 105] width 43 height 10
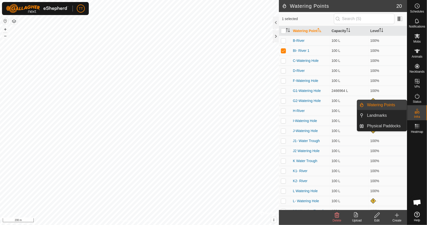
click at [375, 105] on link "Watering Points" at bounding box center [385, 105] width 43 height 10
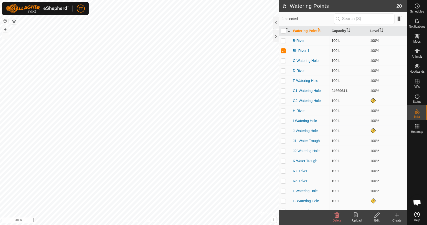
click at [295, 40] on link "B-River" at bounding box center [299, 41] width 12 height 4
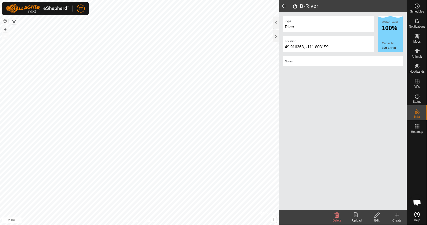
click at [284, 6] on span at bounding box center [284, 6] width 10 height 12
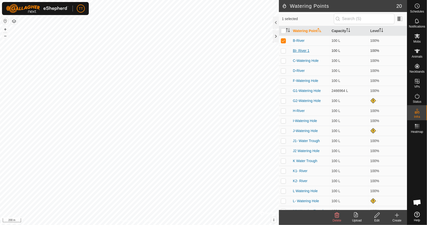
click at [304, 51] on link "BI- River 1" at bounding box center [301, 51] width 17 height 4
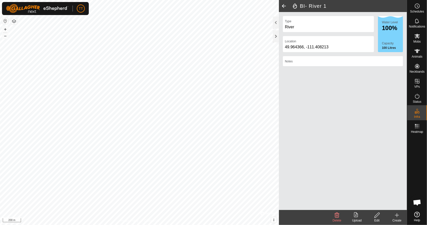
click at [281, 7] on span at bounding box center [284, 6] width 10 height 12
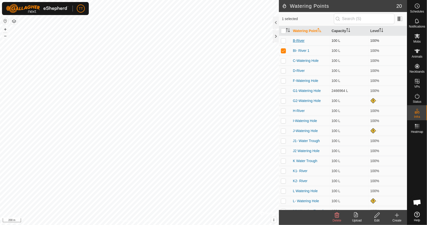
click at [297, 40] on link "B-River" at bounding box center [299, 41] width 12 height 4
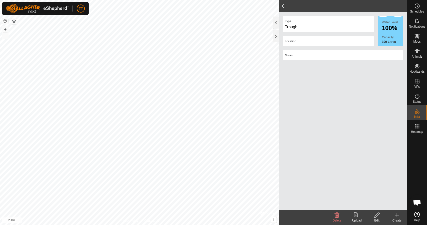
click at [297, 40] on div "Location" at bounding box center [328, 41] width 91 height 10
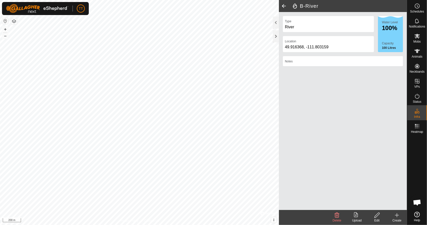
click at [292, 24] on div "River" at bounding box center [328, 27] width 87 height 6
click at [305, 46] on div "49.916368, -111.803159" at bounding box center [328, 47] width 87 height 6
click at [284, 4] on span at bounding box center [284, 6] width 10 height 12
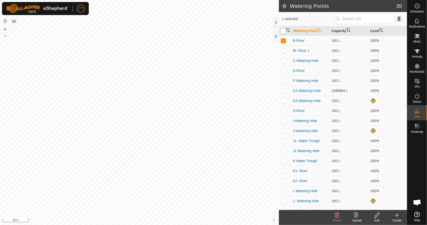
click at [401, 217] on create-svg-icon at bounding box center [397, 215] width 20 height 6
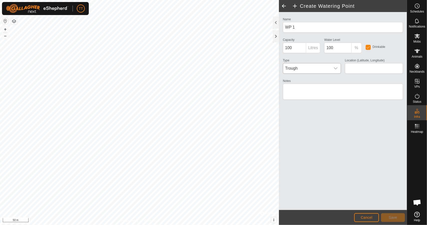
click at [318, 70] on span "Trough" at bounding box center [307, 68] width 48 height 10
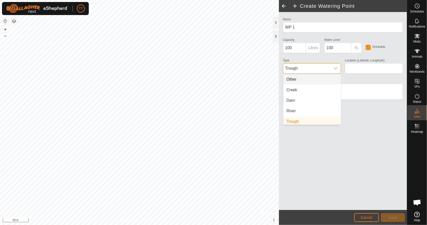
scroll to position [2, 0]
click at [310, 89] on li "Creek" at bounding box center [312, 88] width 58 height 10
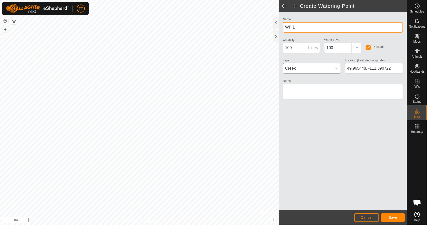
drag, startPoint x: 300, startPoint y: 28, endPoint x: 275, endPoint y: 29, distance: 25.5
click at [279, 29] on div "Create Watering Point Name WP 1 Capacity 100 Litres Water Level 100 % Drinkable…" at bounding box center [343, 112] width 128 height 225
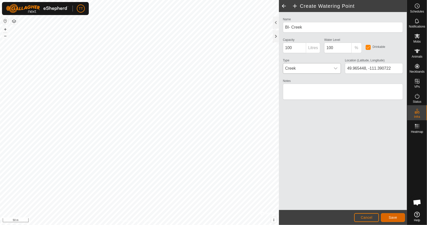
click at [391, 218] on span "Save" at bounding box center [393, 217] width 9 height 4
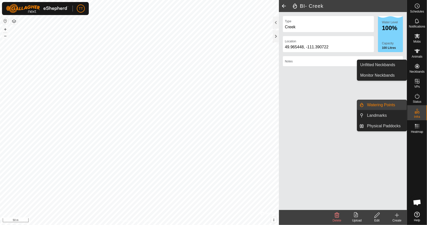
click at [395, 105] on link "Watering Points" at bounding box center [385, 105] width 43 height 10
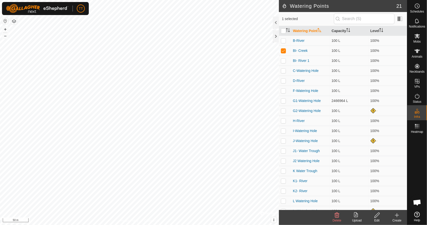
click at [395, 216] on icon at bounding box center [397, 215] width 6 height 6
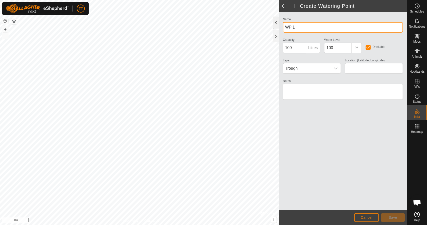
click at [268, 25] on div "Create Watering Point Name WP 1 Capacity 100 Litres Water Level 100 % Drinkable…" at bounding box center [203, 112] width 407 height 225
drag, startPoint x: 292, startPoint y: 28, endPoint x: 285, endPoint y: 28, distance: 7.5
click at [285, 28] on input "WP 1" at bounding box center [343, 27] width 120 height 11
click at [324, 68] on span "Trough" at bounding box center [307, 68] width 48 height 10
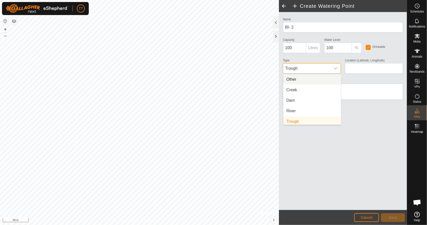
scroll to position [2, 0]
click at [302, 106] on li "River" at bounding box center [312, 109] width 58 height 10
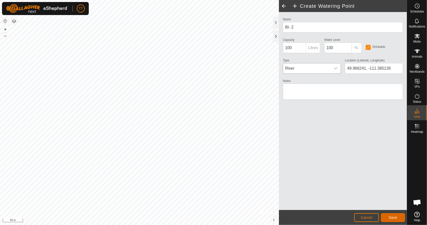
click at [395, 217] on span "Save" at bounding box center [393, 217] width 9 height 4
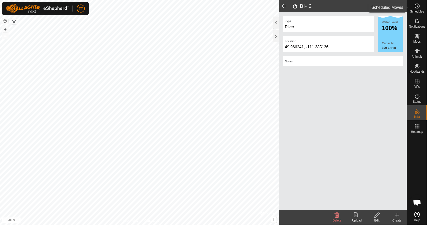
click at [418, 4] on circle at bounding box center [417, 6] width 5 height 5
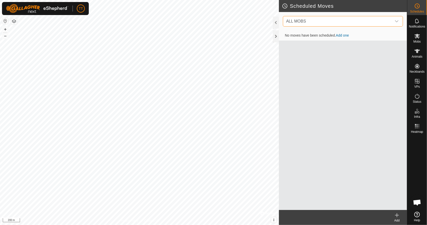
click at [379, 22] on span "ALL MOBS" at bounding box center [338, 21] width 108 height 10
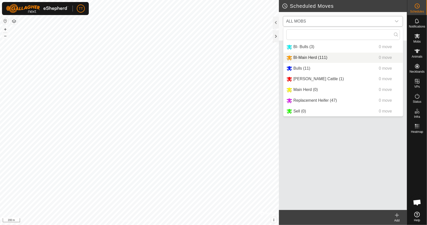
click at [337, 57] on li "BI-Main Herd (111) 0 move" at bounding box center [343, 58] width 120 height 10
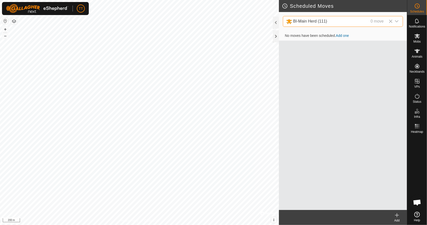
click at [345, 36] on link "Add one" at bounding box center [342, 36] width 13 height 4
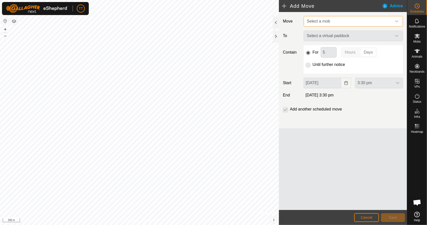
drag, startPoint x: 345, startPoint y: 22, endPoint x: 337, endPoint y: 27, distance: 9.0
click at [344, 22] on span "Select a mob" at bounding box center [348, 21] width 87 height 10
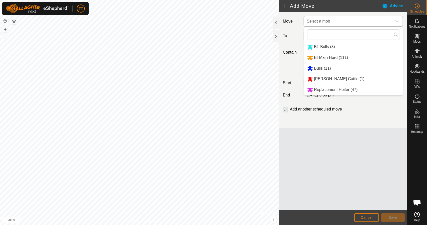
click at [331, 53] on li "BI-Main Herd (111)" at bounding box center [353, 58] width 99 height 10
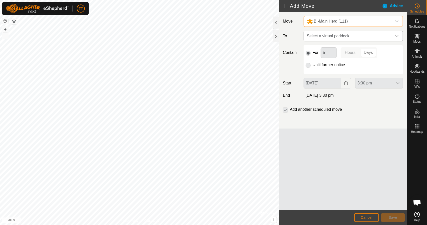
click at [365, 36] on span "Select a virtual paddock" at bounding box center [348, 36] width 87 height 10
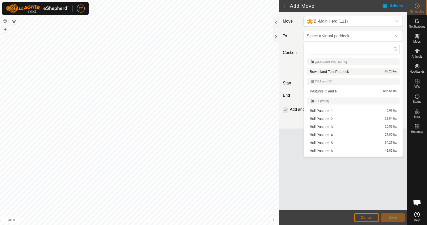
click at [346, 68] on li "Bow Island Test Paddock 88.25 ha" at bounding box center [353, 72] width 93 height 8
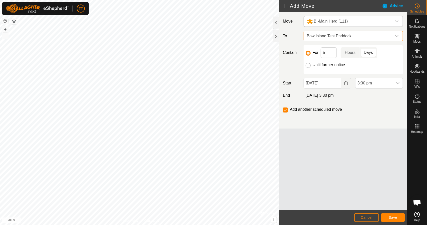
drag, startPoint x: 306, startPoint y: 62, endPoint x: 308, endPoint y: 64, distance: 2.9
click at [306, 62] on p-radiobutton at bounding box center [308, 65] width 5 height 6
click at [308, 64] on input "Until further notice" at bounding box center [308, 65] width 5 height 5
click at [392, 218] on span "Save" at bounding box center [393, 217] width 9 height 4
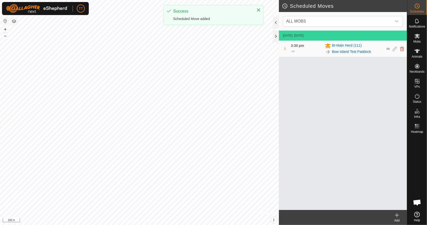
click at [396, 216] on icon at bounding box center [397, 215] width 6 height 6
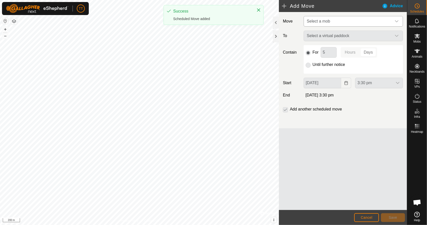
click at [344, 22] on span "Select a mob" at bounding box center [348, 21] width 87 height 10
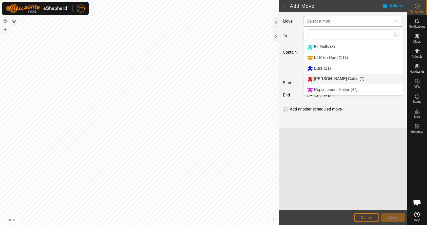
click at [333, 80] on li "Johns Cattle (1)" at bounding box center [353, 79] width 99 height 10
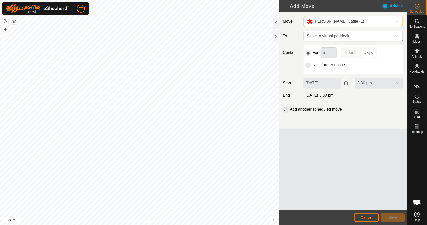
click at [361, 36] on span "Select a virtual paddock" at bounding box center [348, 36] width 87 height 10
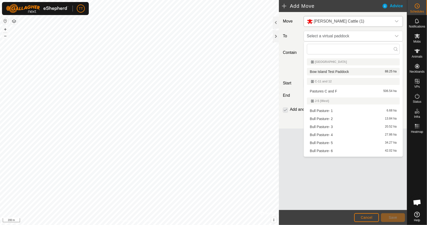
click at [347, 71] on li "Bow Island Test Paddock 88.25 ha" at bounding box center [353, 72] width 93 height 8
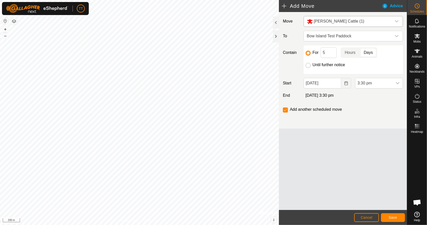
click at [307, 65] on input "Until further notice" at bounding box center [308, 65] width 5 height 5
click at [393, 215] on span "Save" at bounding box center [393, 217] width 9 height 4
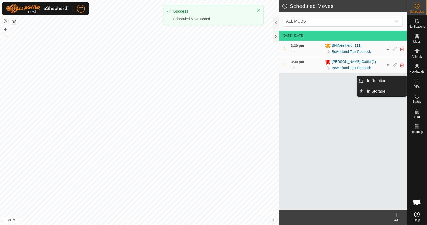
click at [417, 85] on span "VPs" at bounding box center [417, 86] width 6 height 3
click at [377, 83] on link "In Rotation" at bounding box center [385, 81] width 43 height 10
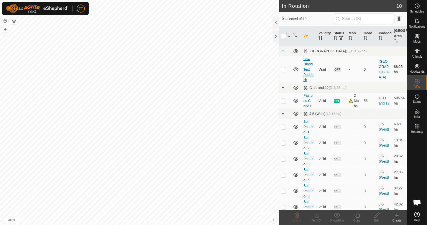
click at [310, 67] on td "Bow Island Test Paddock" at bounding box center [308, 69] width 15 height 27
click at [310, 63] on link "Bow Island Test Paddock" at bounding box center [308, 69] width 10 height 25
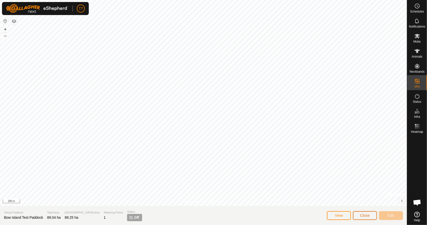
click at [370, 216] on button "Close" at bounding box center [365, 215] width 24 height 9
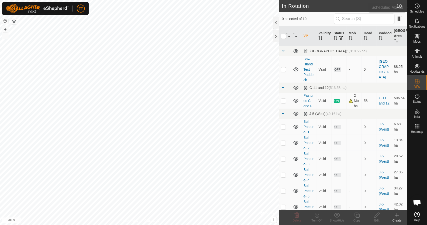
click at [419, 8] on icon at bounding box center [417, 6] width 6 height 6
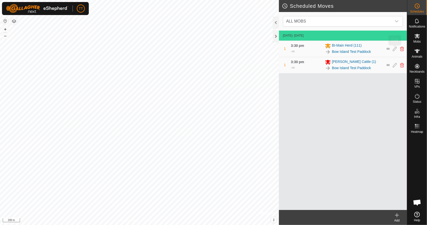
click at [394, 48] on icon at bounding box center [395, 49] width 4 height 5
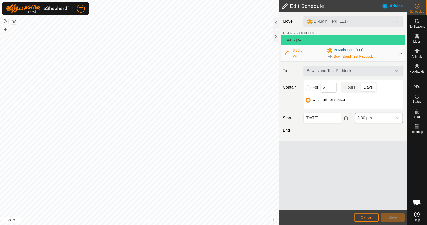
click at [365, 116] on span "3:30 pm" at bounding box center [373, 118] width 37 height 10
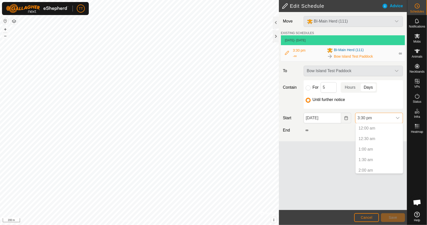
scroll to position [286, 0]
click at [371, 157] on p-selectitem "3:00 pm" at bounding box center [379, 158] width 47 height 10
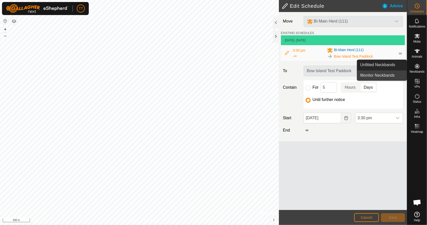
click at [398, 75] on link "Monitor Neckbands" at bounding box center [382, 75] width 50 height 10
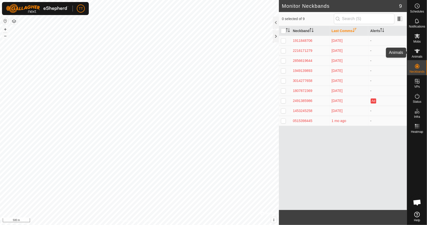
click at [417, 49] on icon at bounding box center [417, 51] width 6 height 4
